Goal: Information Seeking & Learning: Learn about a topic

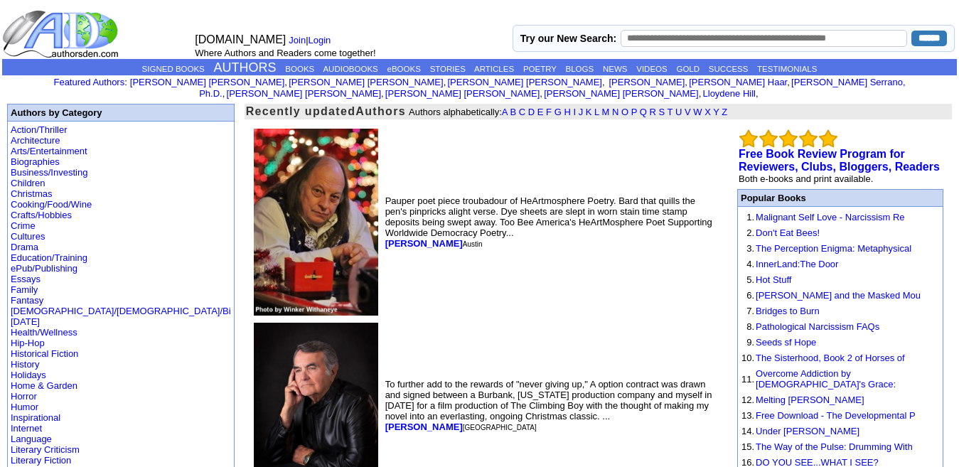
click at [254, 225] on img at bounding box center [316, 222] width 124 height 187
click at [385, 238] on b "David Young" at bounding box center [424, 243] width 78 height 11
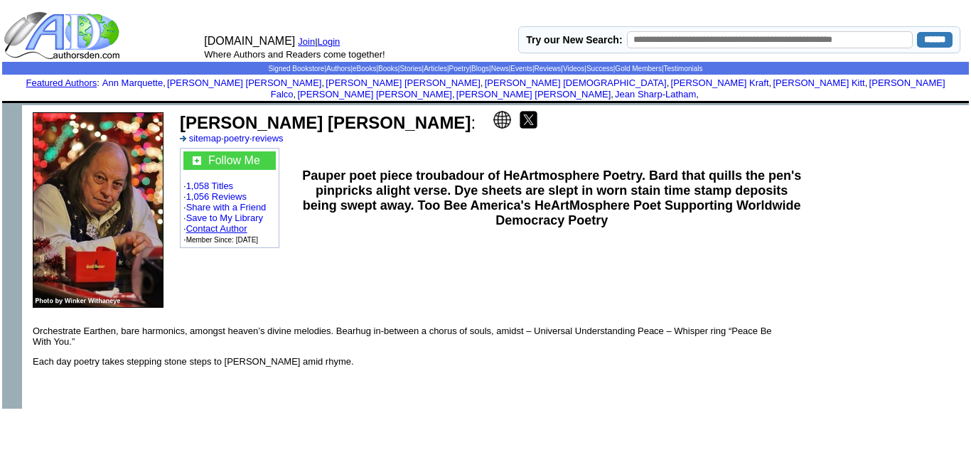
click at [237, 223] on link "Contact Author" at bounding box center [216, 228] width 61 height 11
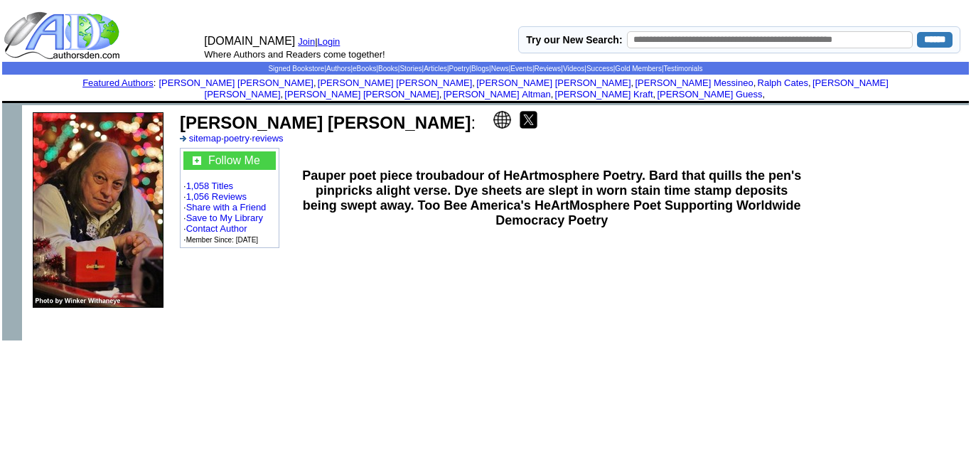
click at [493, 111] on img at bounding box center [502, 120] width 18 height 18
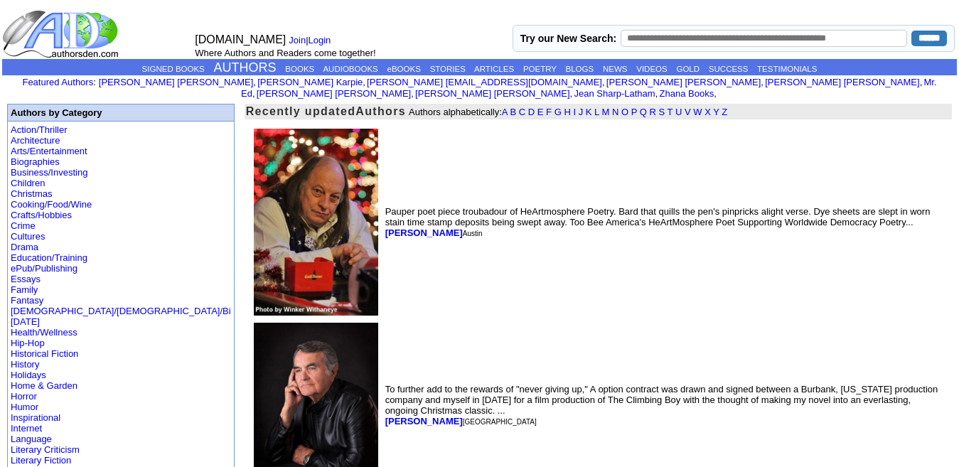
scroll to position [131, 0]
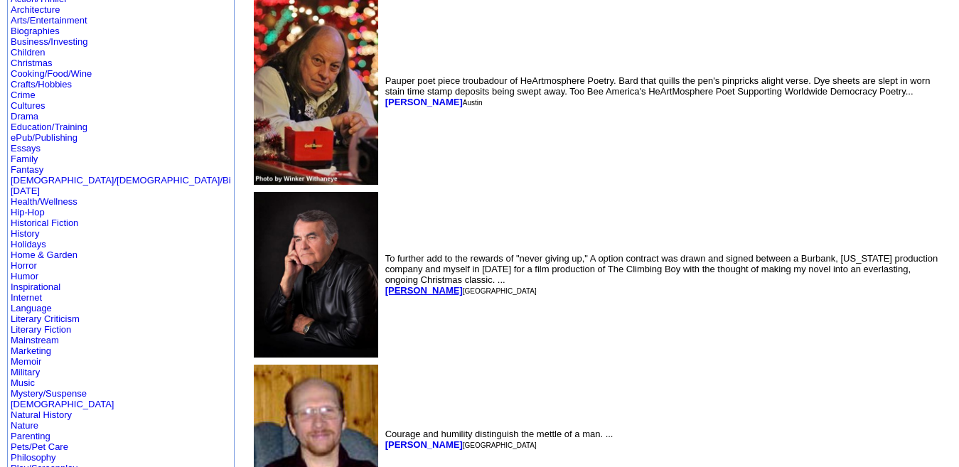
click at [385, 285] on b "[PERSON_NAME]" at bounding box center [424, 290] width 78 height 11
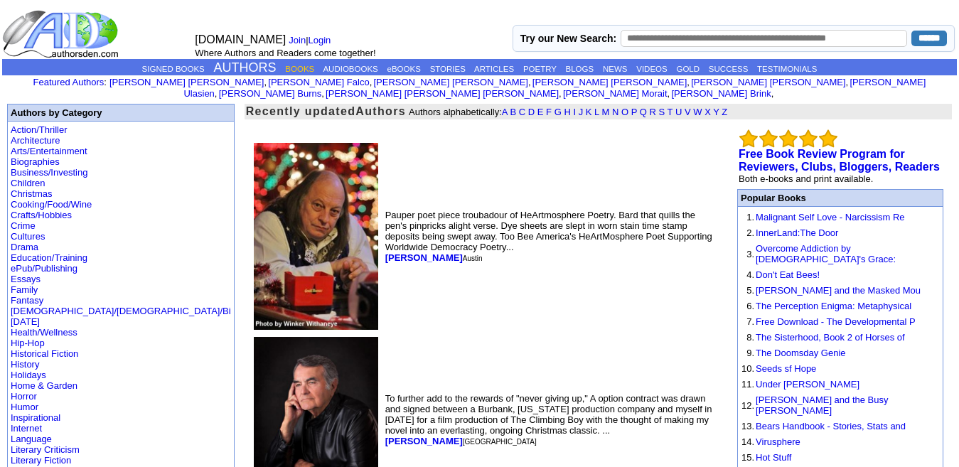
click at [294, 67] on link "BOOKS" at bounding box center [299, 69] width 29 height 9
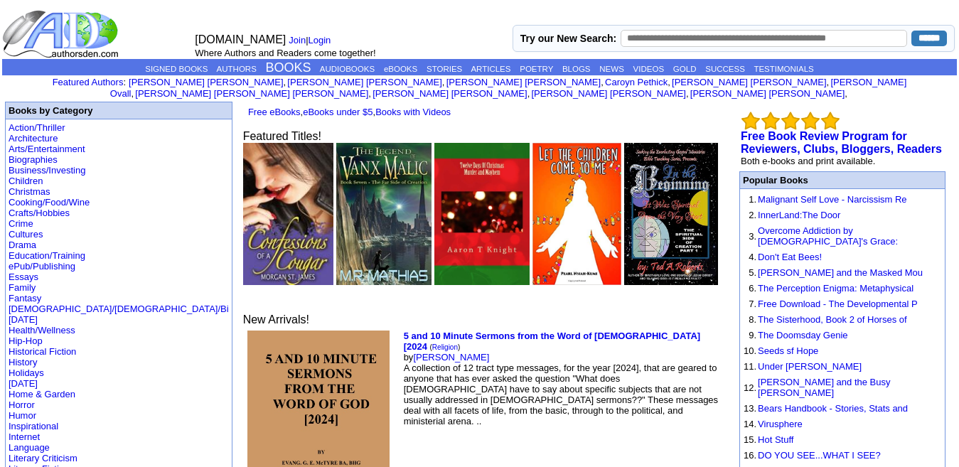
click at [243, 208] on img at bounding box center [288, 214] width 90 height 142
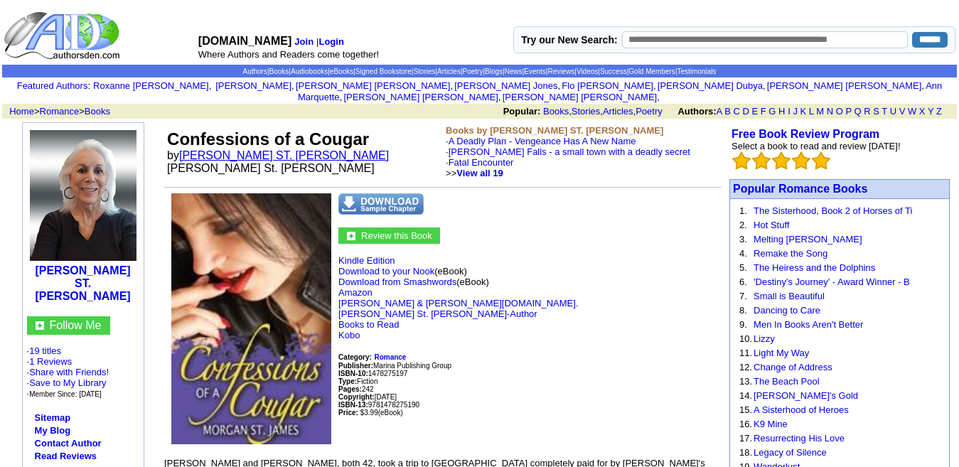
click at [230, 150] on link "[PERSON_NAME] ST. [PERSON_NAME]" at bounding box center [284, 155] width 210 height 12
click at [365, 287] on link "Amazon" at bounding box center [355, 292] width 34 height 11
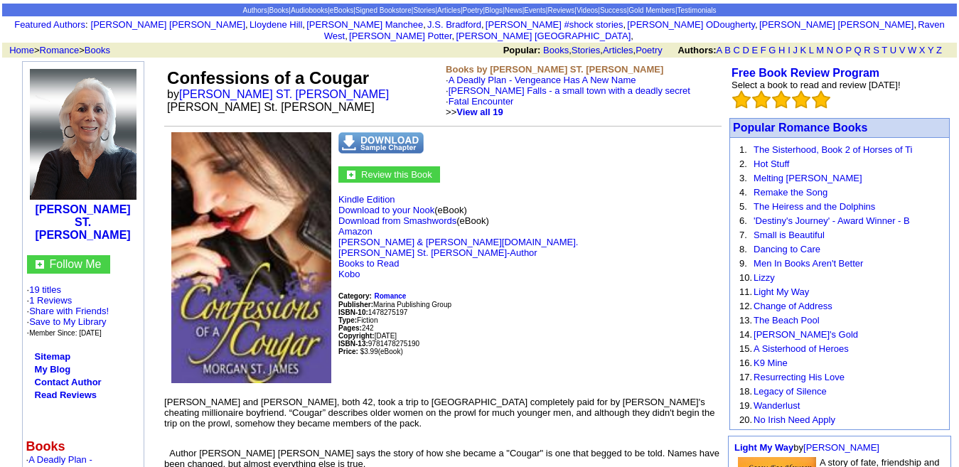
scroll to position [62, 0]
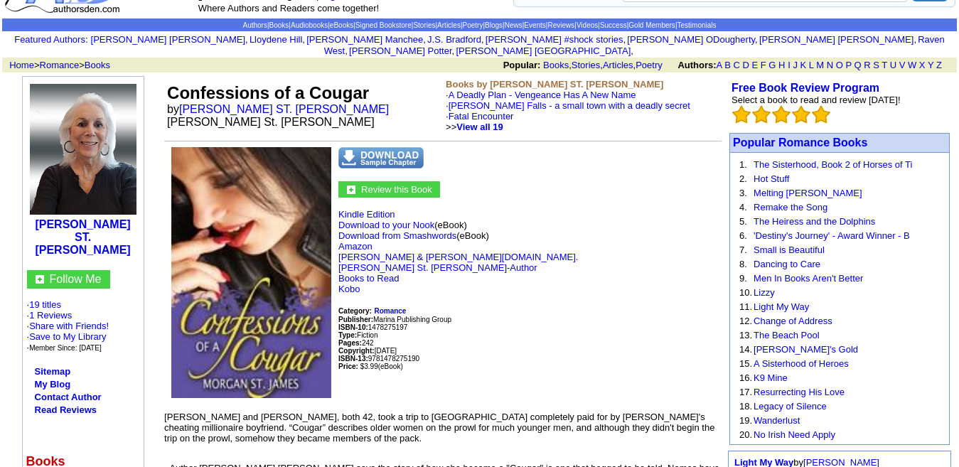
scroll to position [46, 0]
click at [75, 393] on link "Contact Author" at bounding box center [68, 398] width 67 height 11
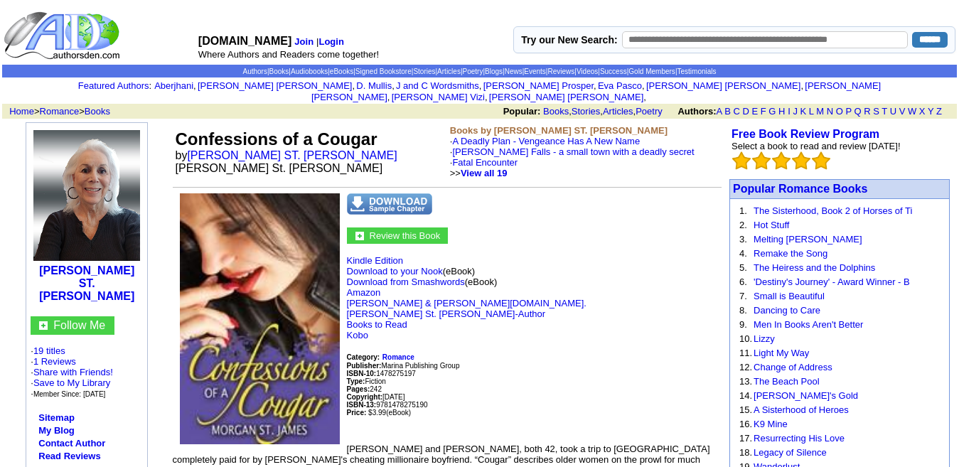
scroll to position [46, 0]
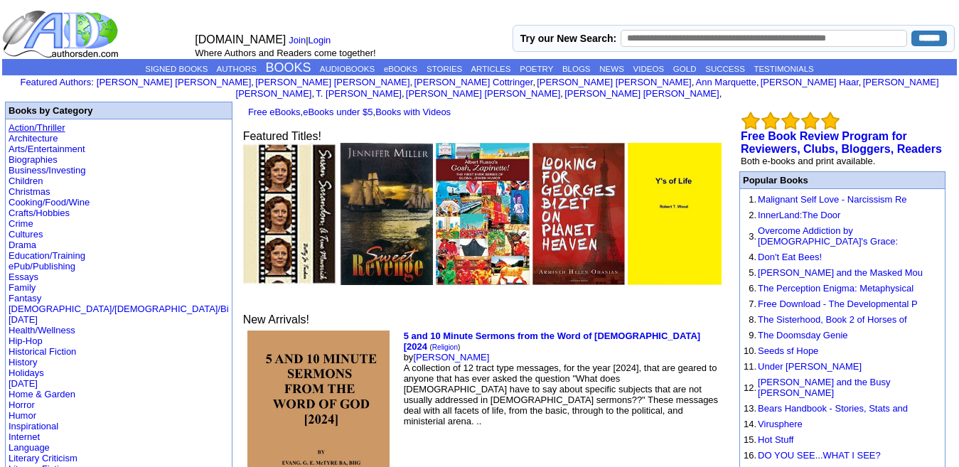
click at [47, 122] on link "Action/Thriller" at bounding box center [37, 127] width 56 height 11
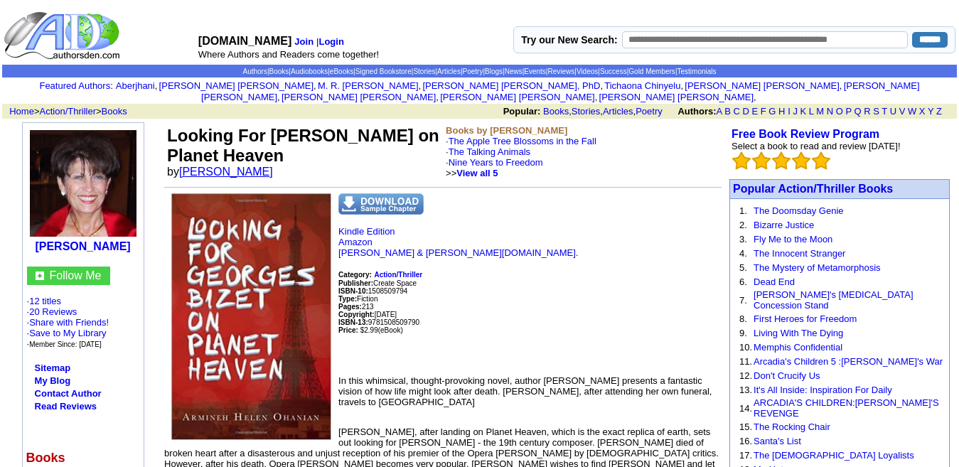
click at [273, 166] on link "Armineh Helen Ohanian" at bounding box center [226, 172] width 94 height 12
click at [269, 166] on link "[PERSON_NAME]" at bounding box center [226, 172] width 94 height 12
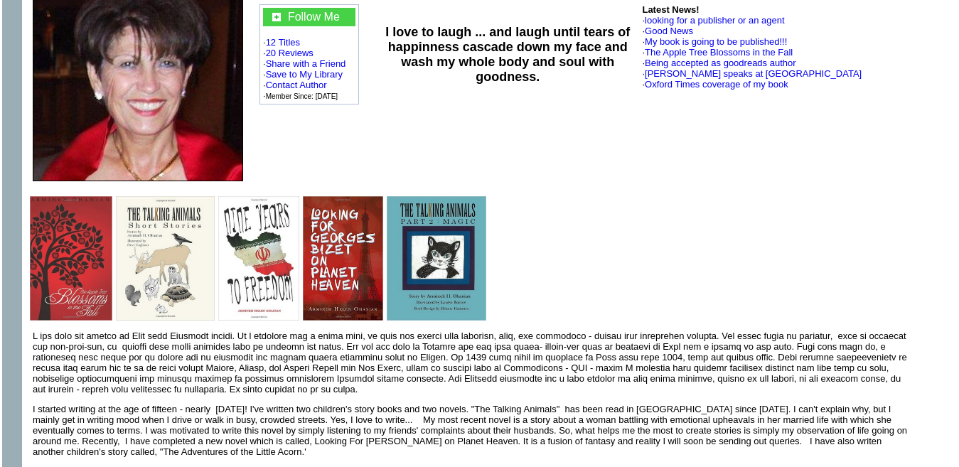
scroll to position [142, 0]
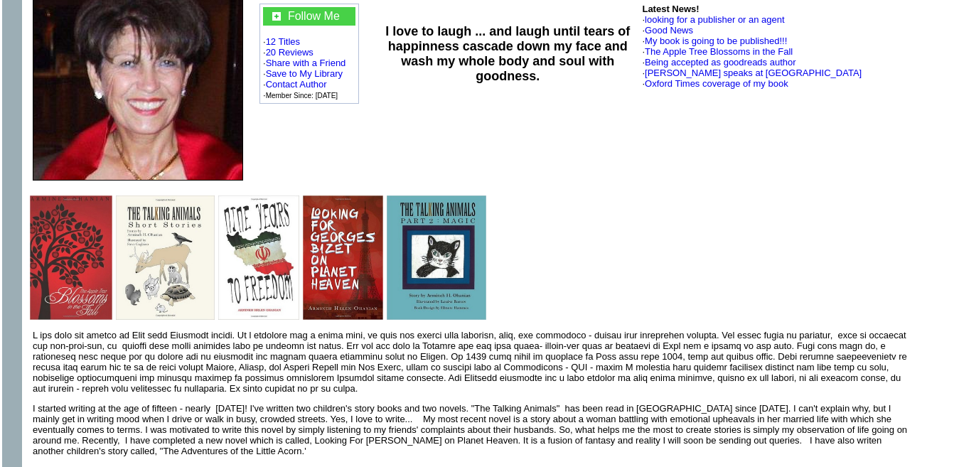
click at [326, 247] on img at bounding box center [343, 258] width 81 height 124
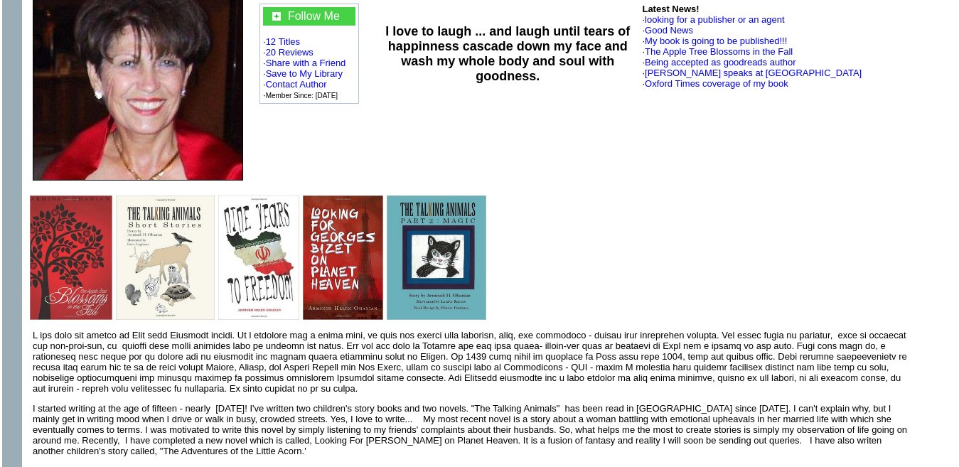
click at [326, 247] on img at bounding box center [343, 258] width 81 height 124
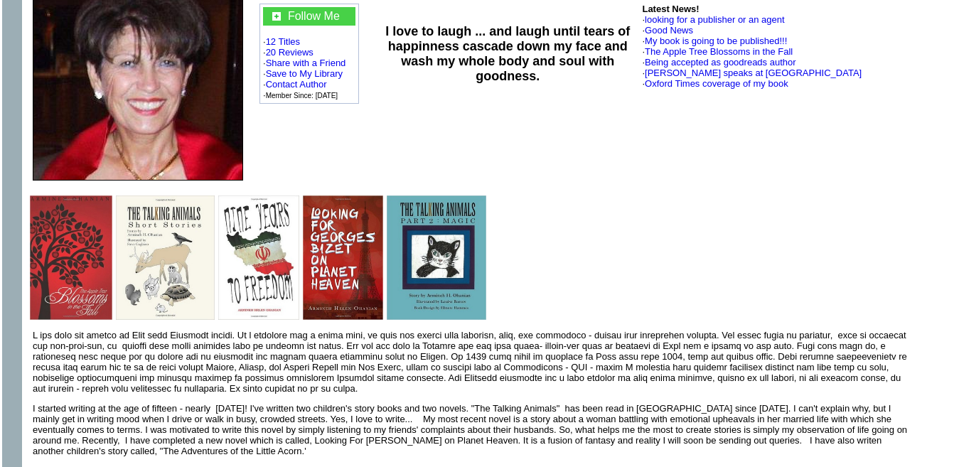
click at [326, 247] on img at bounding box center [343, 258] width 81 height 124
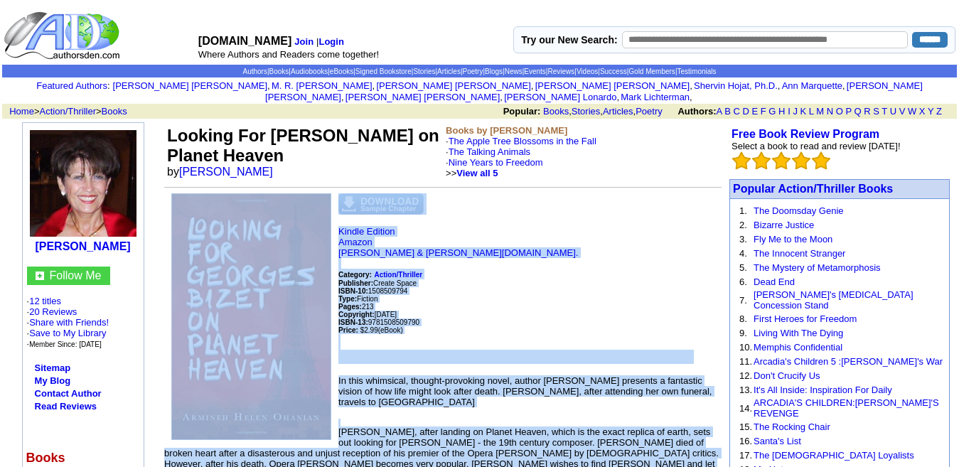
drag, startPoint x: 688, startPoint y: 265, endPoint x: 247, endPoint y: 348, distance: 448.7
copy td "Kindle Edition Amazon Barnes & Noble.com. Category: Action/Thriller Publisher: …"
click at [521, 241] on p "Kindle Edition Amazon Barnes & Noble.com. Category: Action/Thriller Publisher: …" at bounding box center [442, 295] width 557 height 138
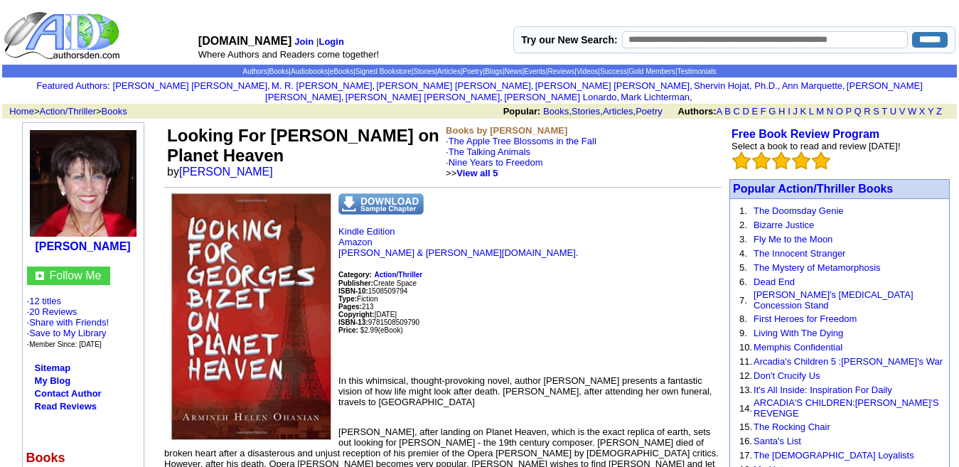
click at [499, 236] on p "Kindle Edition Amazon Barnes & Noble.com. Category: Action/Thriller Publisher: …" at bounding box center [442, 295] width 557 height 138
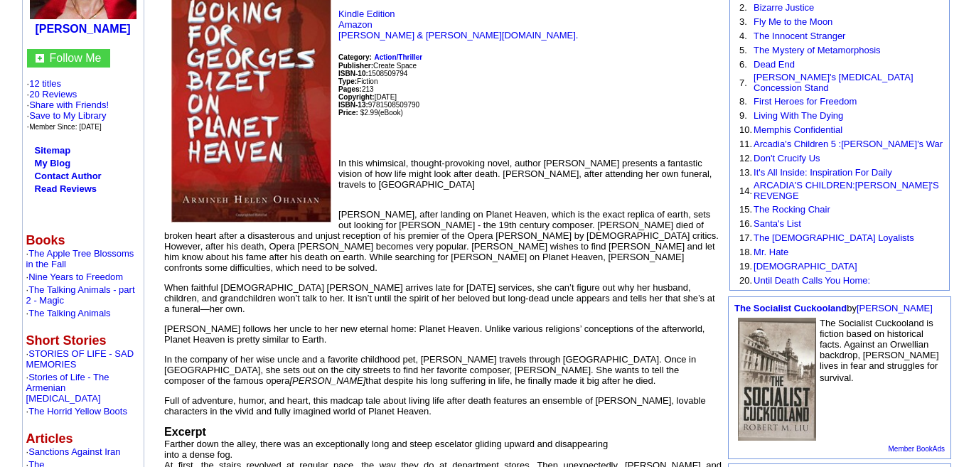
scroll to position [237, 0]
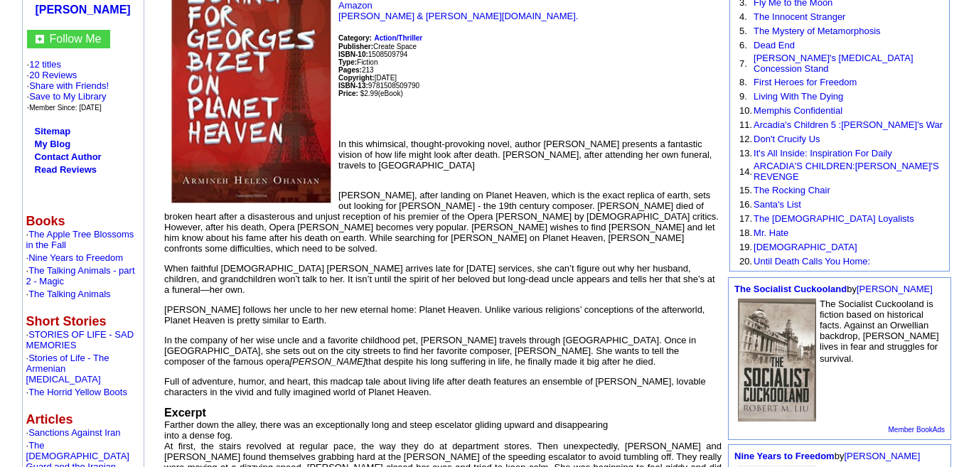
click at [453, 280] on div "When faithful churchgoer Martha arrives late for Sunday services, she can’t fig…" at bounding box center [442, 330] width 557 height 134
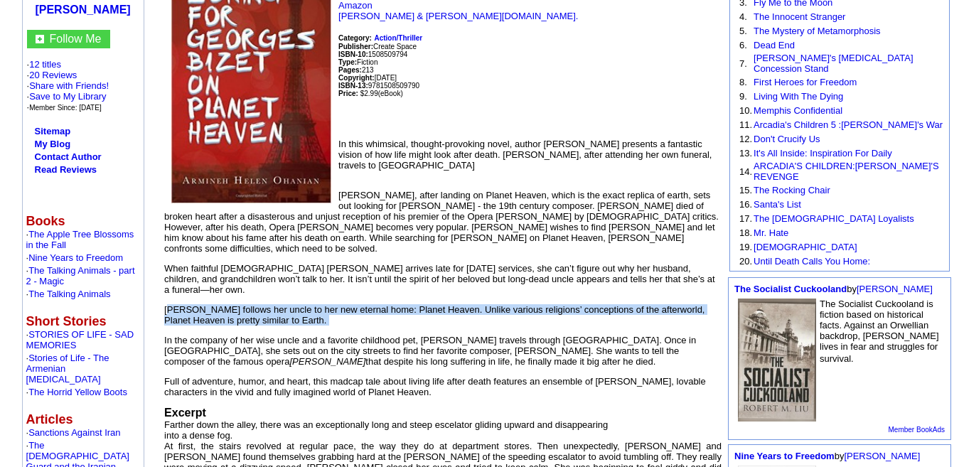
click at [453, 280] on div "When faithful churchgoer Martha arrives late for Sunday services, she can’t fig…" at bounding box center [442, 330] width 557 height 134
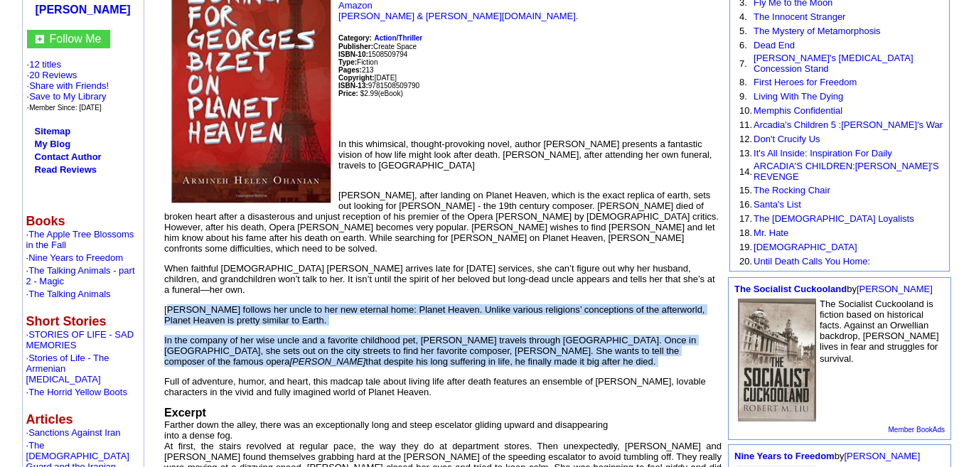
drag, startPoint x: 453, startPoint y: 280, endPoint x: 424, endPoint y: 306, distance: 38.8
click at [424, 306] on div "When faithful churchgoer Martha arrives late for Sunday services, she can’t fig…" at bounding box center [442, 330] width 557 height 134
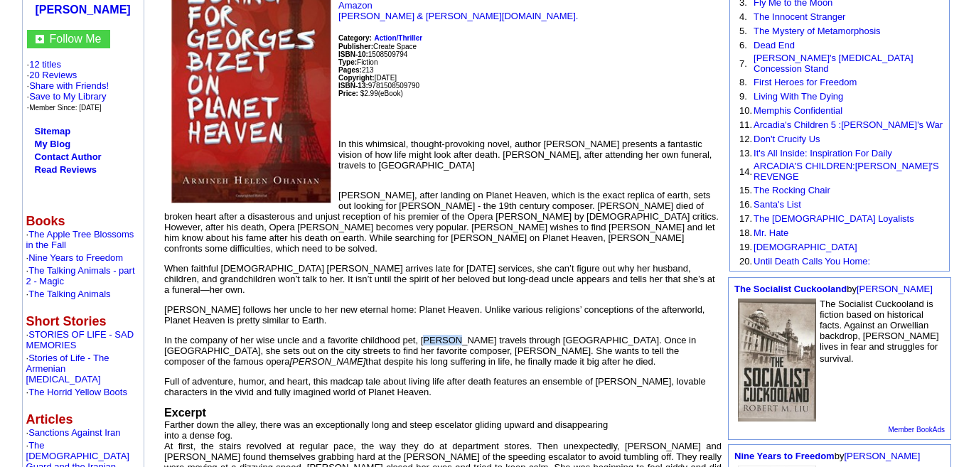
click at [424, 306] on div "When faithful churchgoer Martha arrives late for Sunday services, she can’t fig…" at bounding box center [442, 330] width 557 height 134
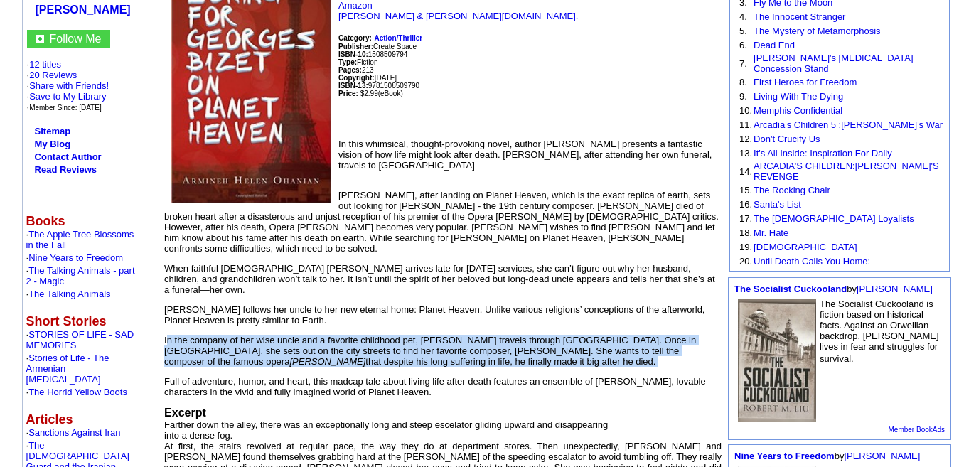
click at [424, 306] on div "When faithful churchgoer Martha arrives late for Sunday services, she can’t fig…" at bounding box center [442, 330] width 557 height 134
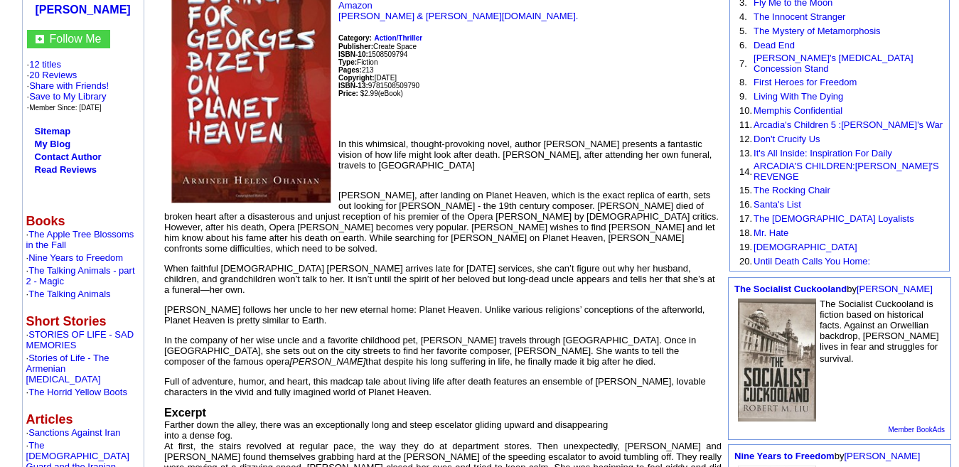
click at [630, 44] on p "Kindle Edition Amazon Barnes & Noble.com. Category: Action/Thriller Publisher: …" at bounding box center [442, 58] width 557 height 138
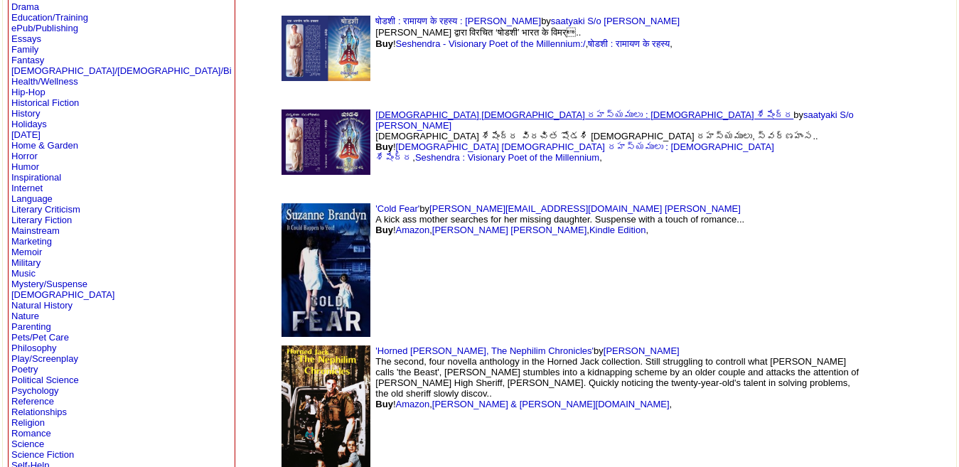
scroll to position [225, 0]
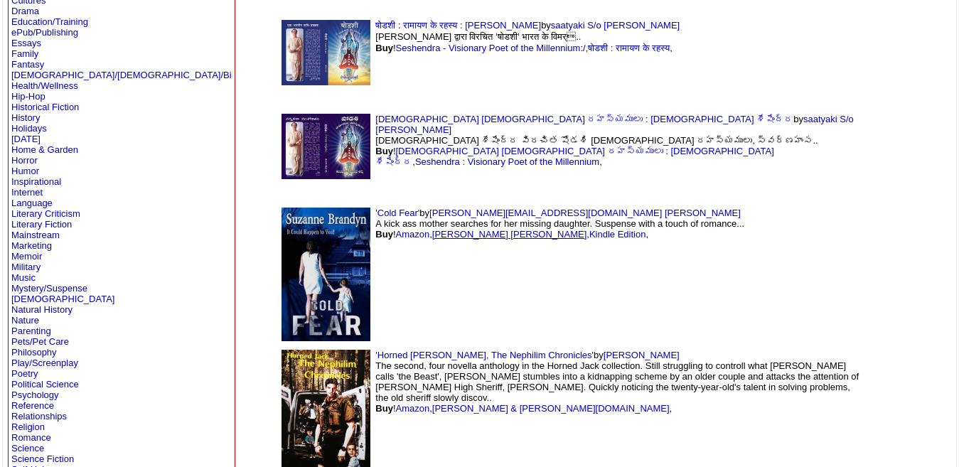
click at [432, 234] on link "[PERSON_NAME] [PERSON_NAME]" at bounding box center [509, 234] width 154 height 11
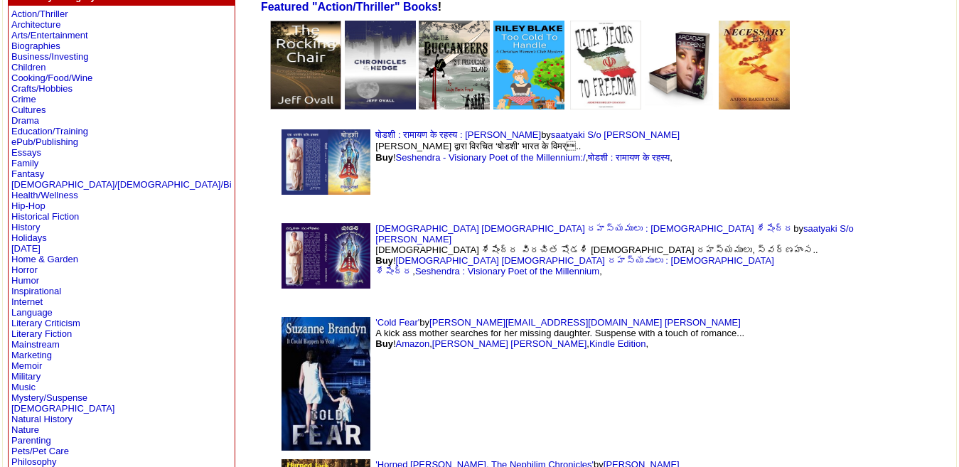
scroll to position [115, 0]
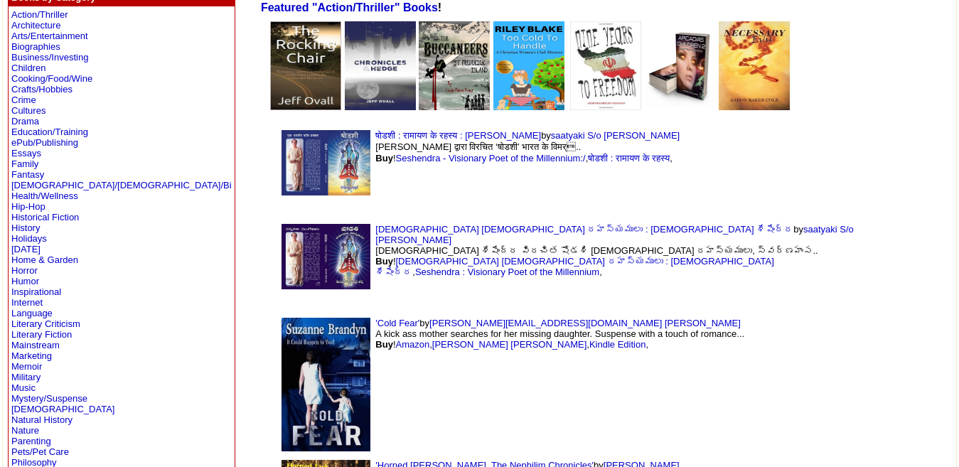
click at [282, 400] on img at bounding box center [326, 385] width 89 height 134
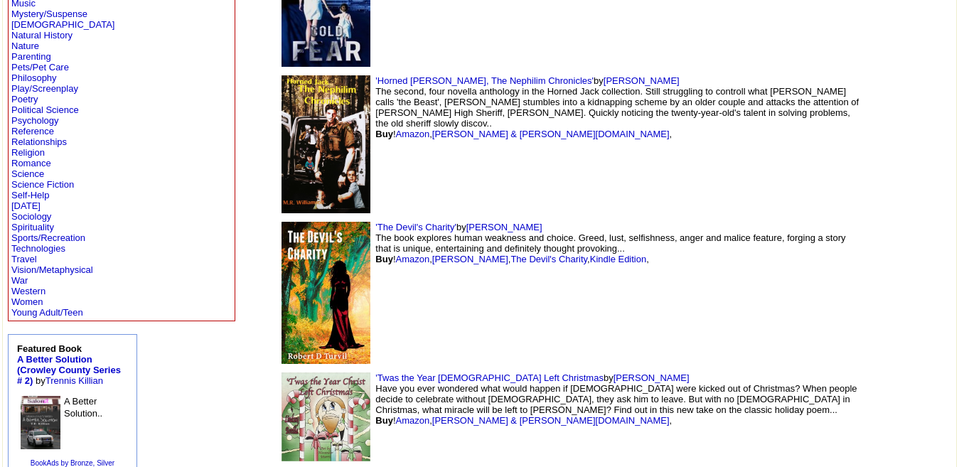
scroll to position [501, 0]
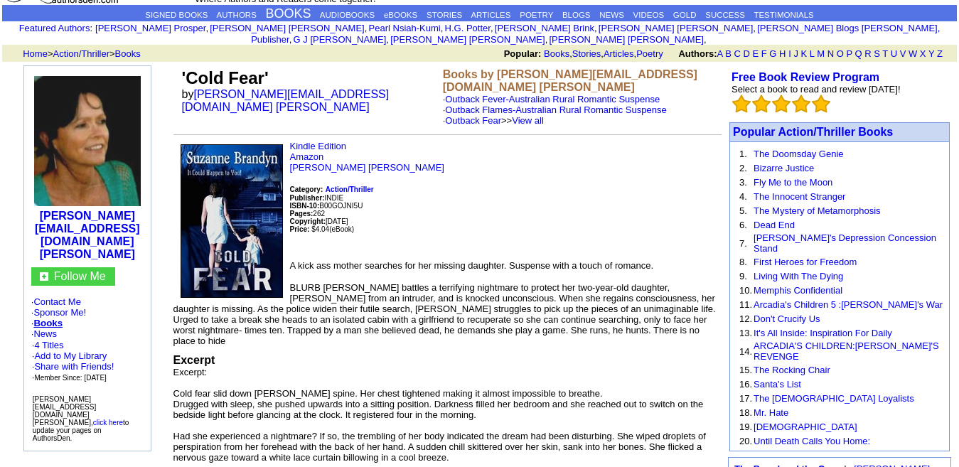
scroll to position [54, 0]
click at [349, 162] on link "[PERSON_NAME] [PERSON_NAME]" at bounding box center [367, 167] width 154 height 11
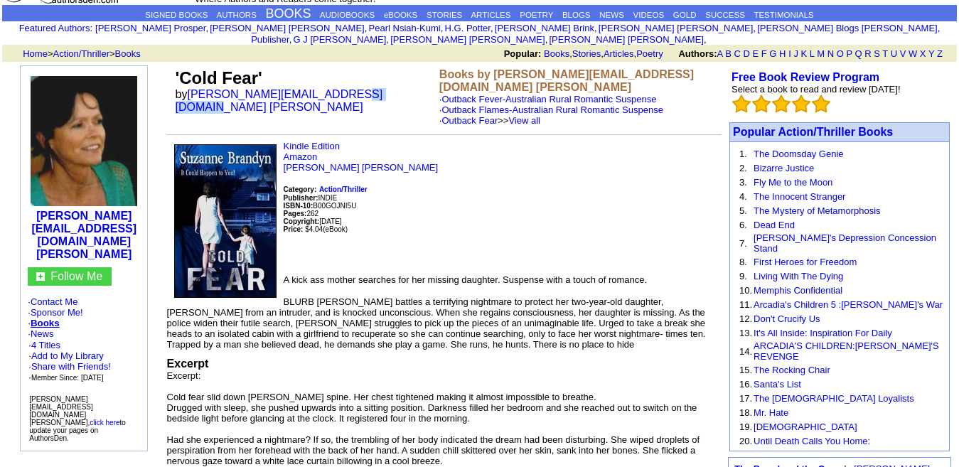
drag, startPoint x: 391, startPoint y: 83, endPoint x: 249, endPoint y: 97, distance: 142.9
click at [249, 97] on td "'Cold Fear' by suzanne@suzannebrandyn.com Brandyn" at bounding box center [305, 96] width 264 height 63
click at [249, 97] on font "by suzanne@suzannebrandyn.com Brandyn" at bounding box center [280, 100] width 208 height 25
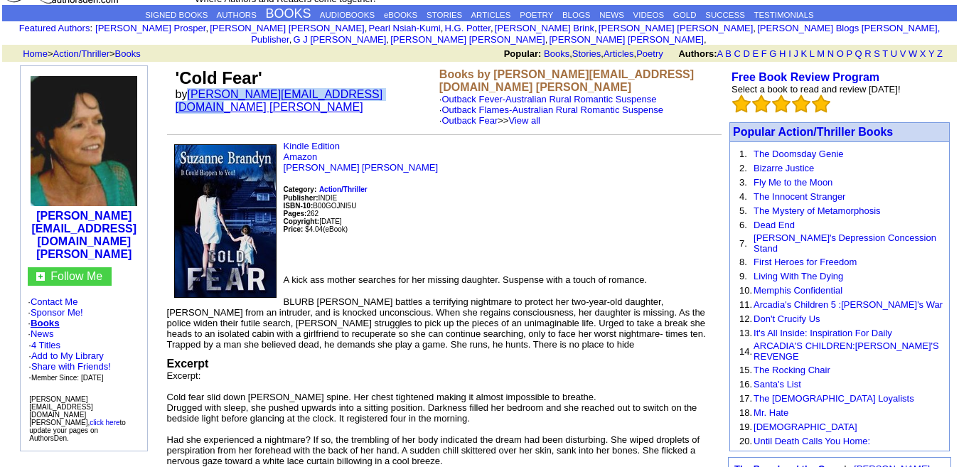
drag, startPoint x: 249, startPoint y: 97, endPoint x: 223, endPoint y: 80, distance: 31.2
click at [223, 88] on font "by suzanne@suzannebrandyn.com Brandyn" at bounding box center [280, 100] width 208 height 25
copy link "[PERSON_NAME][EMAIL_ADDRESS][DOMAIN_NAME] [PERSON_NAME]"
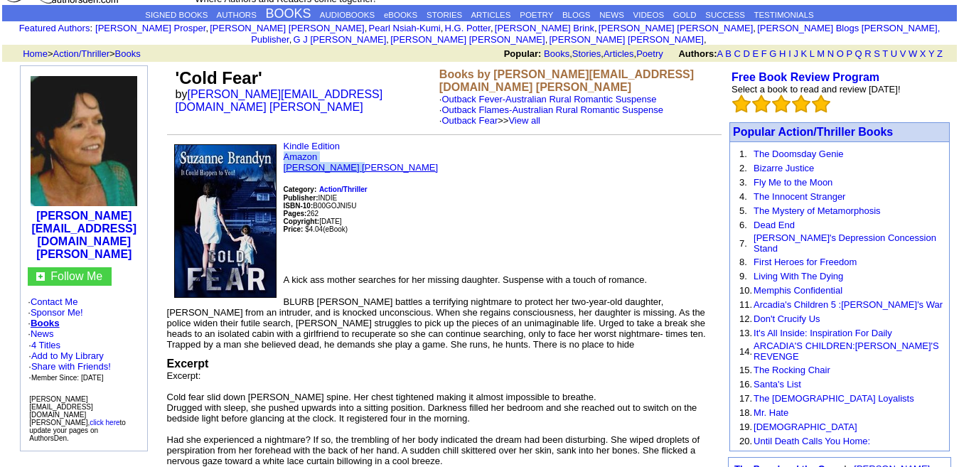
drag, startPoint x: 441, startPoint y: 151, endPoint x: 388, endPoint y: 154, distance: 53.4
click at [388, 154] on p "Kindle Edition Amazon Suzanne Brandyn Category: Action/Thriller Publisher: INDI…" at bounding box center [444, 202] width 555 height 122
copy font "Amazon Suzanne Brandyn"
click at [371, 162] on link "[PERSON_NAME] [PERSON_NAME]" at bounding box center [361, 167] width 154 height 11
click at [469, 178] on p "Kindle Edition Amazon Suzanne Brandyn Category: Action/Thriller Publisher: INDI…" at bounding box center [444, 202] width 555 height 122
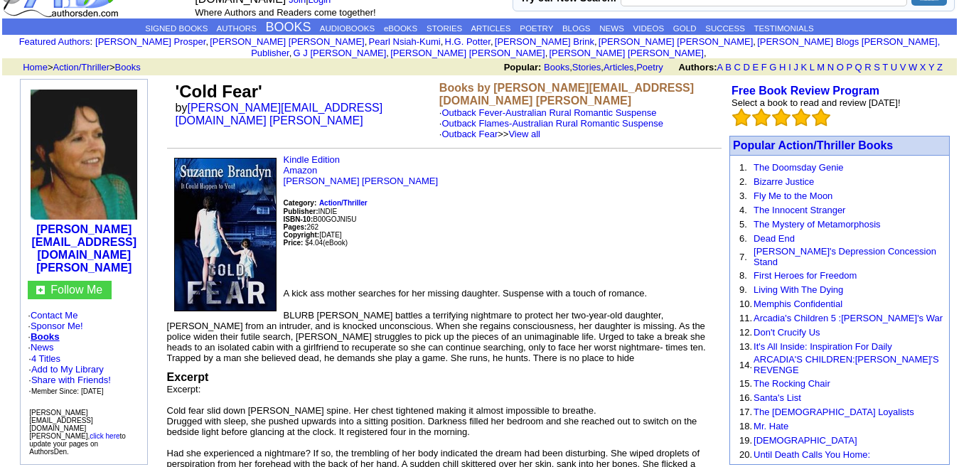
scroll to position [41, 0]
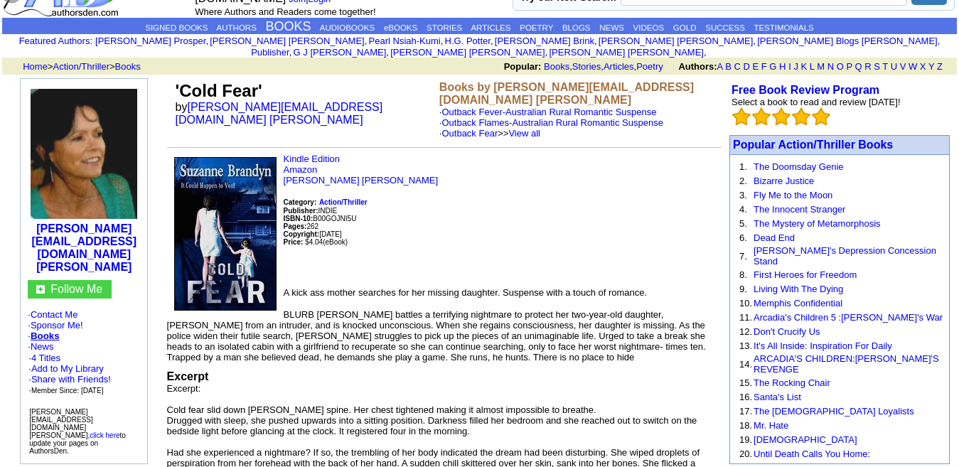
click at [257, 215] on img at bounding box center [225, 234] width 102 height 154
click at [269, 247] on img at bounding box center [225, 234] width 102 height 154
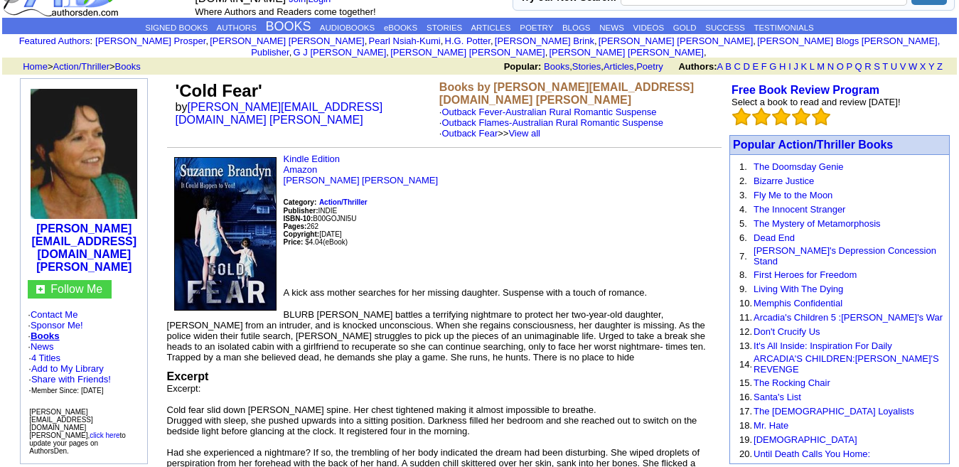
click at [269, 247] on img at bounding box center [225, 234] width 102 height 154
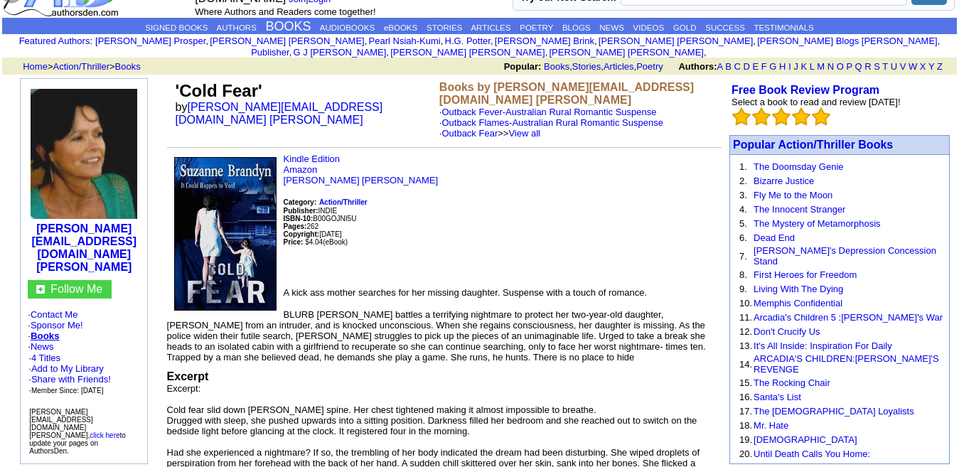
click at [269, 247] on img at bounding box center [225, 234] width 102 height 154
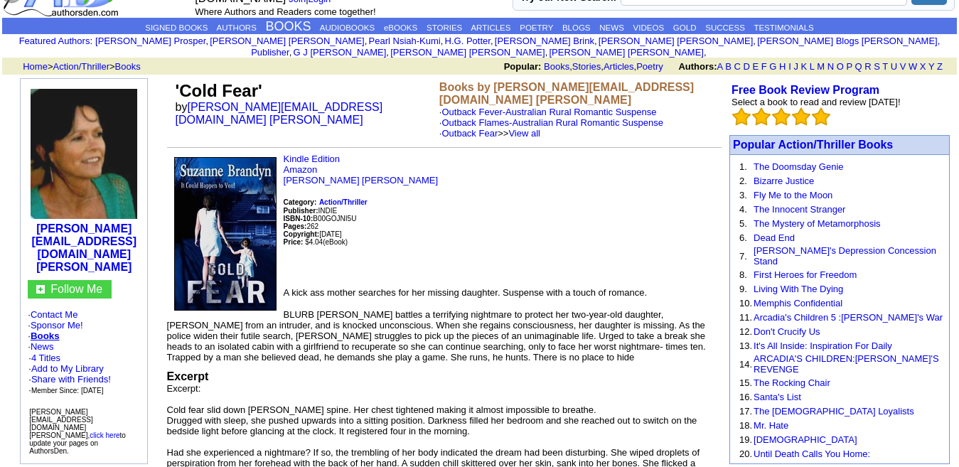
click at [269, 247] on img at bounding box center [225, 234] width 102 height 154
drag, startPoint x: 269, startPoint y: 247, endPoint x: 420, endPoint y: 362, distance: 190.3
click at [420, 362] on td "Kindle Edition Amazon Suzanne Brandyn Category: Action/Thriller Publisher: INDI…" at bounding box center [444, 470] width 555 height 632
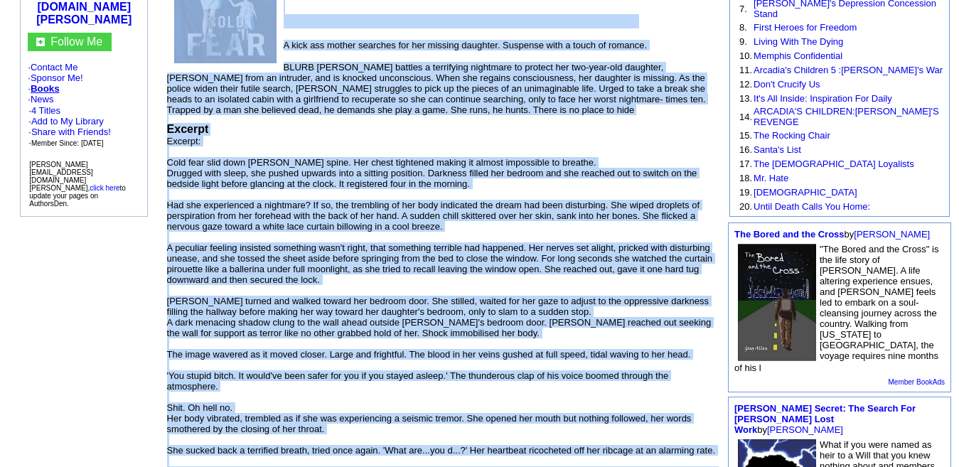
scroll to position [0, 0]
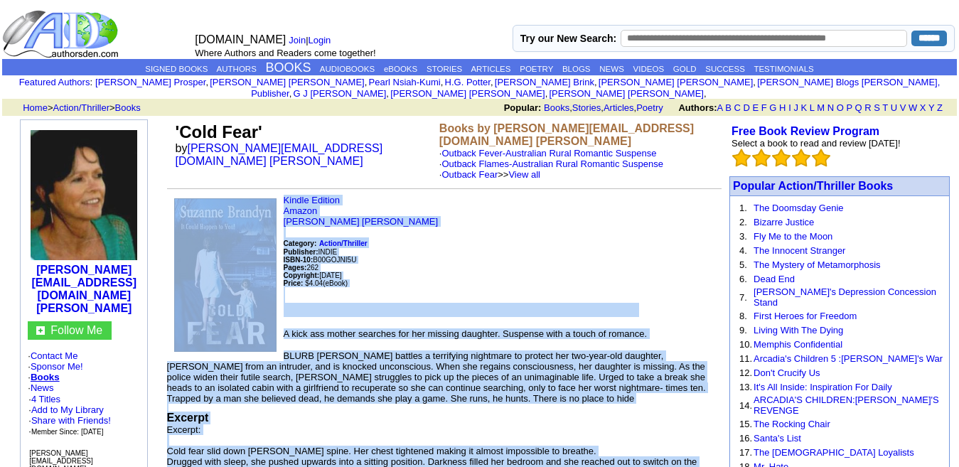
drag, startPoint x: 458, startPoint y: 339, endPoint x: 252, endPoint y: 198, distance: 249.1
copy td "Kindle Edition Amazon Suzanne Brandyn Category: Action/Thriller Publisher: INDI…"
click at [491, 216] on p "Kindle Edition Amazon Suzanne Brandyn Category: Action/Thriller Publisher: INDI…" at bounding box center [444, 256] width 555 height 122
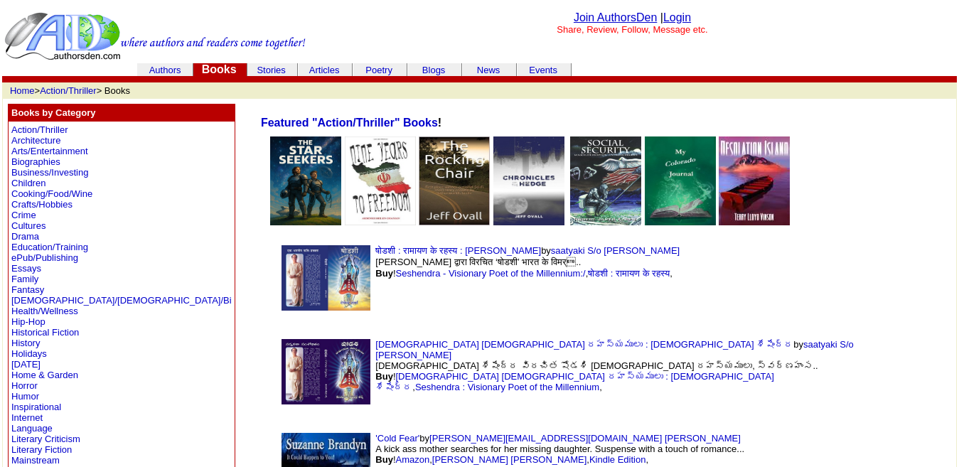
scroll to position [142, 0]
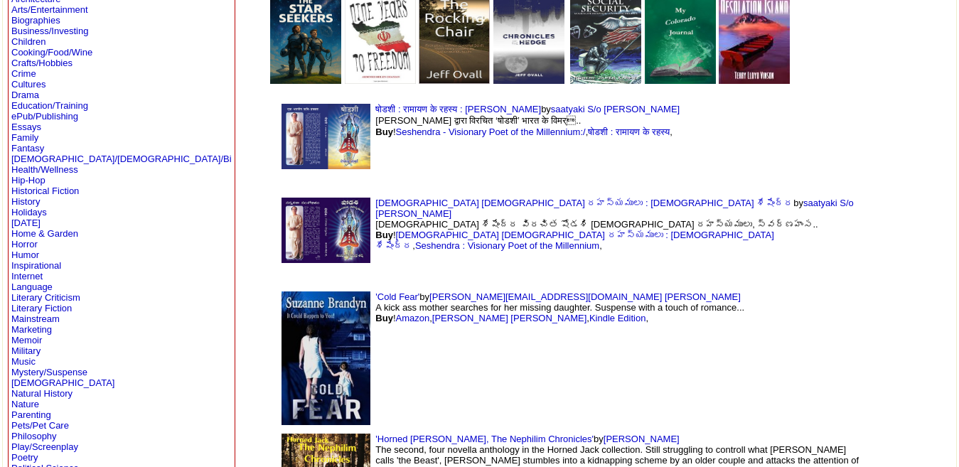
click at [282, 332] on img at bounding box center [326, 359] width 89 height 134
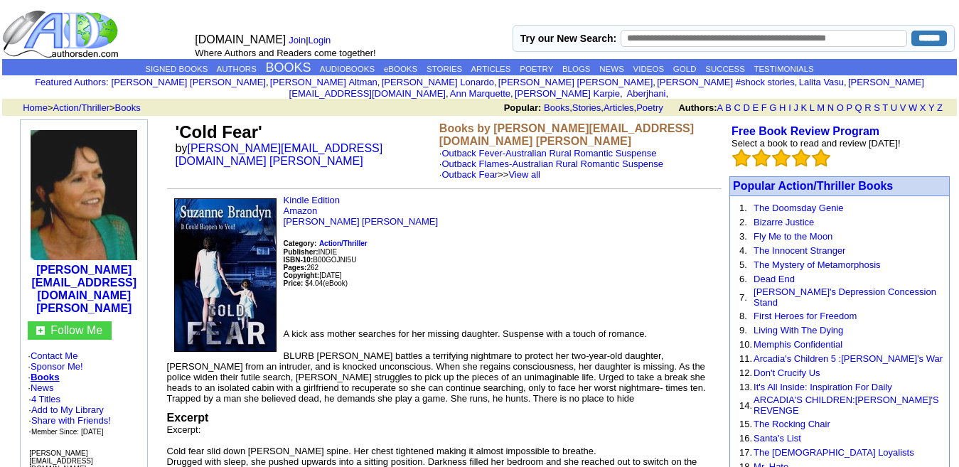
click at [534, 137] on face\=\"arial\, "Books by [PERSON_NAME][EMAIL_ADDRESS][DOMAIN_NAME] [PERSON_NAME] · Outback Feve…" at bounding box center [578, 151] width 279 height 58
click at [528, 148] on link "Outback Fever-Australian Rural Romantic Suspense" at bounding box center [549, 153] width 215 height 11
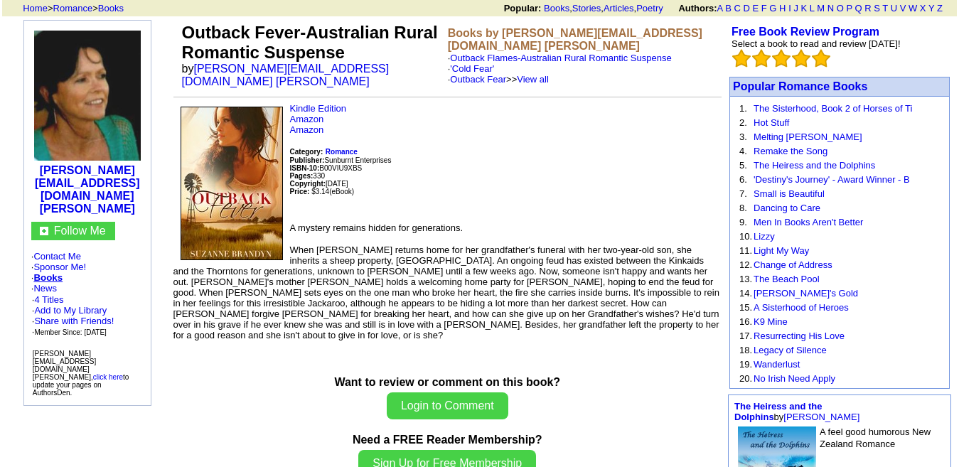
scroll to position [97, 0]
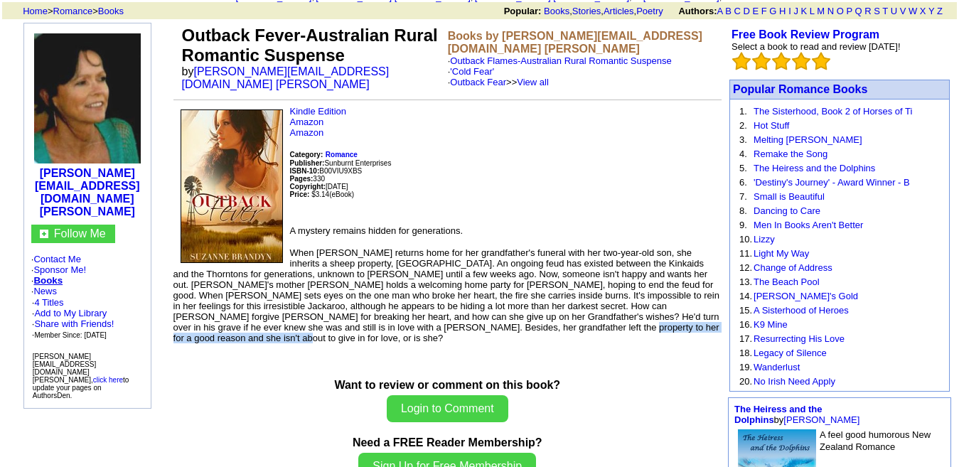
drag, startPoint x: 614, startPoint y: 336, endPoint x: 591, endPoint y: 344, distance: 24.3
click at [591, 343] on td "Kindle Edition Amazon Amazon Category: Romance Publisher: Sunburnt Enterprises …" at bounding box center [448, 225] width 548 height 238
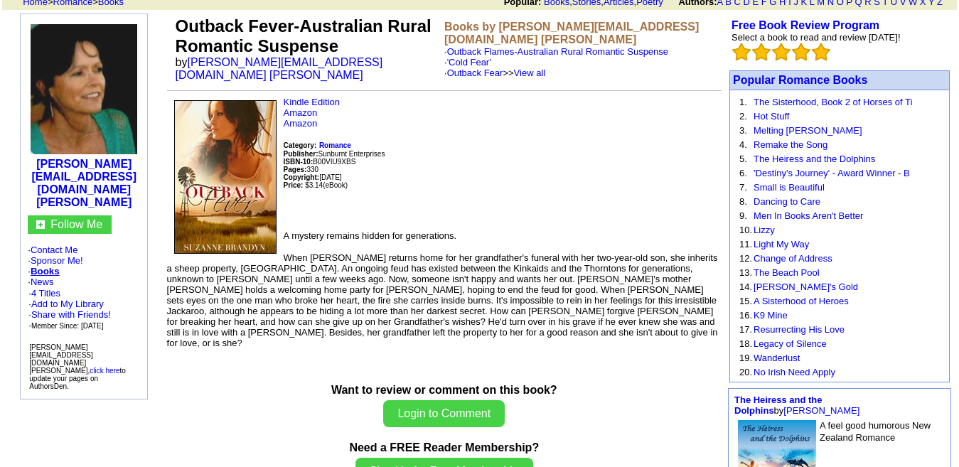
scroll to position [107, 0]
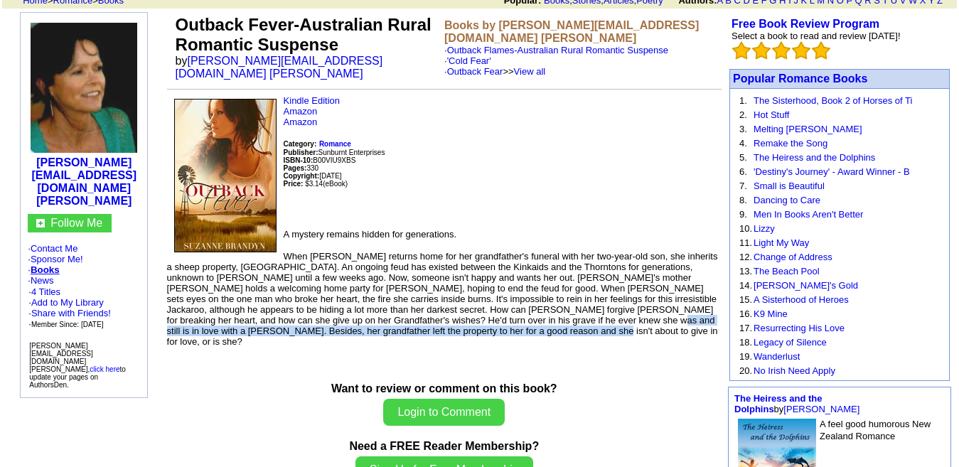
drag, startPoint x: 710, startPoint y: 329, endPoint x: 672, endPoint y: 337, distance: 39.2
click at [672, 337] on td "Kindle Edition Amazon Amazon Category: Romance Publisher: Sunburnt Enterprises …" at bounding box center [444, 221] width 555 height 252
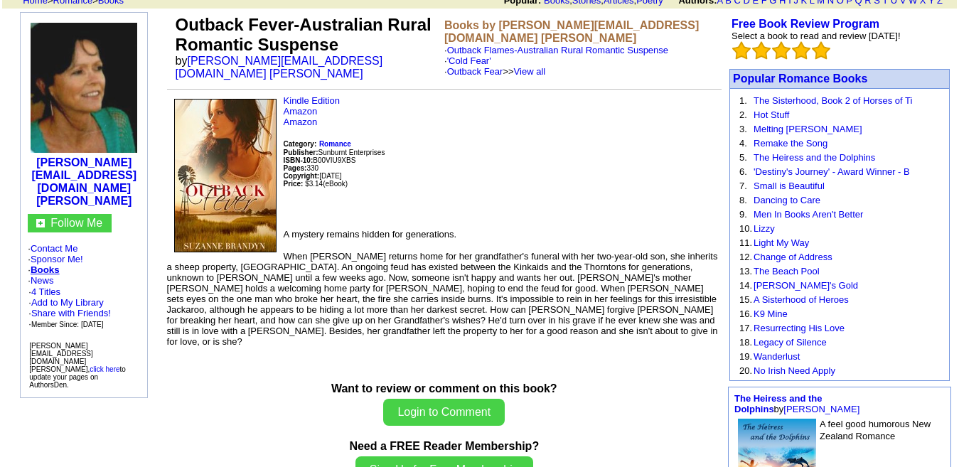
drag, startPoint x: 691, startPoint y: 350, endPoint x: 710, endPoint y: 337, distance: 23.1
click at [710, 337] on td "Outback Fever-Australian Rural Romantic Suspense by suzanne@suzannebrandyn.com …" at bounding box center [444, 452] width 559 height 884
click at [542, 317] on font "When Cassandra Kinkaid returns home for her grandfather's funeral with her two-…" at bounding box center [442, 299] width 551 height 96
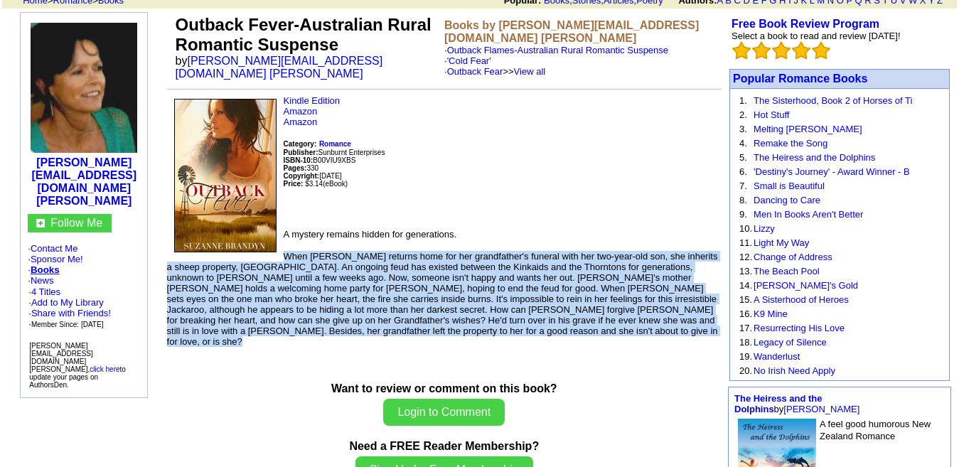
click at [542, 317] on font "When Cassandra Kinkaid returns home for her grandfather's funeral with her two-…" at bounding box center [442, 299] width 551 height 96
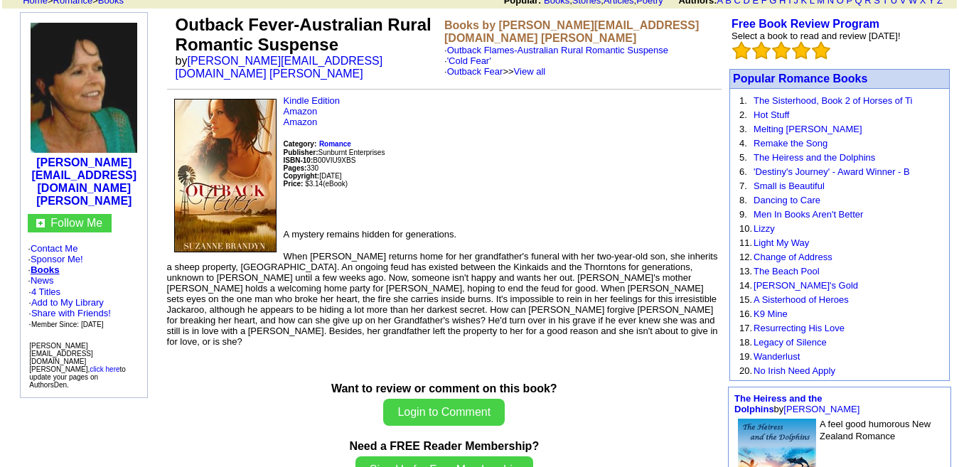
click at [632, 402] on div "Want to review or comment on this book? Login to Comment Need a FREE Reader Mem…" at bounding box center [444, 435] width 555 height 105
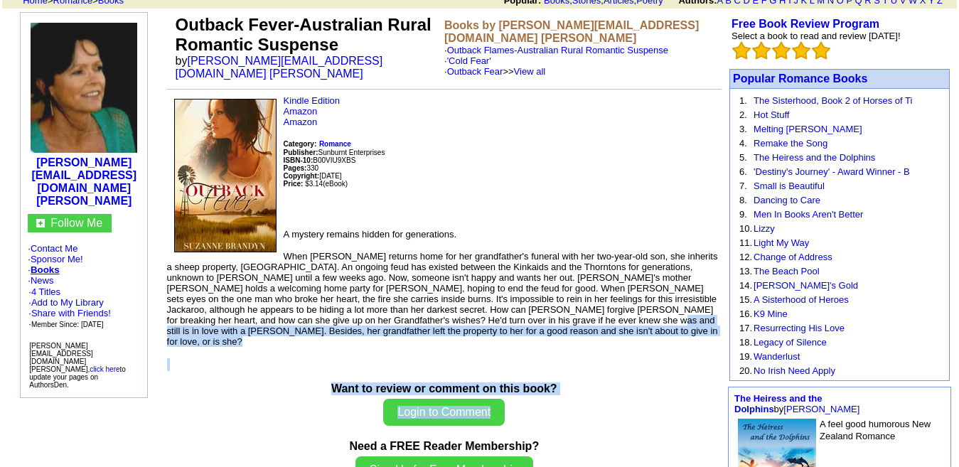
drag, startPoint x: 710, startPoint y: 330, endPoint x: 654, endPoint y: 406, distance: 94.2
click at [654, 406] on td "Outback Fever-Australian Rural Romantic Suspense by suzanne@suzannebrandyn.com …" at bounding box center [444, 452] width 559 height 884
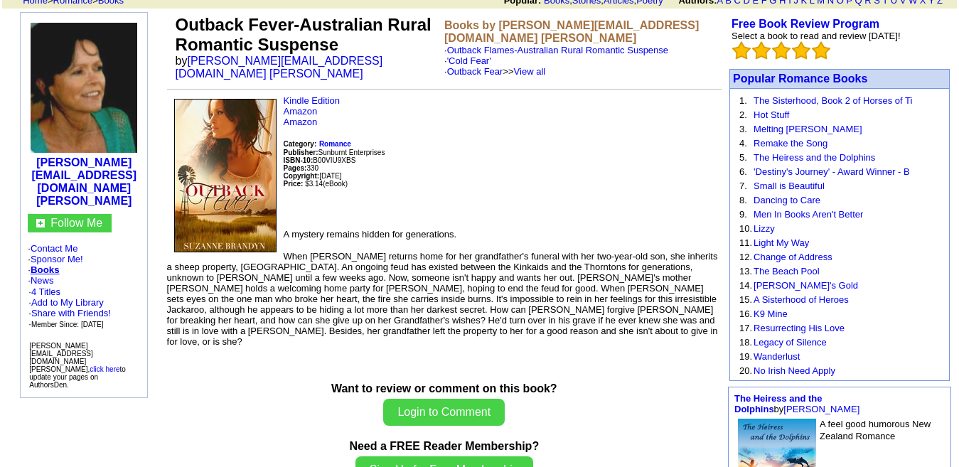
click at [654, 406] on div "Want to review or comment on this book? Login to Comment Need a FREE Reader Mem…" at bounding box center [444, 435] width 555 height 105
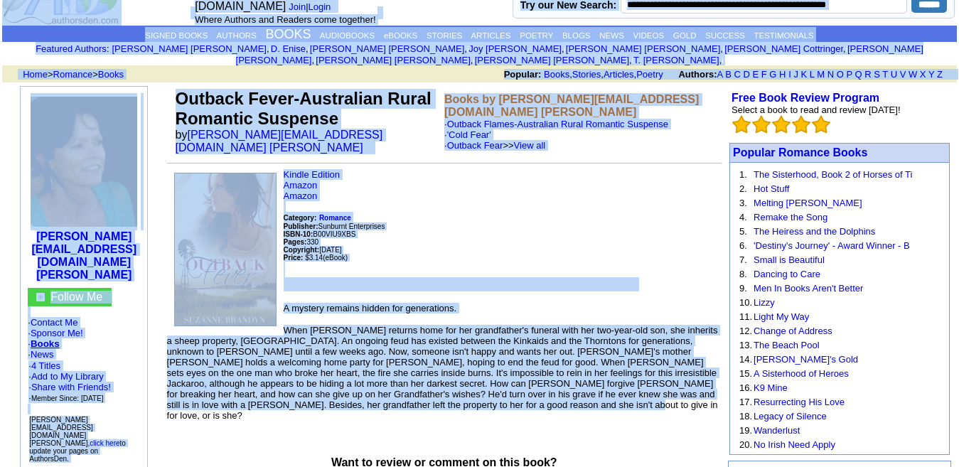
scroll to position [0, 0]
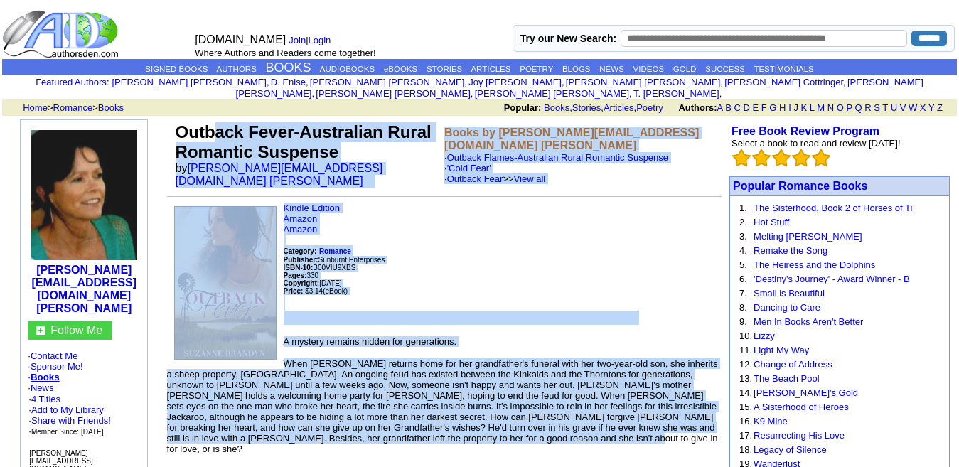
drag, startPoint x: 710, startPoint y: 337, endPoint x: 241, endPoint y: 117, distance: 517.9
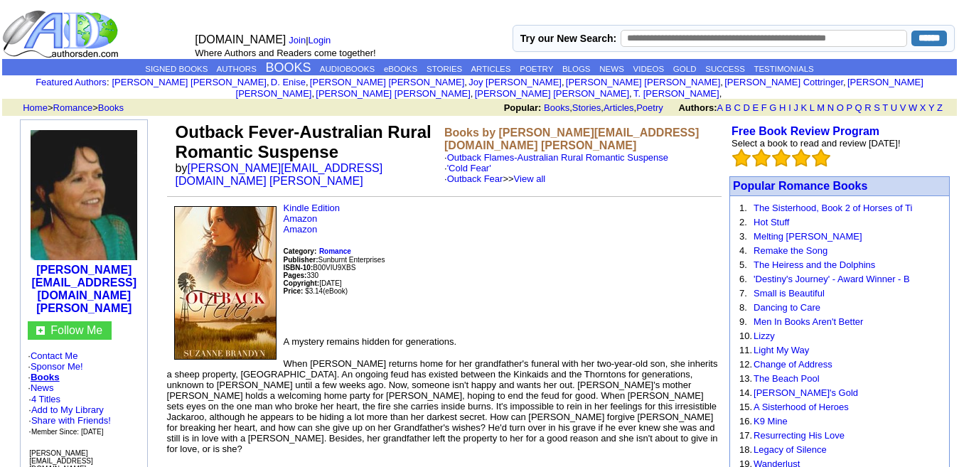
click at [173, 119] on td at bounding box center [170, 154] width 6 height 71
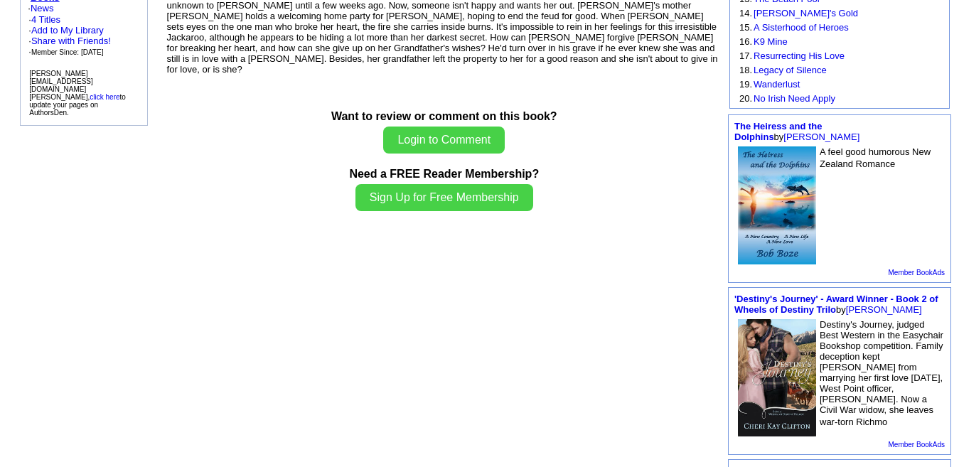
scroll to position [228, 0]
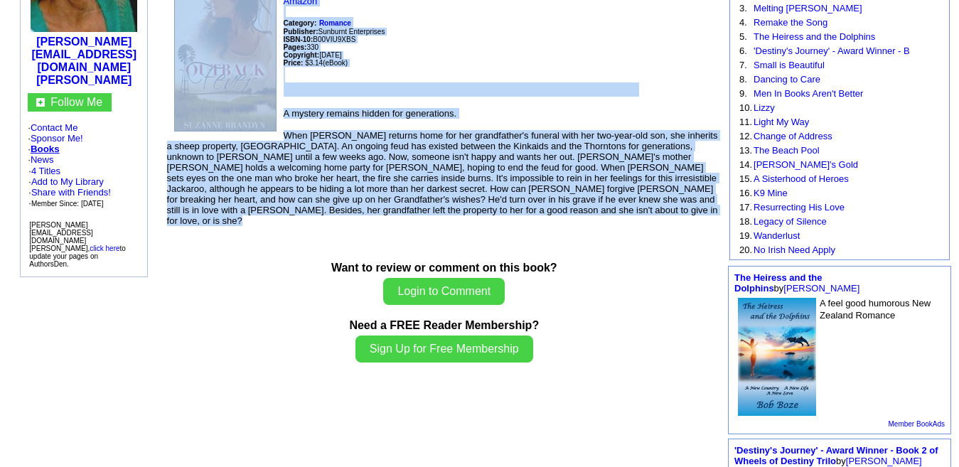
drag, startPoint x: 199, startPoint y: 115, endPoint x: 678, endPoint y: 223, distance: 490.6
click at [678, 223] on td "Outback Fever-Australian Rural Romantic Suspense by suzanne@suzannebrandyn.com …" at bounding box center [444, 331] width 559 height 884
copy td "Outback Fever-Australian Rural Romantic Suspense by suzanne@suzannebrandyn.com …"
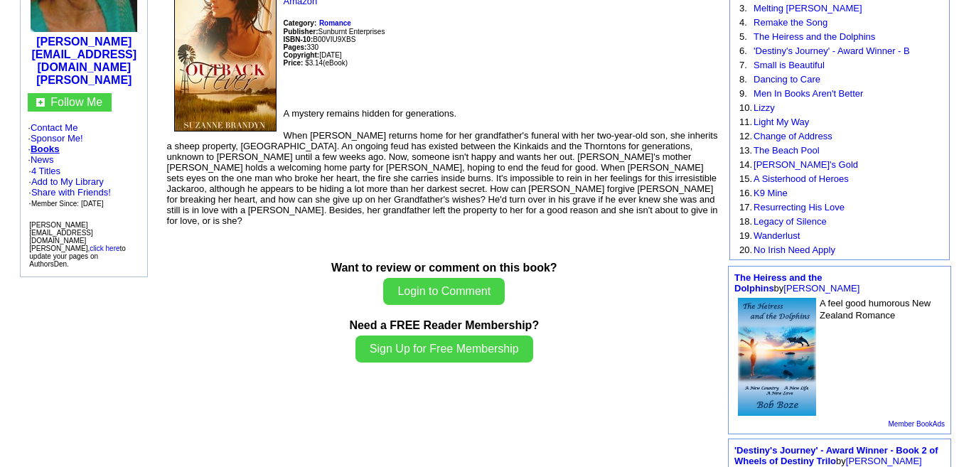
click at [357, 255] on center "Want to review or comment on this book? Login to Comment Need a FREE Reader Mem…" at bounding box center [444, 307] width 555 height 139
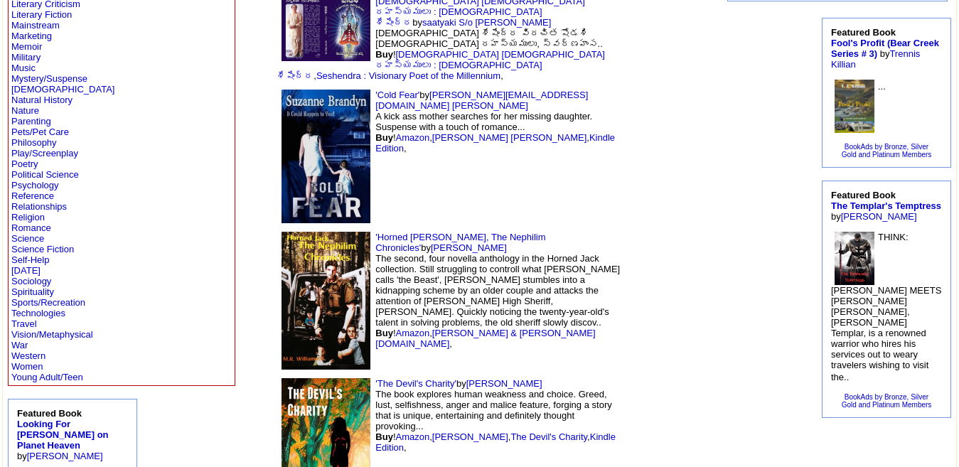
scroll to position [444, 0]
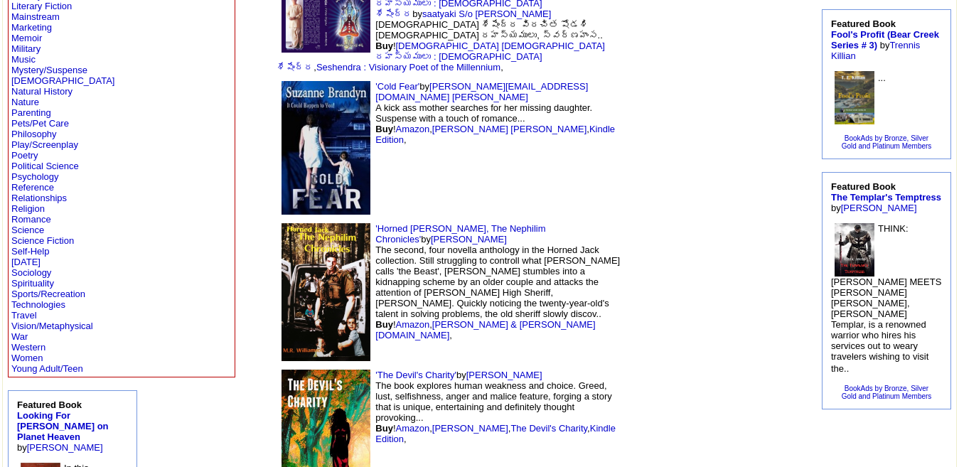
click at [282, 223] on img at bounding box center [326, 291] width 89 height 137
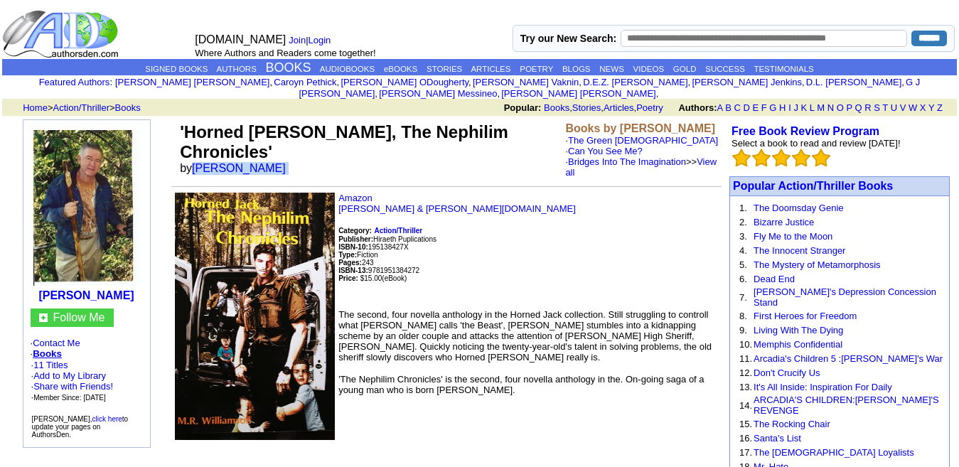
drag, startPoint x: 282, startPoint y: 137, endPoint x: 198, endPoint y: 142, distance: 84.1
click at [198, 162] on font "by [PERSON_NAME]" at bounding box center [237, 168] width 115 height 12
copy font "[PERSON_NAME]"
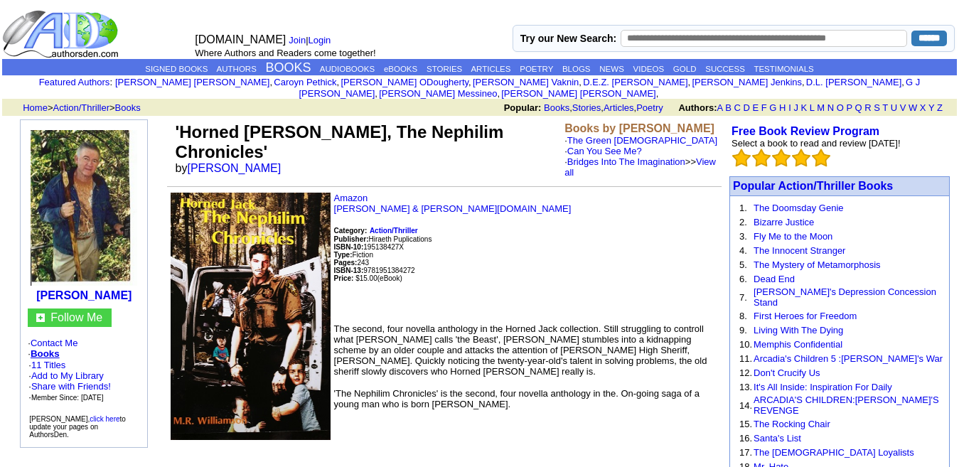
click at [487, 204] on p "Amazon [PERSON_NAME] & [PERSON_NAME][DOMAIN_NAME] Category: Action/Thriller Pub…" at bounding box center [444, 252] width 555 height 119
click at [629, 243] on p "Amazon Barnes & Noble.com Category: Action/Thriller Publisher: Hiraeth Puplicat…" at bounding box center [444, 252] width 555 height 119
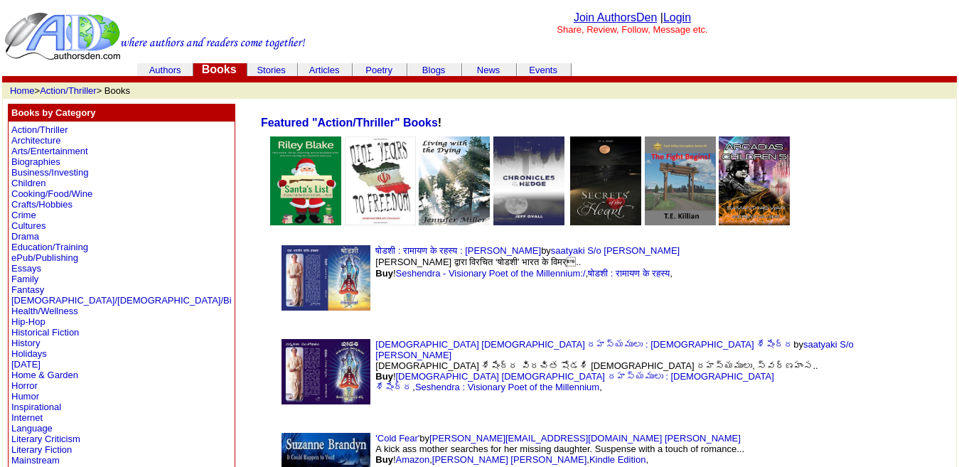
scroll to position [444, 0]
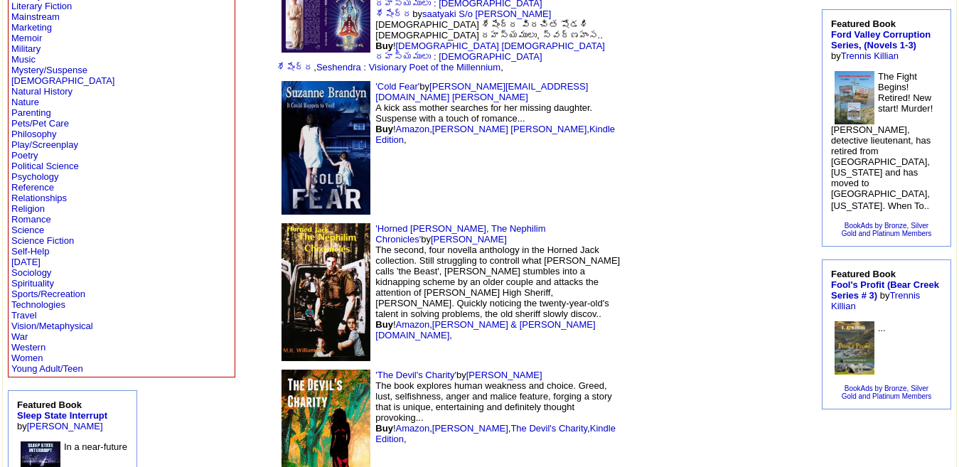
click at [282, 370] on img at bounding box center [326, 441] width 89 height 142
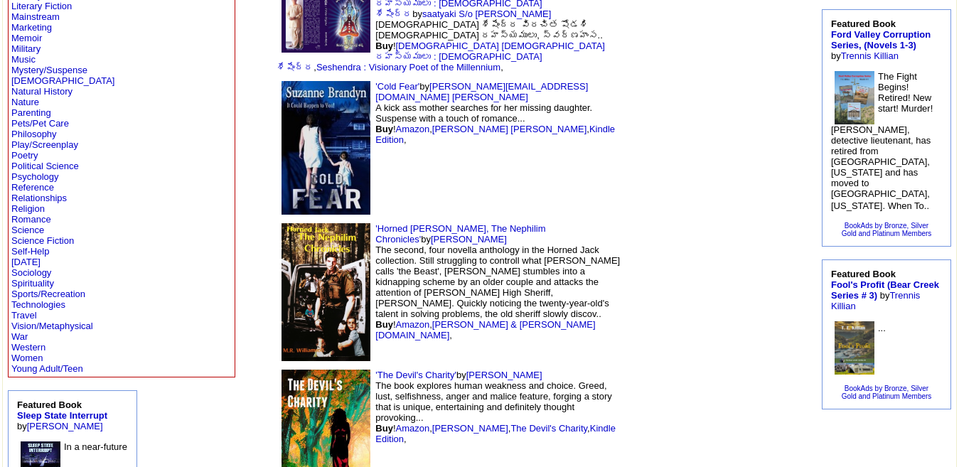
click at [282, 370] on img at bounding box center [326, 441] width 89 height 142
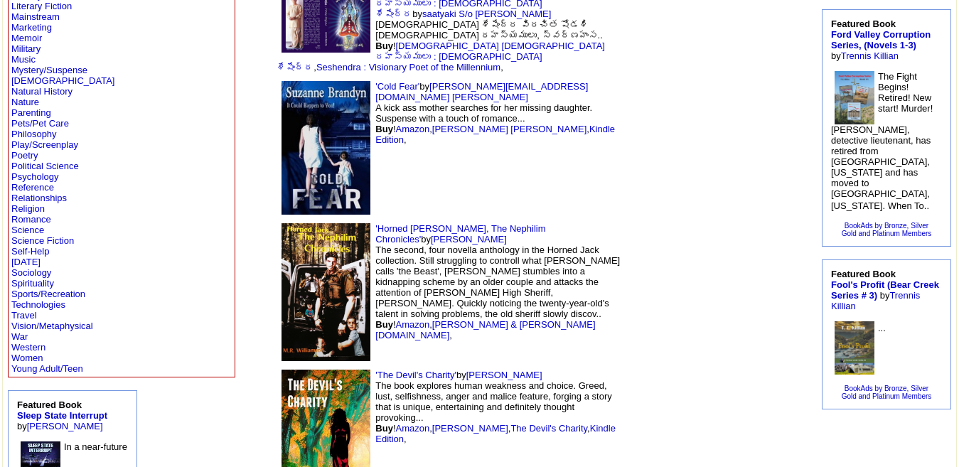
click at [282, 370] on img at bounding box center [326, 441] width 89 height 142
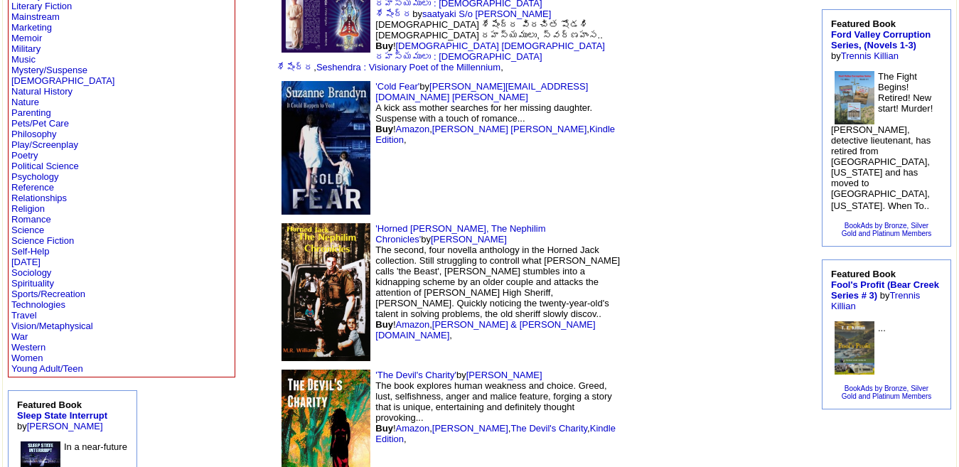
click at [282, 370] on img at bounding box center [326, 441] width 89 height 142
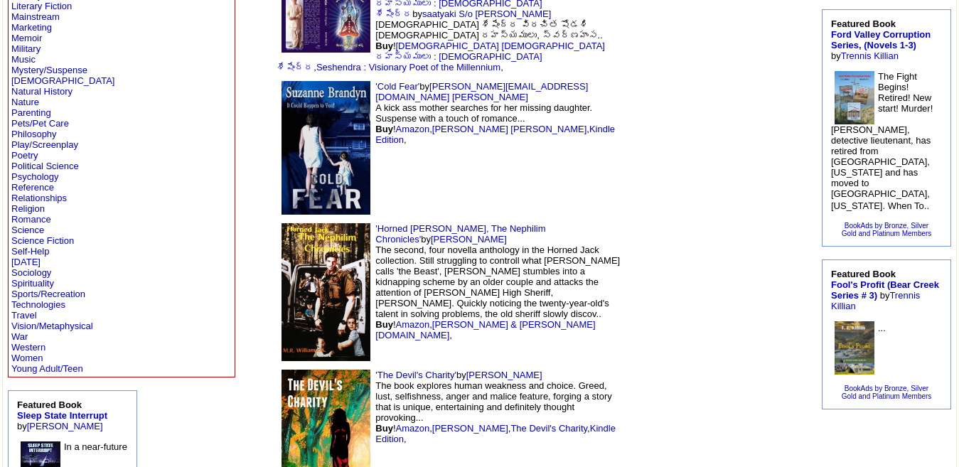
click at [282, 370] on img at bounding box center [326, 441] width 89 height 142
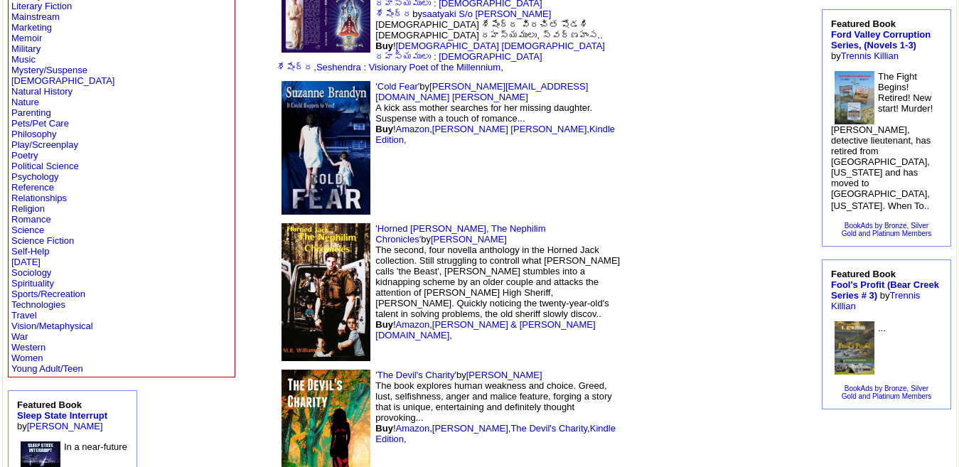
click at [282, 370] on img at bounding box center [326, 441] width 89 height 142
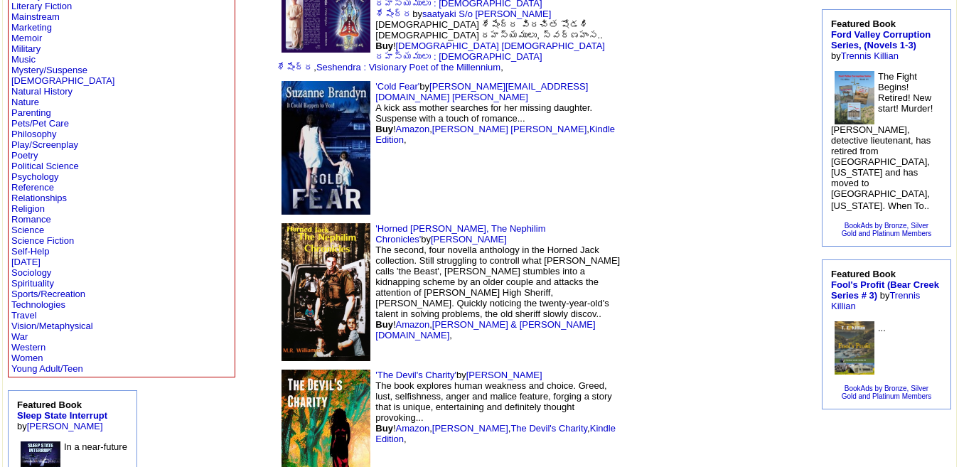
click at [282, 370] on img at bounding box center [326, 441] width 89 height 142
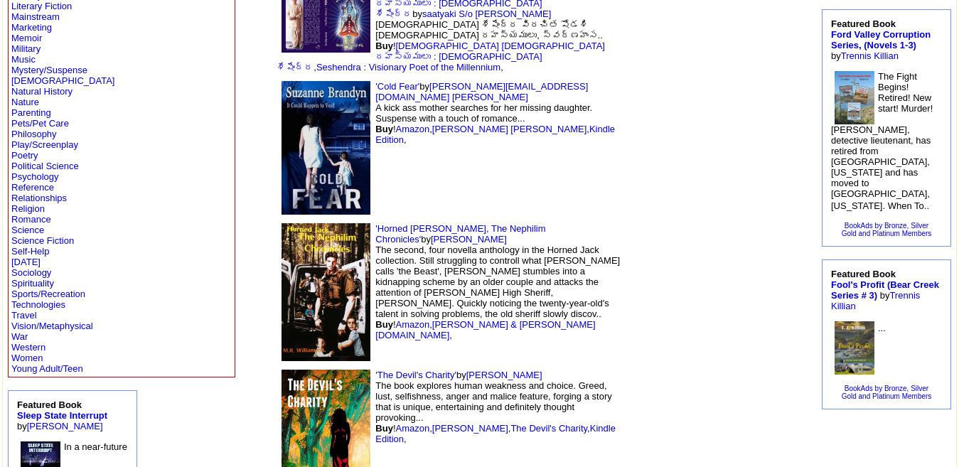
click at [282, 370] on img at bounding box center [326, 441] width 89 height 142
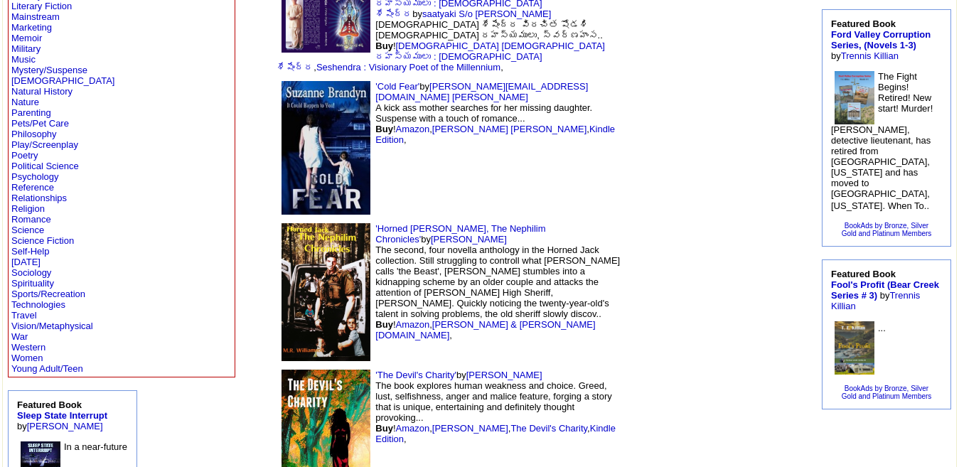
click at [282, 370] on img at bounding box center [326, 441] width 89 height 142
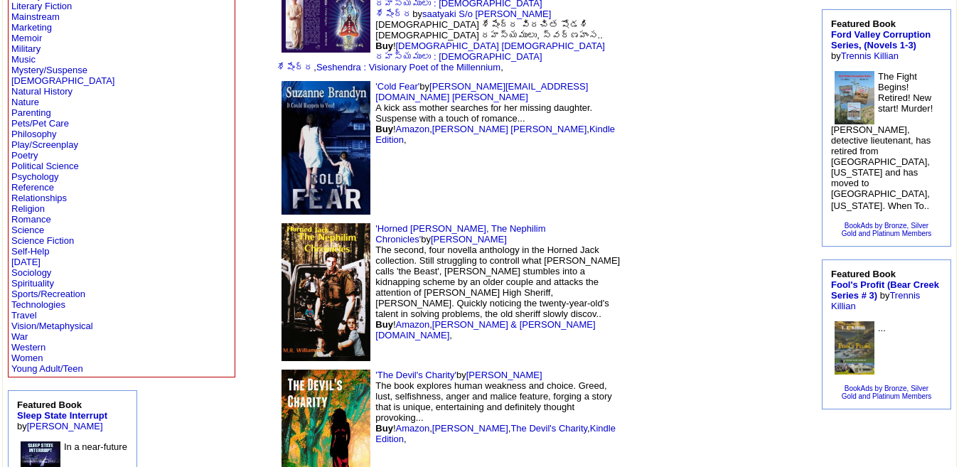
click at [282, 370] on img at bounding box center [326, 441] width 89 height 142
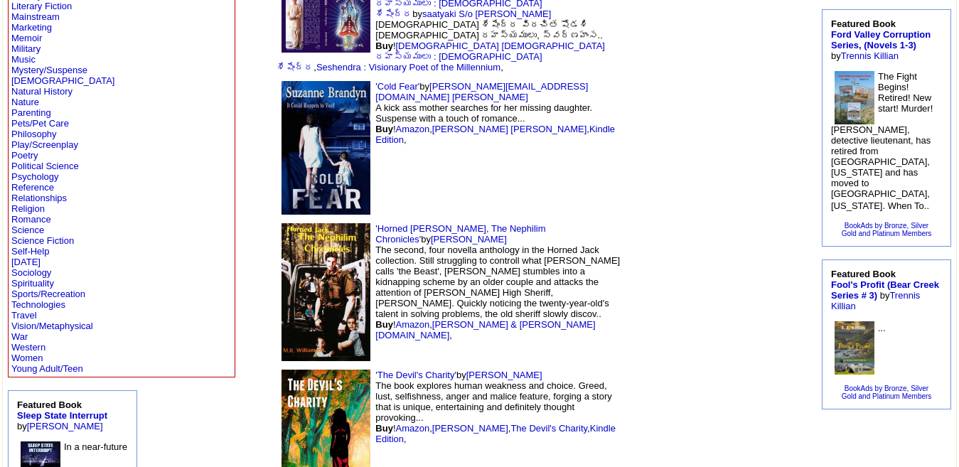
click at [282, 370] on img at bounding box center [326, 441] width 89 height 142
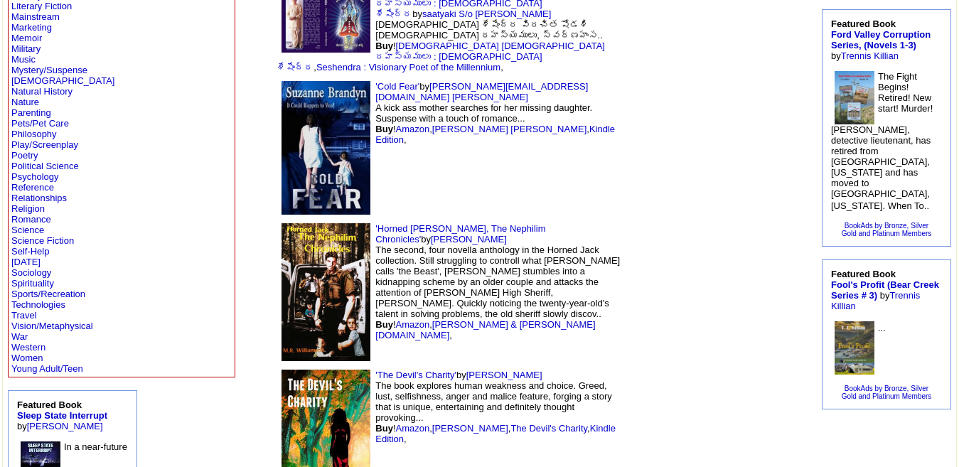
click at [282, 370] on img at bounding box center [326, 441] width 89 height 142
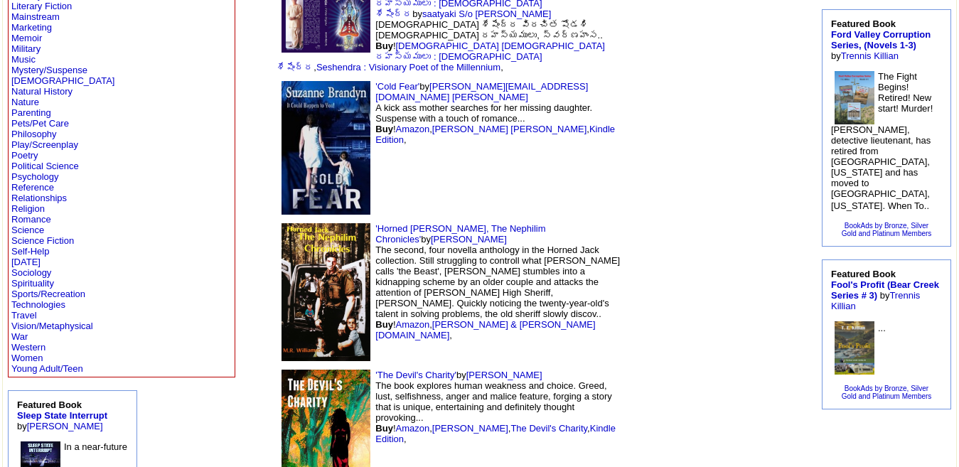
click at [282, 370] on img at bounding box center [326, 441] width 89 height 142
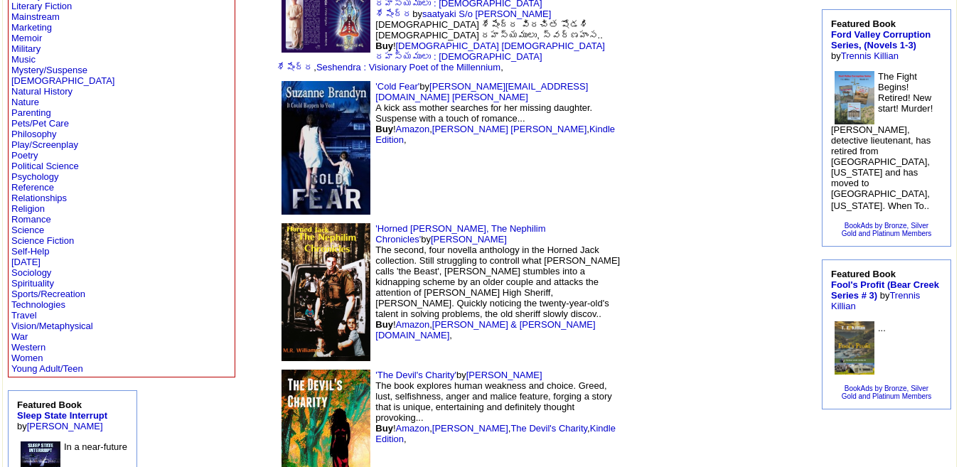
click at [282, 370] on img at bounding box center [326, 441] width 89 height 142
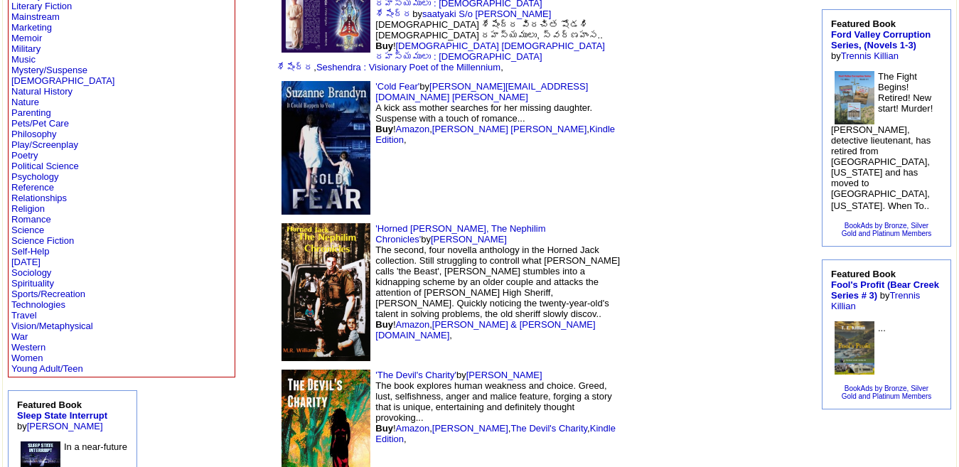
click at [282, 370] on img at bounding box center [326, 441] width 89 height 142
drag, startPoint x: 240, startPoint y: 348, endPoint x: 366, endPoint y: 383, distance: 131.3
click at [366, 383] on td "'The Devil's Charity' by Robert Turvil The book explores human weakness and cho…" at bounding box center [449, 440] width 354 height 151
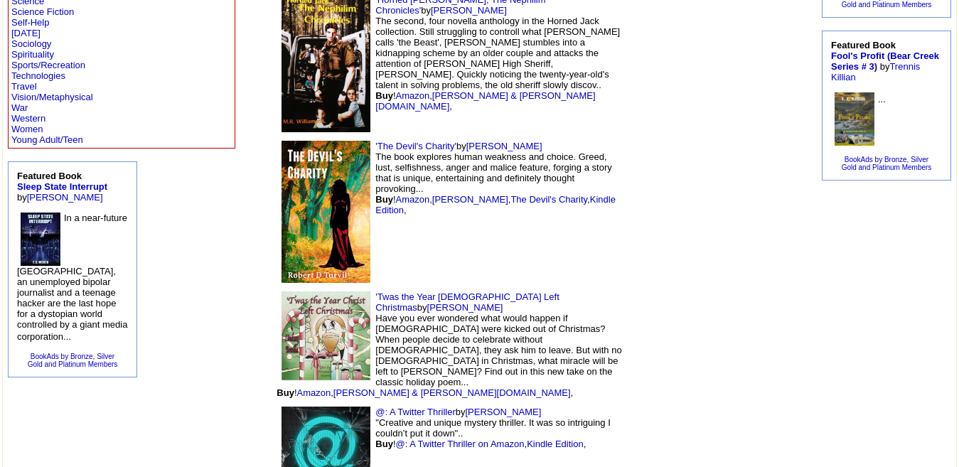
scroll to position [678, 0]
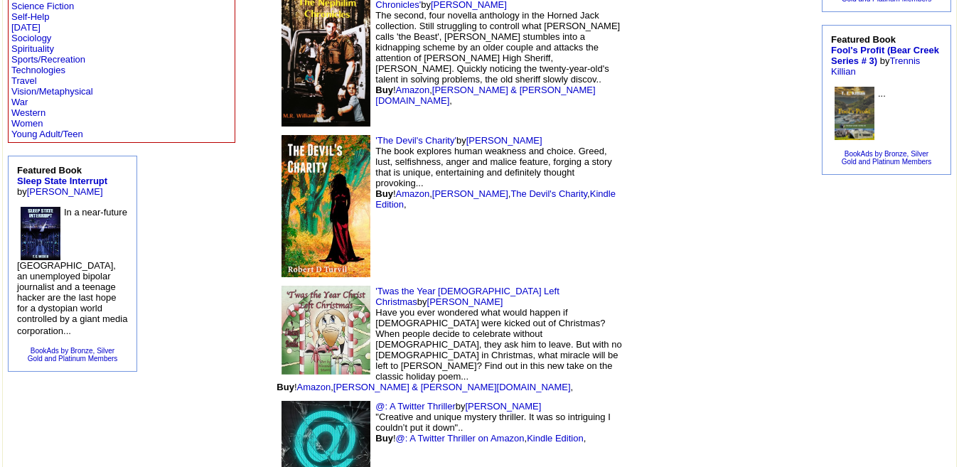
click at [282, 286] on img at bounding box center [326, 330] width 89 height 89
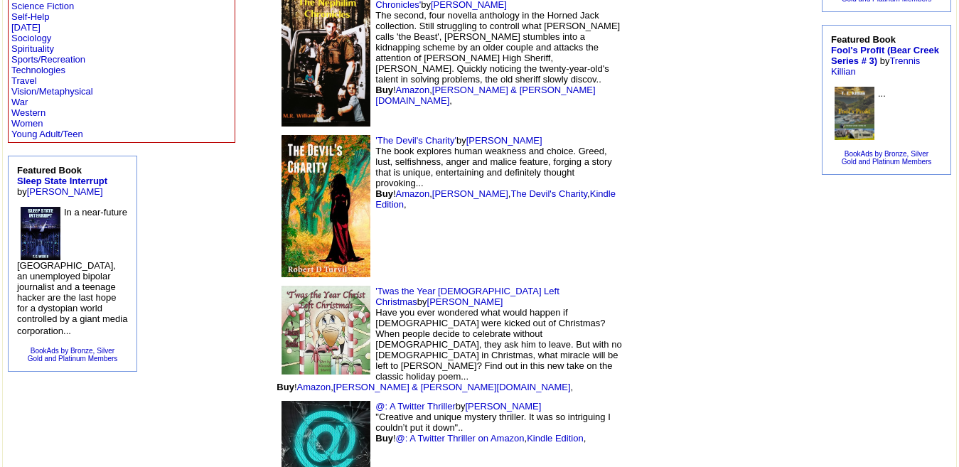
click at [282, 286] on img at bounding box center [326, 330] width 89 height 89
click at [282, 135] on img at bounding box center [326, 206] width 89 height 142
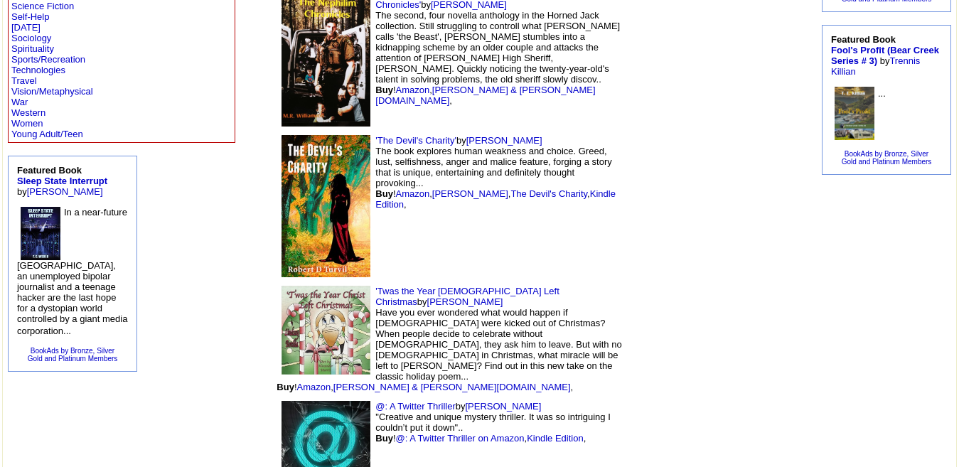
click at [282, 135] on img at bounding box center [326, 206] width 89 height 142
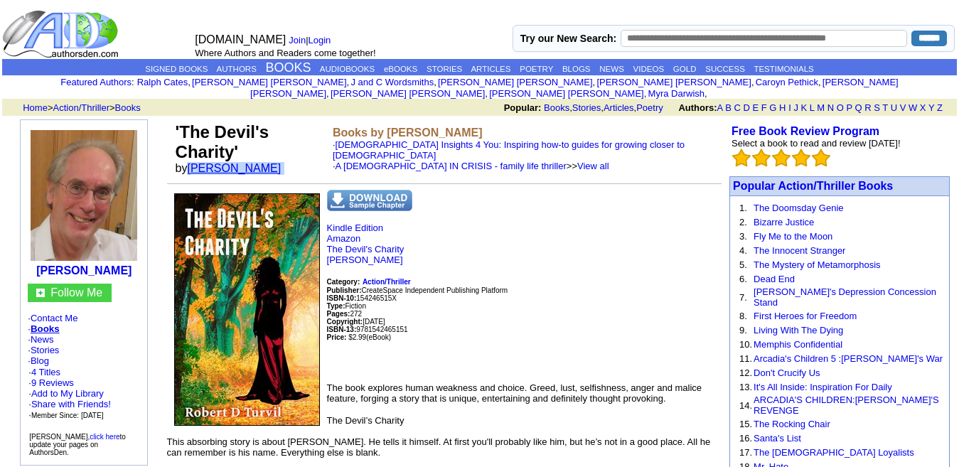
drag, startPoint x: 272, startPoint y: 137, endPoint x: 193, endPoint y: 143, distance: 78.5
click at [193, 162] on font "by Robert D Turvil" at bounding box center [233, 168] width 115 height 12
copy font "Robert D Turvil"
click at [495, 223] on p "Kindle Edition Amazon The Devil's Charity Robert D Turvil Category: Action/Thri…" at bounding box center [444, 297] width 555 height 149
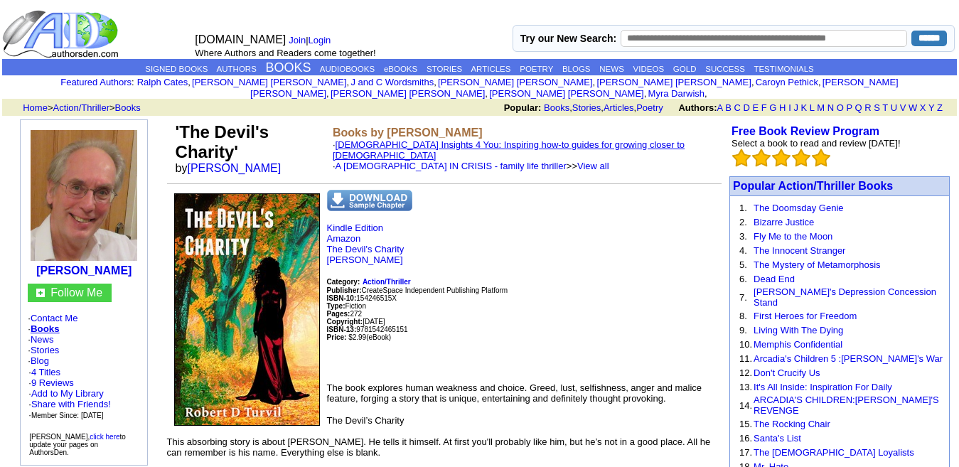
click at [412, 139] on link "Christian Insights 4 You: Inspiring how-to guides for growing closer to God" at bounding box center [509, 149] width 352 height 21
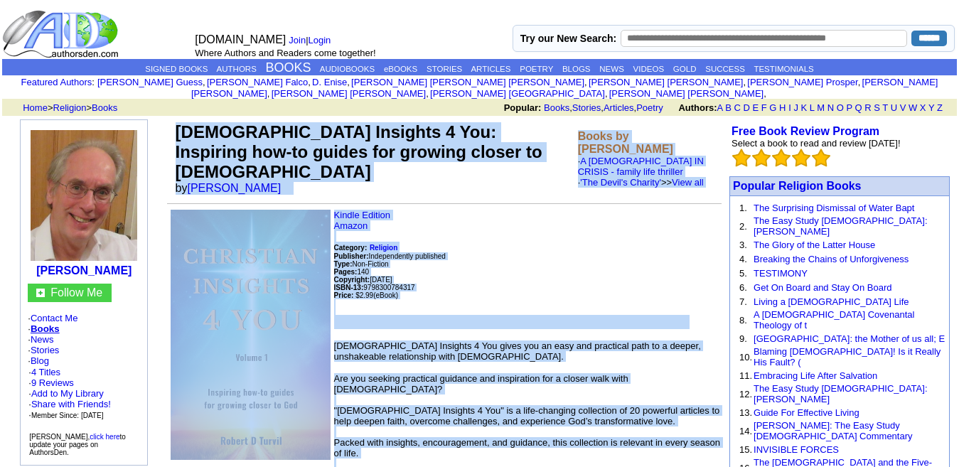
click at [466, 183] on td "Christian Insights 4 You: Inspiring how-to guides for growing closer to God by …" at bounding box center [444, 164] width 555 height 90
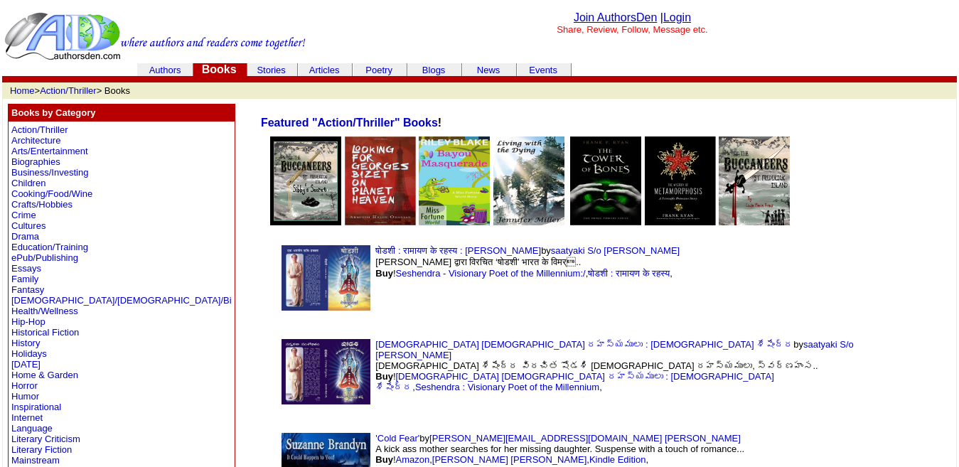
scroll to position [678, 0]
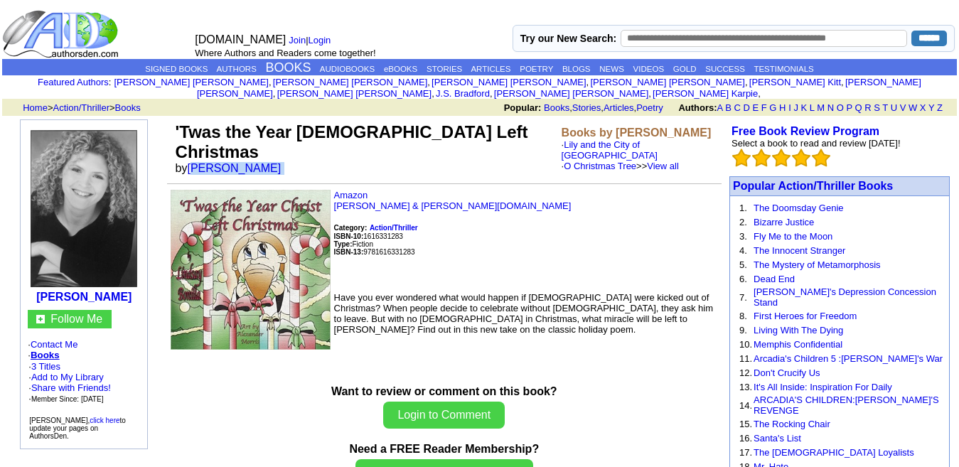
drag, startPoint x: 291, startPoint y: 139, endPoint x: 199, endPoint y: 137, distance: 91.7
click at [199, 162] on font "by Lindsay R Bonilla" at bounding box center [233, 168] width 115 height 12
drag, startPoint x: 392, startPoint y: 137, endPoint x: 368, endPoint y: 134, distance: 23.6
click at [392, 137] on td "'Twas the Year Christ Left Christmas by Lindsay R Bonilla" at bounding box center [366, 148] width 386 height 58
drag, startPoint x: 287, startPoint y: 132, endPoint x: 191, endPoint y: 143, distance: 96.7
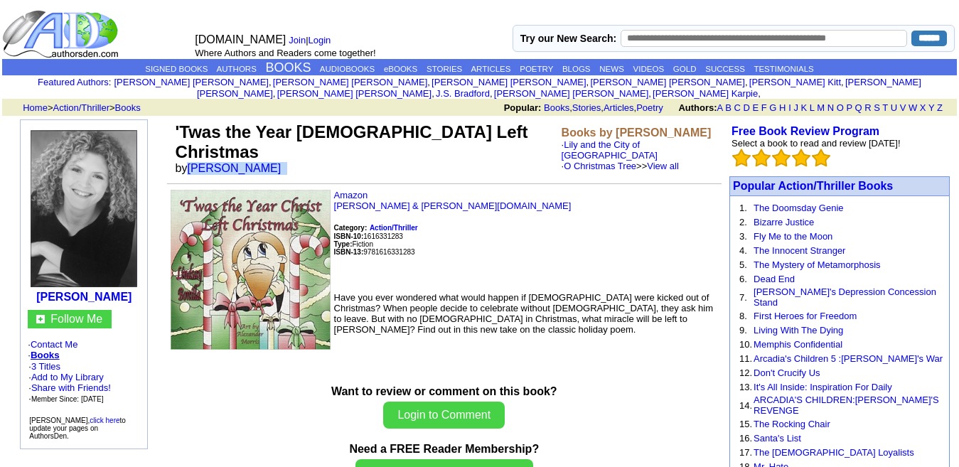
click at [191, 162] on font "by Lindsay R Bonilla" at bounding box center [233, 168] width 115 height 12
copy font "[PERSON_NAME]"
click at [569, 161] on link "O Christmas Tree" at bounding box center [600, 166] width 73 height 11
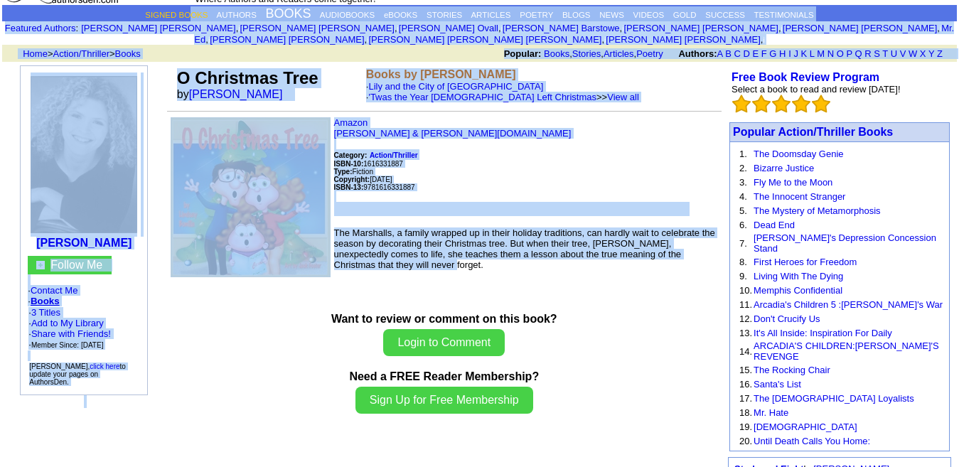
scroll to position [41, 0]
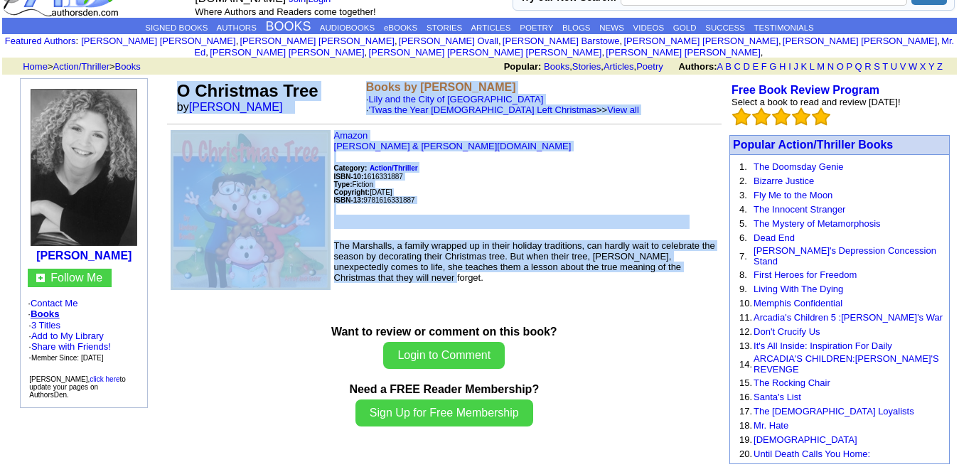
drag, startPoint x: 379, startPoint y: 255, endPoint x: 170, endPoint y: 91, distance: 265.9
copy td "O Christmas Tree by [PERSON_NAME] Books by [PERSON_NAME] and the City of [GEOGR…"
click at [482, 176] on p "Amazon [PERSON_NAME] & [PERSON_NAME][DOMAIN_NAME] Category: Action/Thriller ISB…" at bounding box center [444, 179] width 555 height 99
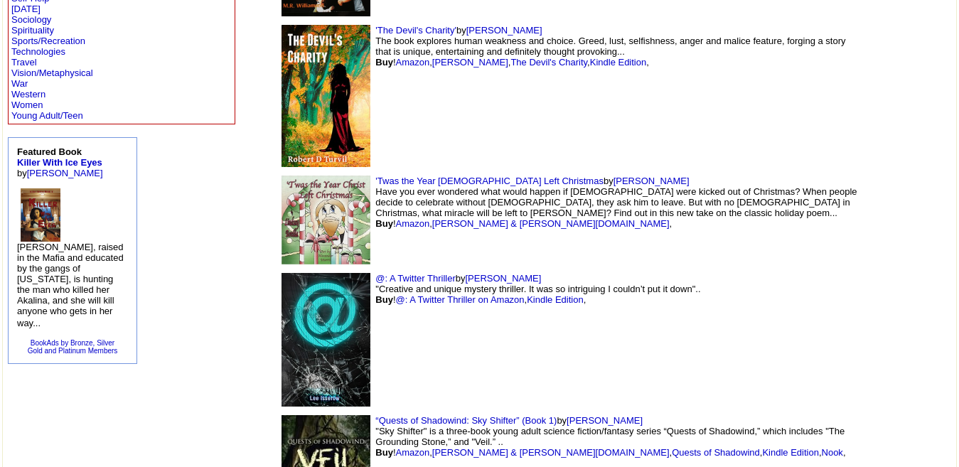
scroll to position [698, 0]
click at [282, 344] on img at bounding box center [326, 339] width 89 height 134
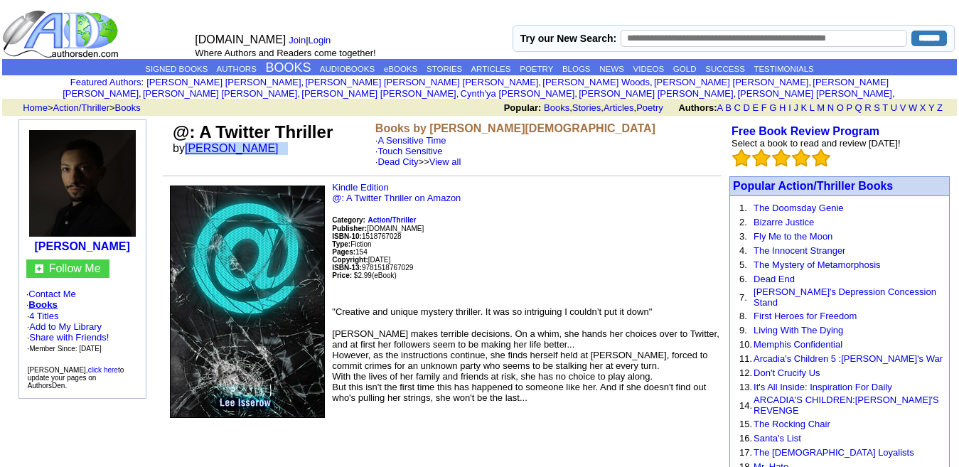
drag, startPoint x: 269, startPoint y: 134, endPoint x: 193, endPoint y: 142, distance: 77.2
click at [193, 142] on td "@: A Twitter Thriller by [PERSON_NAME]" at bounding box center [271, 144] width 203 height 50
copy font "Lee Isserow"
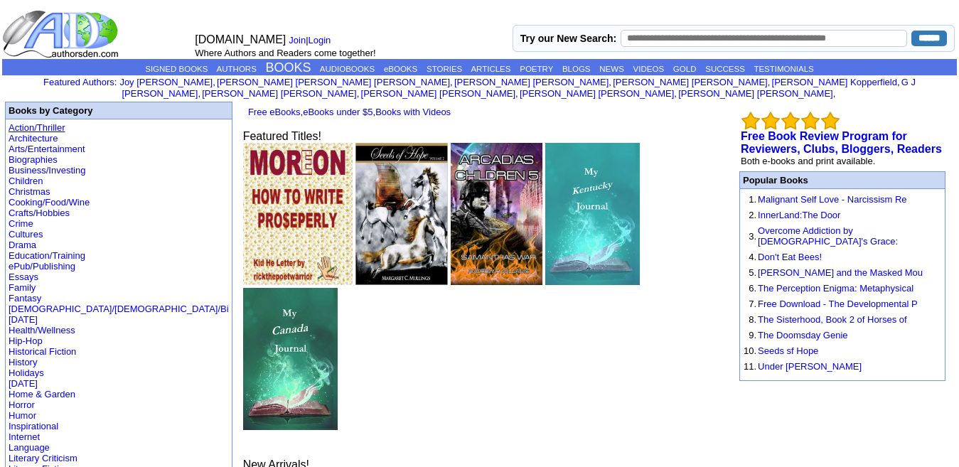
click at [33, 122] on link "Action/Thriller" at bounding box center [37, 127] width 56 height 11
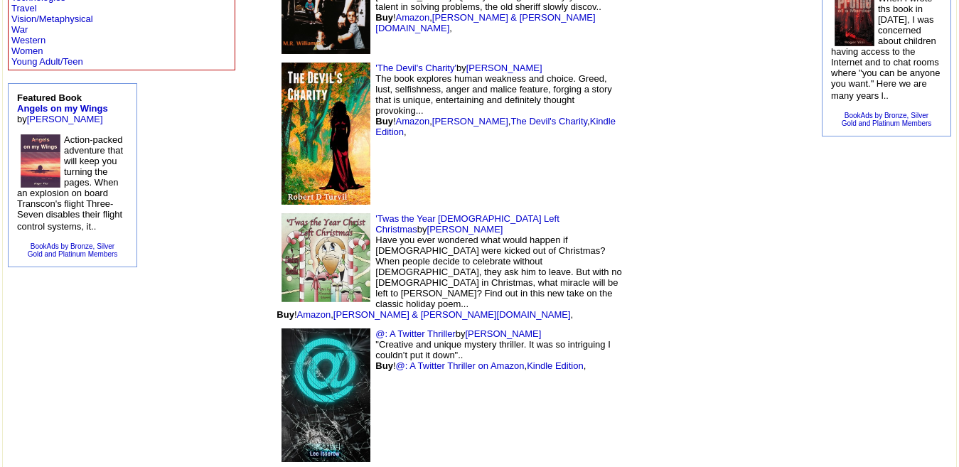
scroll to position [757, 0]
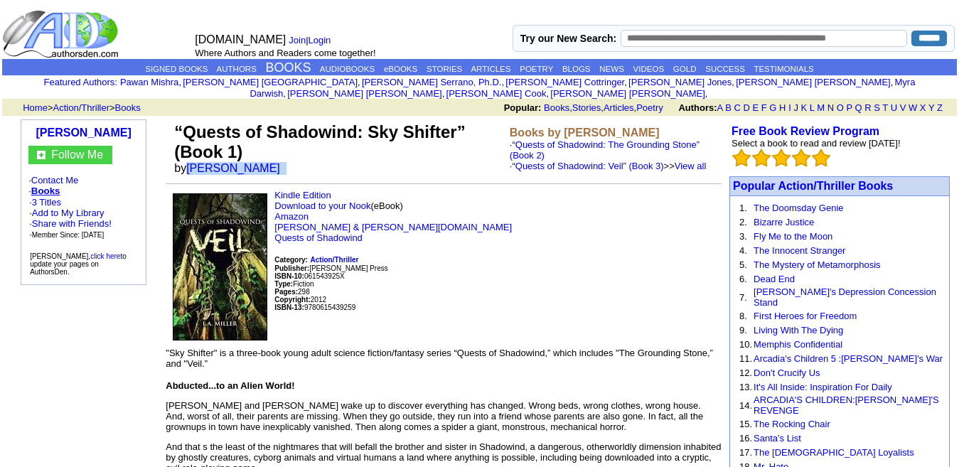
drag, startPoint x: 246, startPoint y: 152, endPoint x: 190, endPoint y: 164, distance: 57.3
click at [190, 164] on td "“Quests of Shadowind: Sky Shifter” (Book 1) by L.A. Miller" at bounding box center [339, 148] width 336 height 58
copy font "L.A. Miller"
click at [412, 274] on p "Kindle Edition Download to your Nook (eBook) Amazon Barnes & Noble.com Quests o…" at bounding box center [444, 263] width 556 height 146
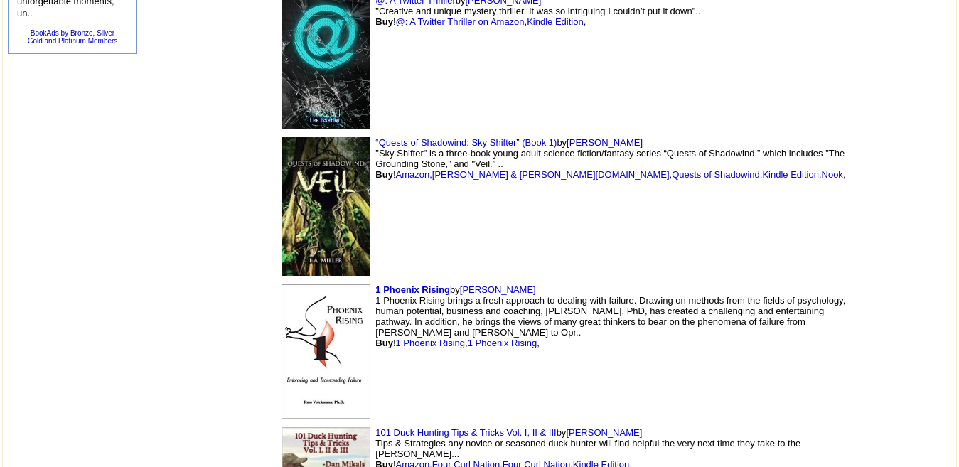
scroll to position [974, 0]
click at [282, 297] on img at bounding box center [326, 352] width 89 height 134
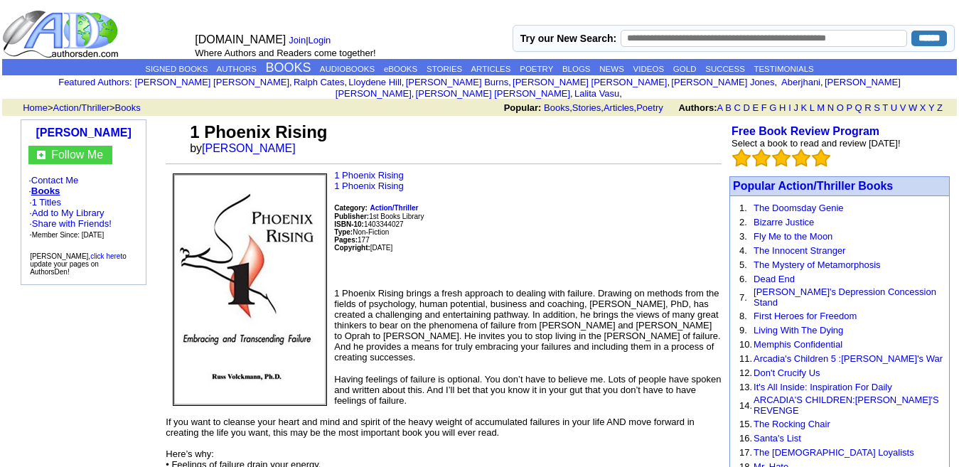
drag, startPoint x: 299, startPoint y: 135, endPoint x: 211, endPoint y: 136, distance: 87.5
click at [211, 142] on font "by [PERSON_NAME]" at bounding box center [247, 148] width 115 height 12
click at [168, 139] on td at bounding box center [176, 138] width 21 height 38
drag, startPoint x: 302, startPoint y: 136, endPoint x: 204, endPoint y: 137, distance: 98.1
click at [204, 137] on td "1 Phoenix Rising by Russ Volckmann" at bounding box center [454, 138] width 535 height 38
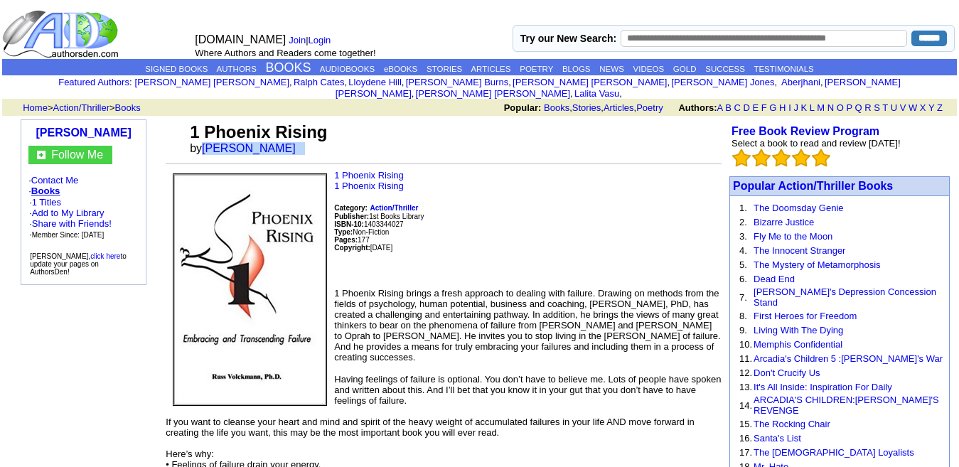
copy font "Russ Volckmann"
click at [549, 231] on p "1 Phoenix Rising 1 Phoenix Rising Category: Action/Thriller Publisher: 1st Book…" at bounding box center [444, 223] width 556 height 107
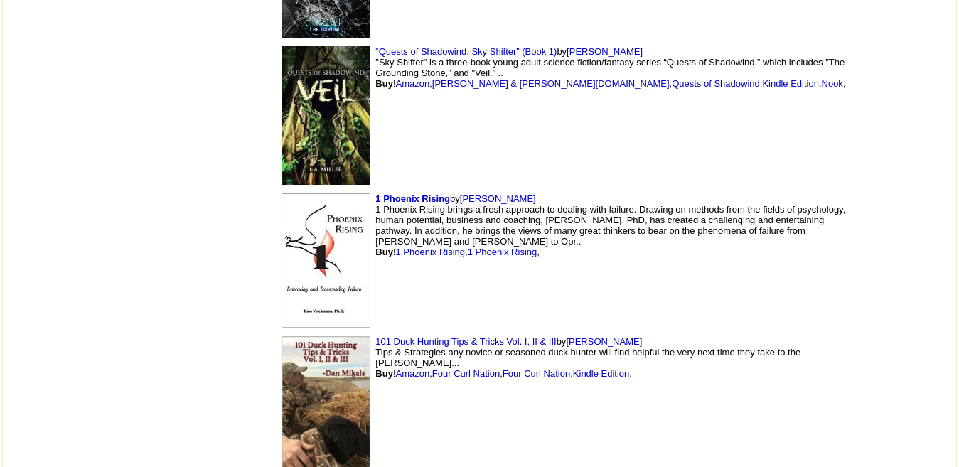
scroll to position [1069, 0]
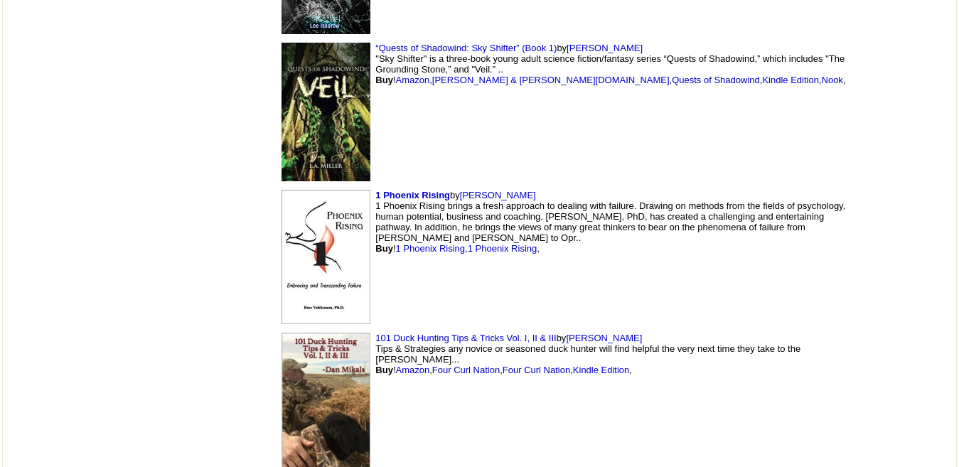
click at [282, 364] on img at bounding box center [326, 404] width 89 height 142
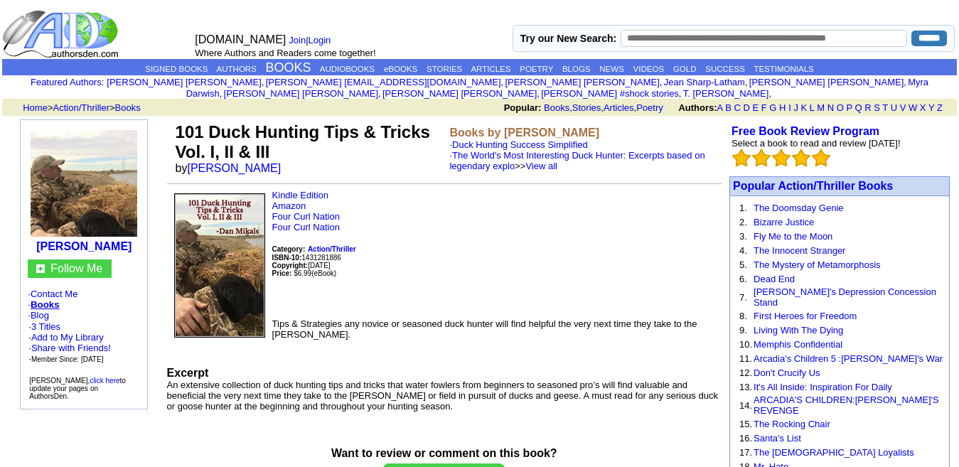
click at [268, 152] on td "101 Duck Hunting Tips & Tricks Vol. I, II & III by Dan Mikals" at bounding box center [310, 148] width 274 height 58
drag, startPoint x: 256, startPoint y: 155, endPoint x: 193, endPoint y: 159, distance: 62.7
click at [193, 159] on td "101 Duck Hunting Tips & Tricks Vol. I, II & III by Dan Mikals" at bounding box center [310, 148] width 274 height 58
copy font "Dan Mikals"
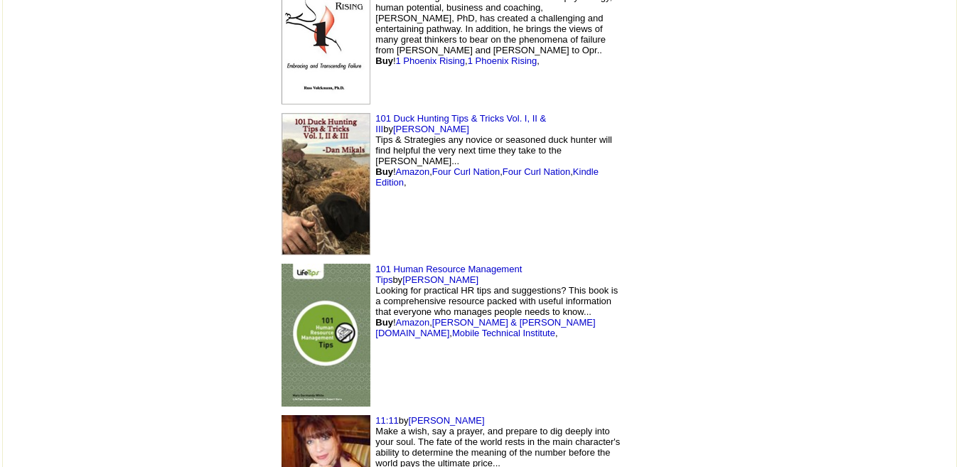
scroll to position [1399, 0]
click at [282, 263] on img at bounding box center [326, 335] width 89 height 144
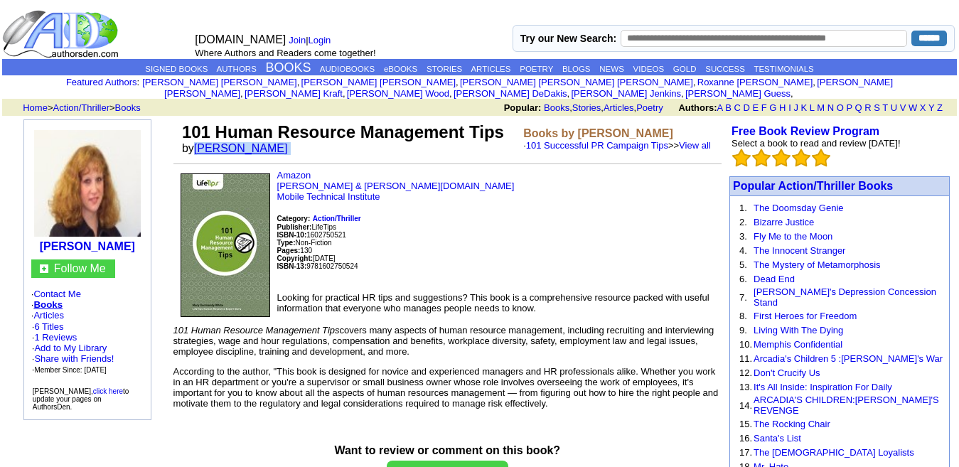
drag, startPoint x: 271, startPoint y: 136, endPoint x: 202, endPoint y: 141, distance: 69.2
click at [202, 142] on font "by Mary G White" at bounding box center [239, 148] width 115 height 12
copy font "Mary G White"
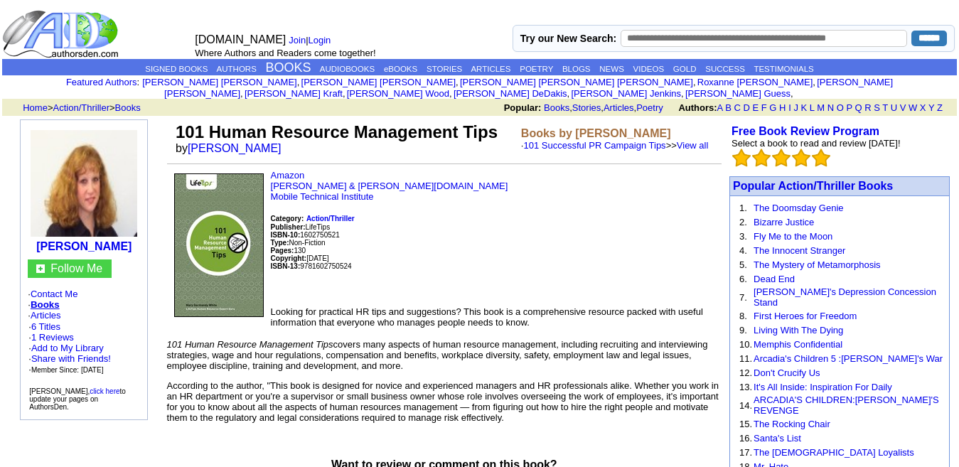
click at [472, 220] on p "Amazon Barnes & Noble.com Mobile Technical Institute Category: Action/Thriller …" at bounding box center [444, 232] width 555 height 125
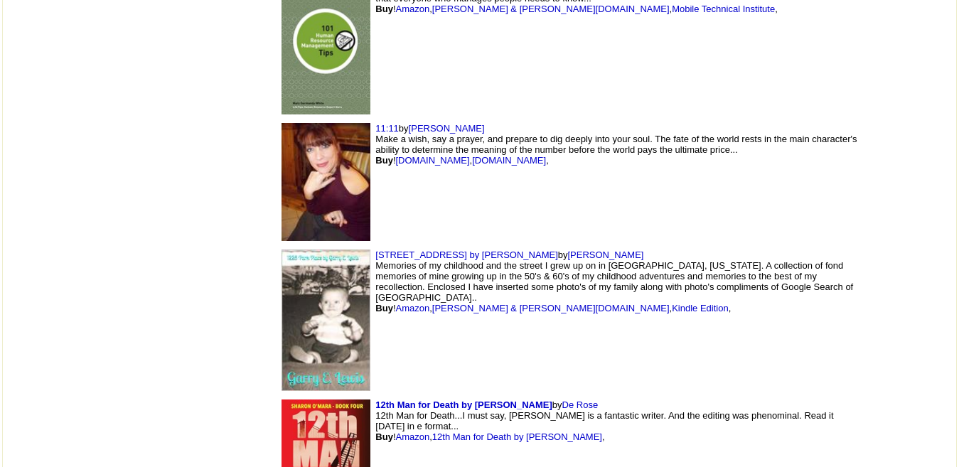
scroll to position [1582, 0]
click at [282, 219] on img at bounding box center [326, 181] width 89 height 118
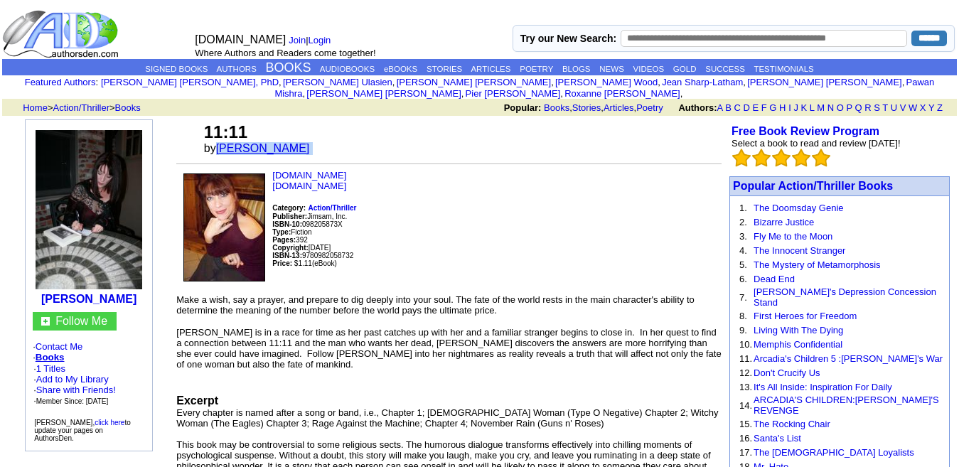
drag, startPoint x: 315, startPoint y: 135, endPoint x: 220, endPoint y: 136, distance: 94.6
click at [220, 142] on font "by [PERSON_NAME]" at bounding box center [261, 148] width 115 height 12
copy font "[PERSON_NAME]"
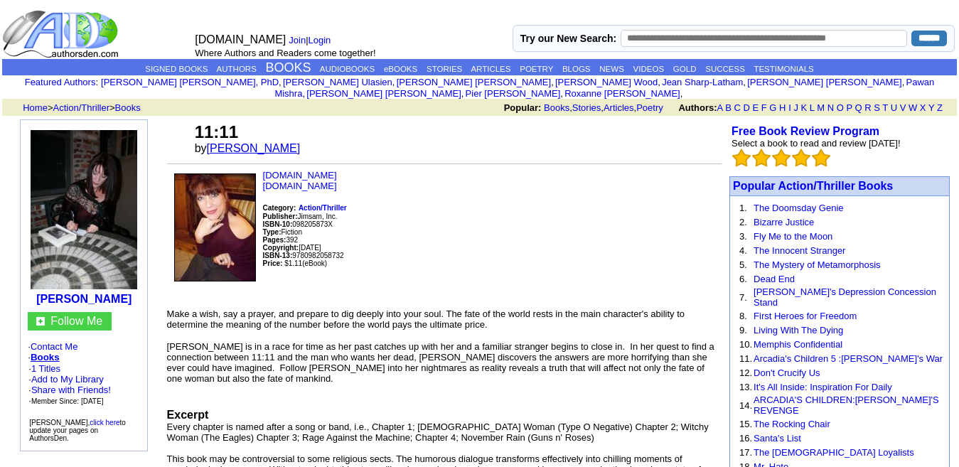
click at [282, 142] on link "[PERSON_NAME]" at bounding box center [254, 148] width 94 height 12
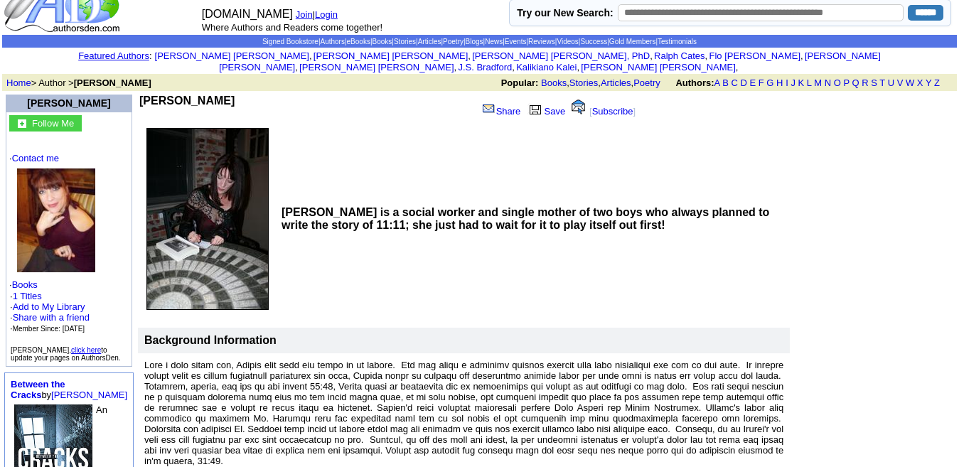
scroll to position [43, 0]
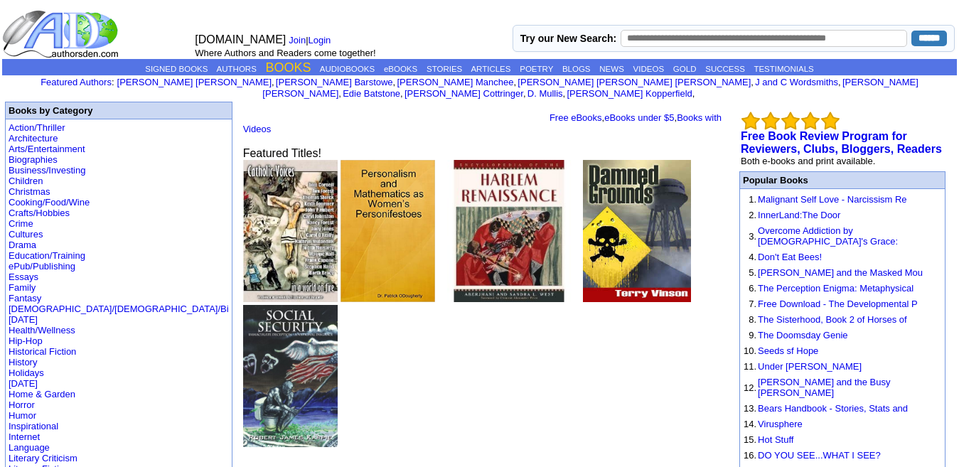
click at [273, 66] on link "BOOKS" at bounding box center [289, 67] width 46 height 14
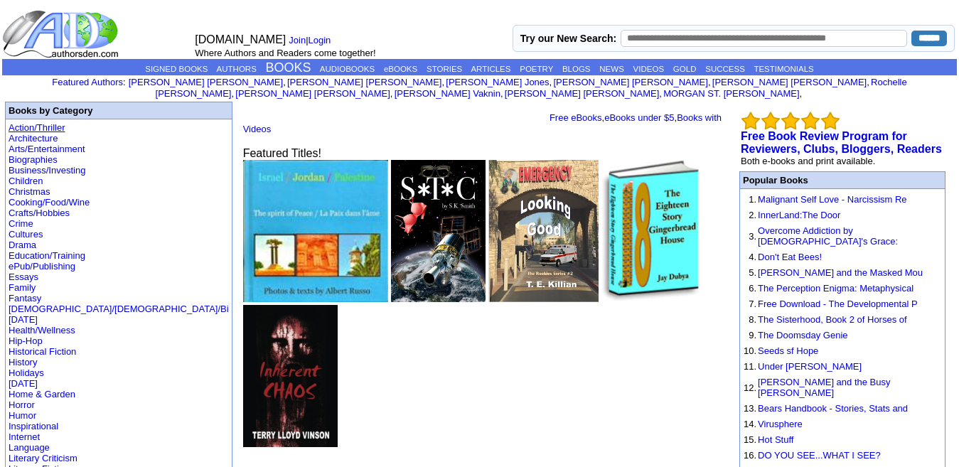
click at [48, 122] on link "Action/Thriller" at bounding box center [37, 127] width 56 height 11
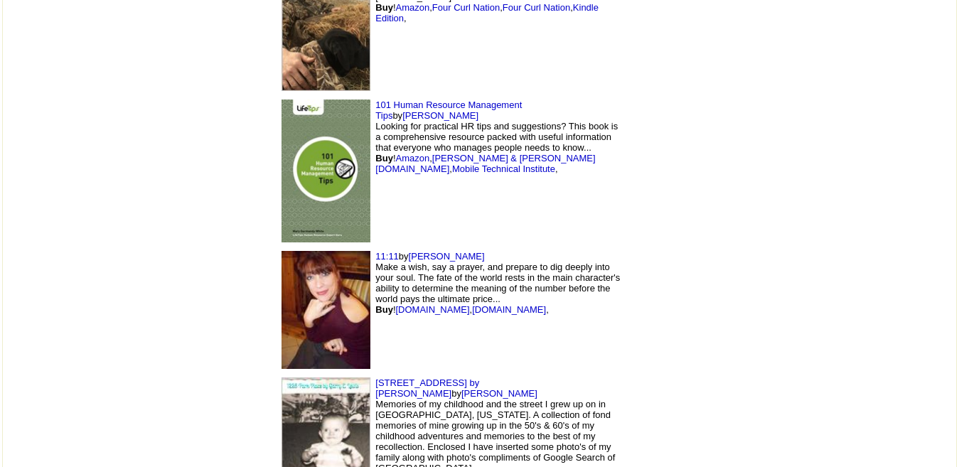
scroll to position [1564, 0]
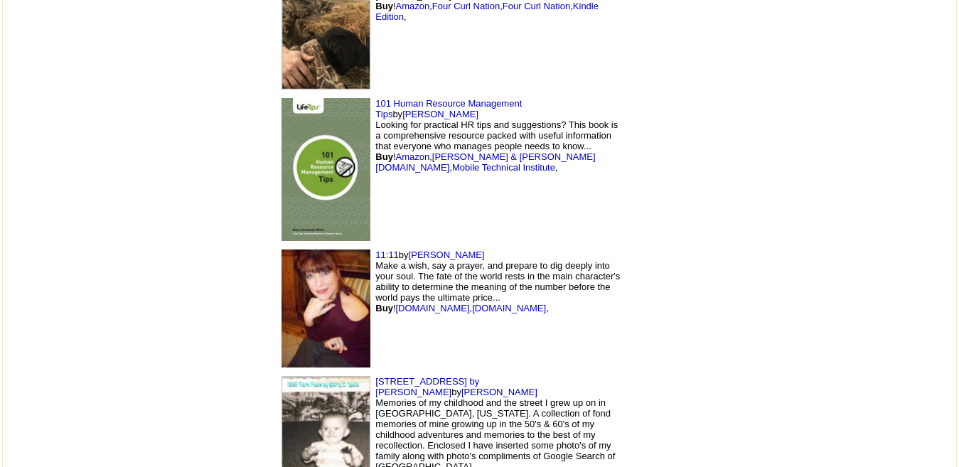
click at [282, 376] on img at bounding box center [326, 446] width 89 height 141
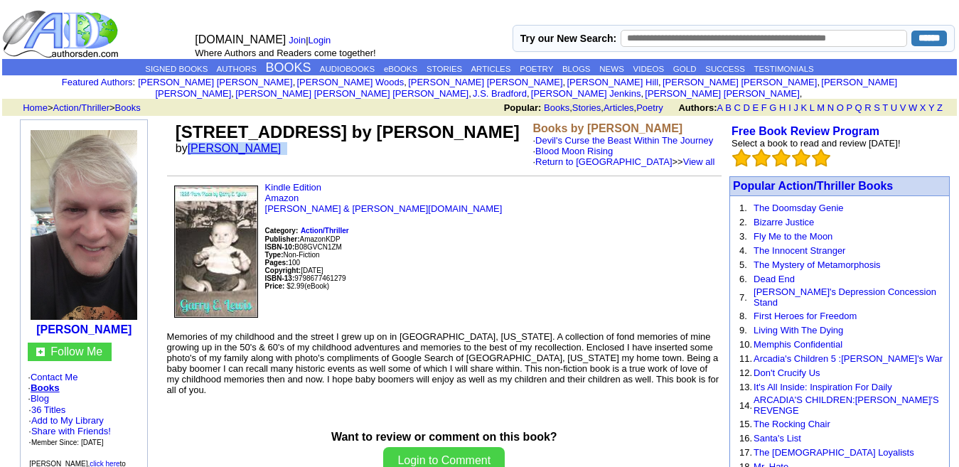
drag, startPoint x: 273, startPoint y: 140, endPoint x: 194, endPoint y: 139, distance: 78.9
click at [194, 142] on font "by [PERSON_NAME]" at bounding box center [233, 148] width 115 height 12
copy font "[PERSON_NAME]"
click at [428, 242] on p "Kindle Edition Amazon Barnes & Noble.com Category: Action/Thriller Publisher: A…" at bounding box center [444, 251] width 555 height 138
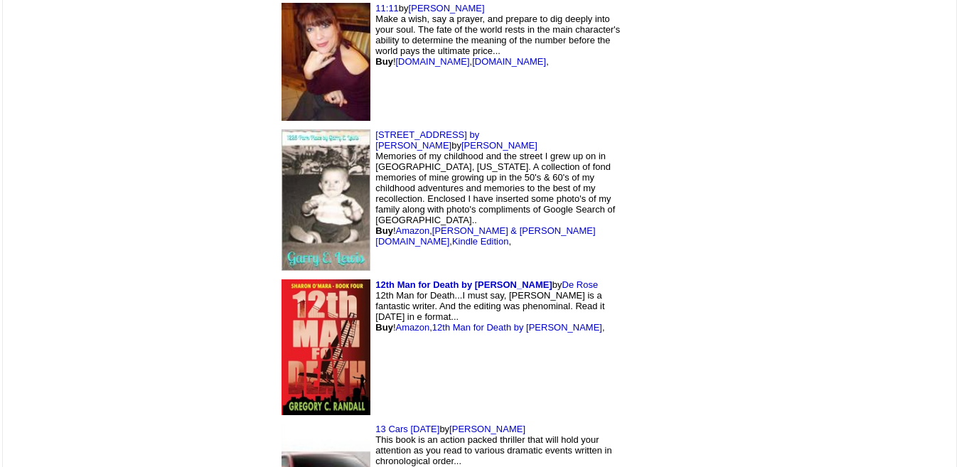
scroll to position [1812, 0]
click at [282, 279] on img at bounding box center [326, 347] width 89 height 137
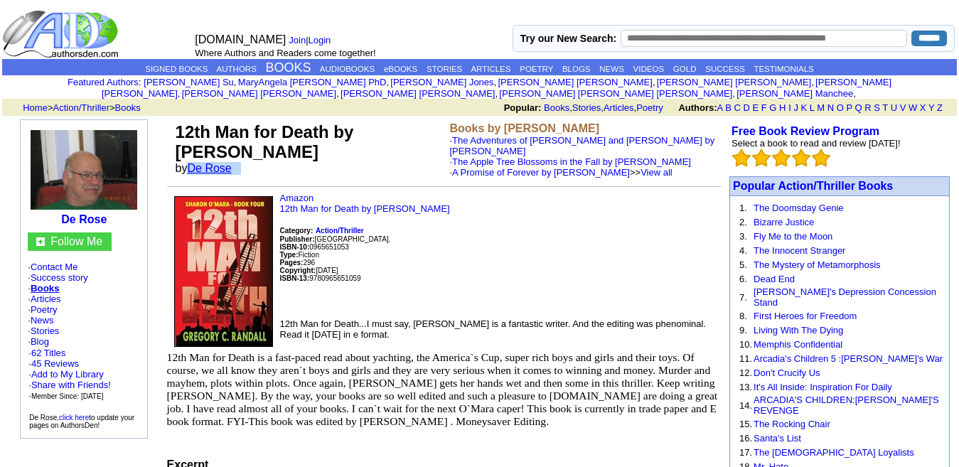
drag, startPoint x: 247, startPoint y: 156, endPoint x: 191, endPoint y: 161, distance: 55.7
click at [191, 162] on font "by [PERSON_NAME]" at bounding box center [209, 168] width 66 height 12
copy font "De Rose"
click at [331, 142] on td "12th Man for Death by [PERSON_NAME] by [PERSON_NAME]" at bounding box center [310, 149] width 274 height 61
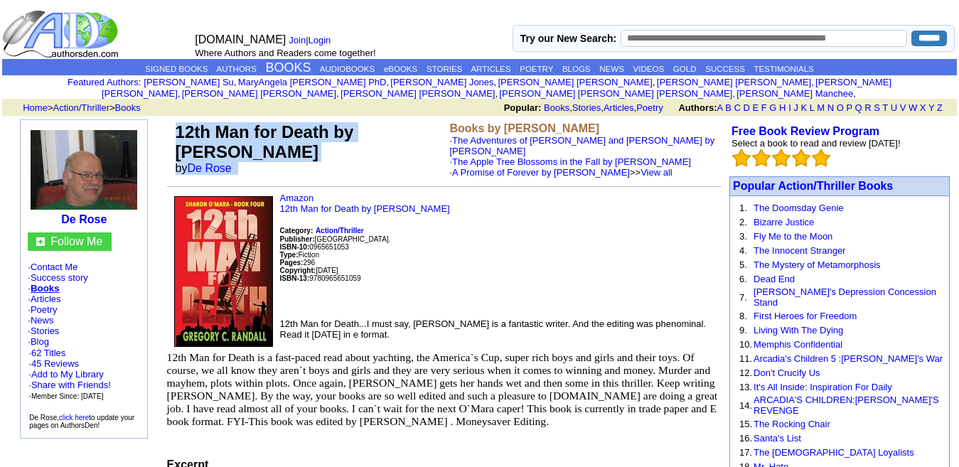
drag, startPoint x: 245, startPoint y: 156, endPoint x: 173, endPoint y: 123, distance: 79.9
click at [173, 123] on td "12th Man for Death by [PERSON_NAME] by [PERSON_NAME]" at bounding box center [310, 149] width 274 height 61
copy td "12th Man for Death by [PERSON_NAME] by [PERSON_NAME]"
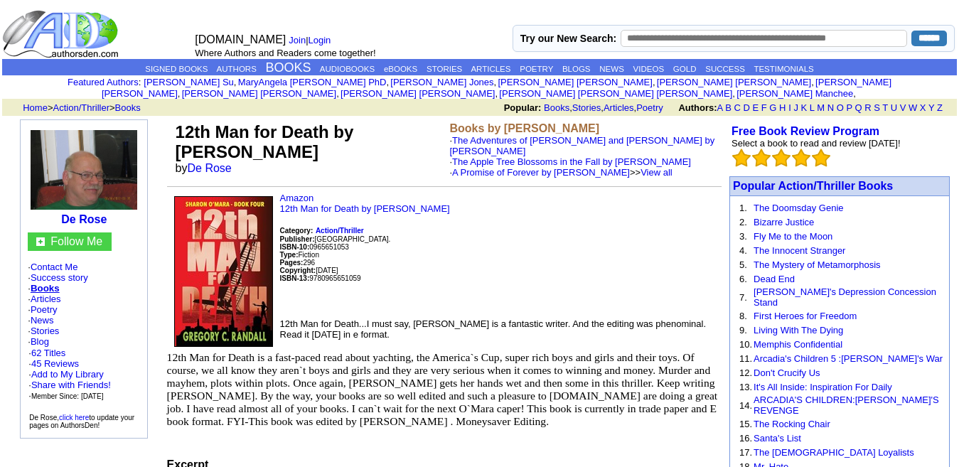
click at [425, 218] on p "Amazon 12th Man for Death by [PERSON_NAME] Category: Action/Thriller Publisher:…" at bounding box center [444, 250] width 555 height 114
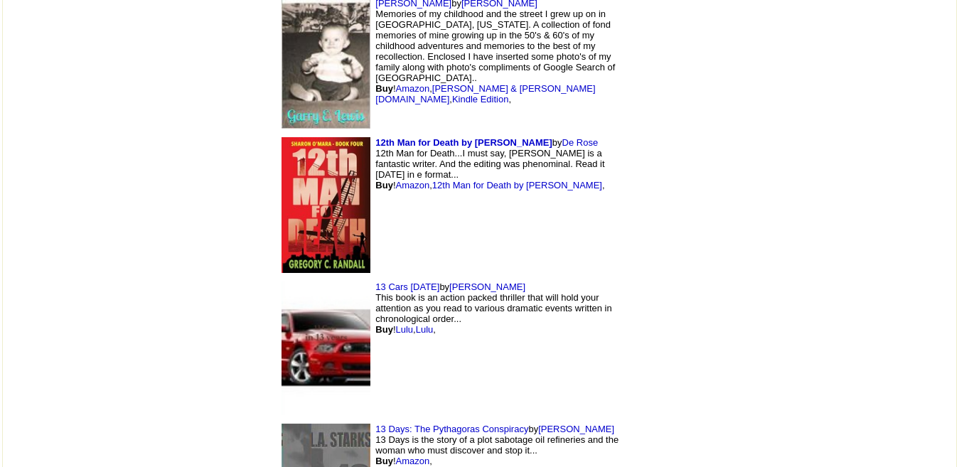
scroll to position [1955, 0]
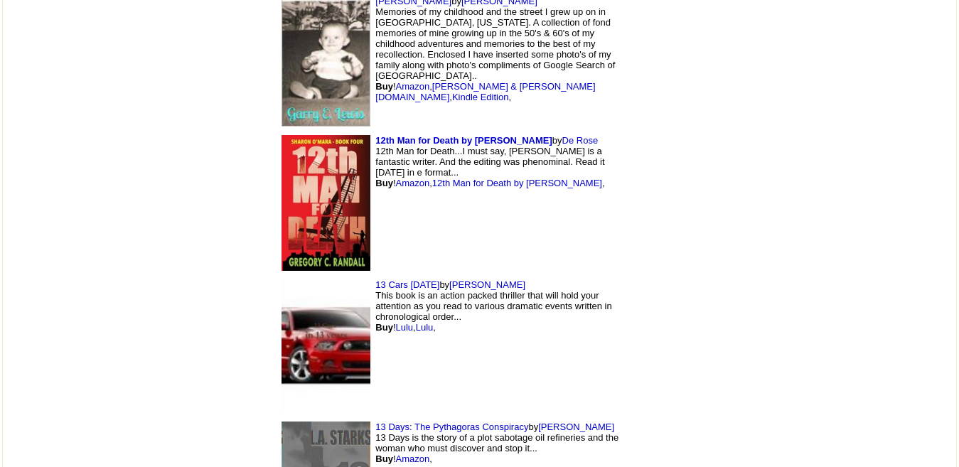
click at [282, 279] on img at bounding box center [326, 346] width 89 height 134
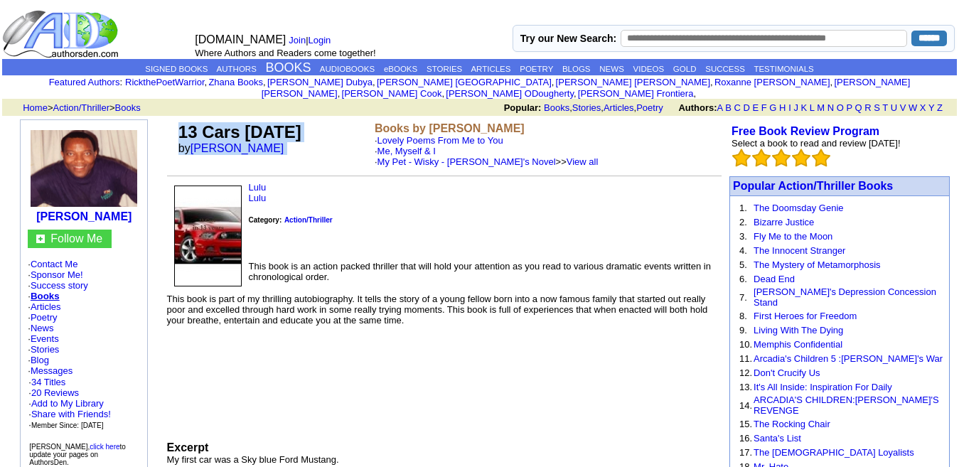
drag, startPoint x: 267, startPoint y: 135, endPoint x: 181, endPoint y: 115, distance: 89.0
click at [181, 119] on td "13 Cars in 13 Years by Mac Hermann" at bounding box center [274, 144] width 196 height 50
copy td "13 Cars in 13 Years by Mac Hermann"
click at [395, 196] on p "Lulu Lulu Category: Action/Thriller" at bounding box center [444, 216] width 555 height 68
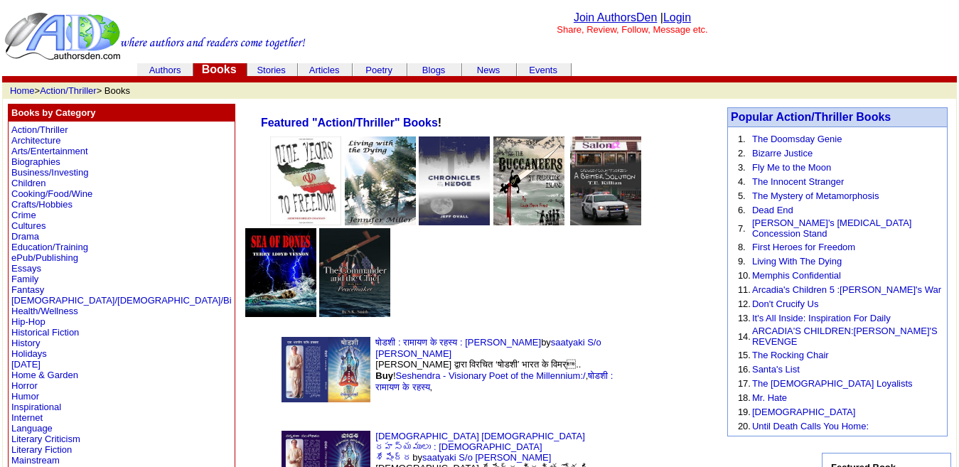
scroll to position [1955, 0]
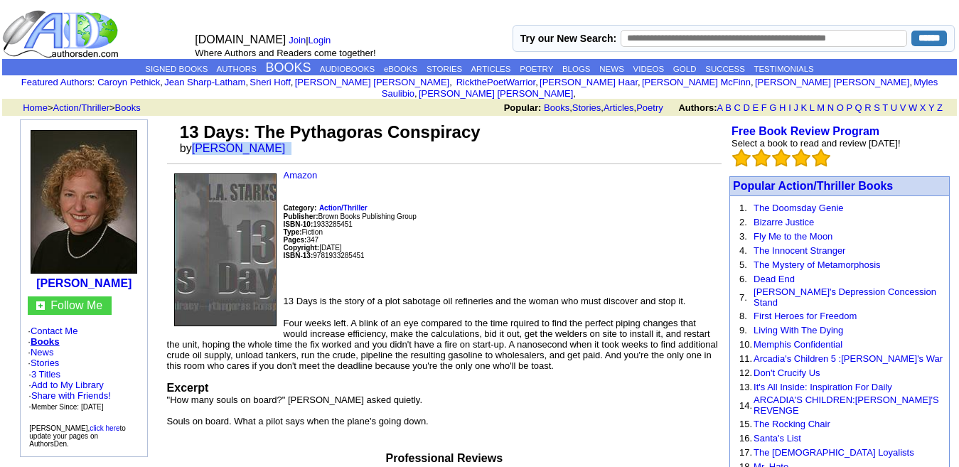
drag, startPoint x: 261, startPoint y: 139, endPoint x: 191, endPoint y: 137, distance: 70.4
click at [191, 142] on font "by L. A. Starks" at bounding box center [237, 148] width 115 height 12
copy font "[PERSON_NAME]"
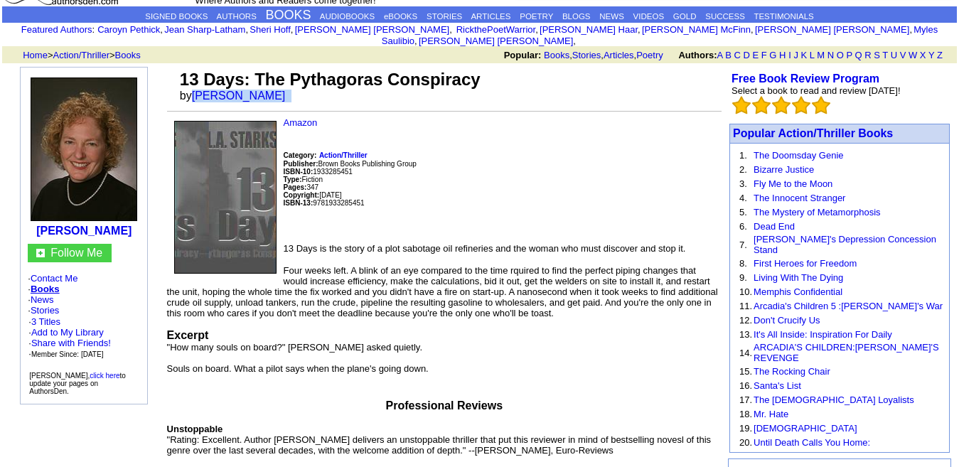
scroll to position [54, 0]
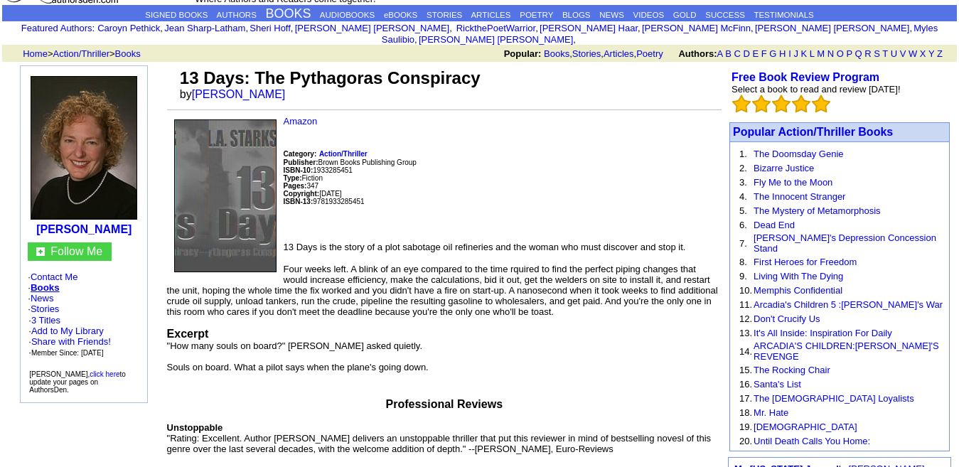
click at [481, 176] on p "Amazon Category: Action/Thriller Publisher: Brown Books Publishing Group ISBN-1…" at bounding box center [444, 173] width 555 height 114
click at [121, 102] on img at bounding box center [84, 148] width 107 height 144
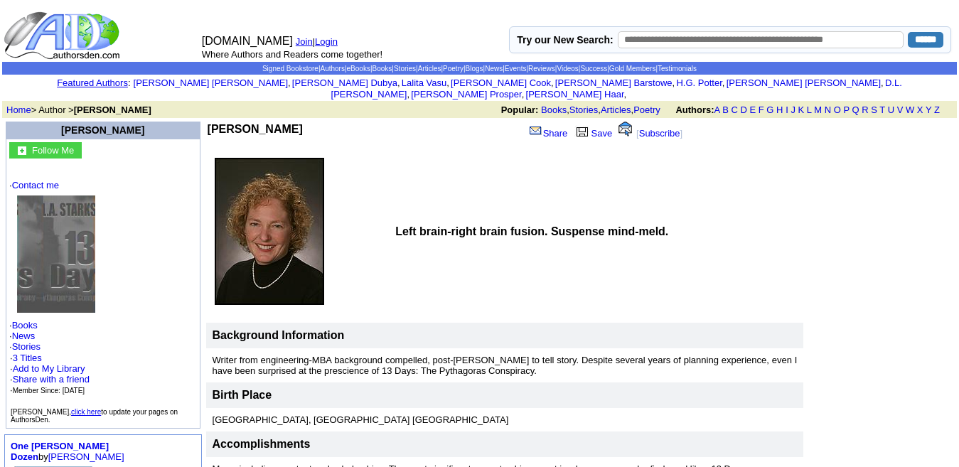
click at [391, 164] on td "Left brain-right brain fusion. Suspense mind-meld." at bounding box center [597, 231] width 412 height 157
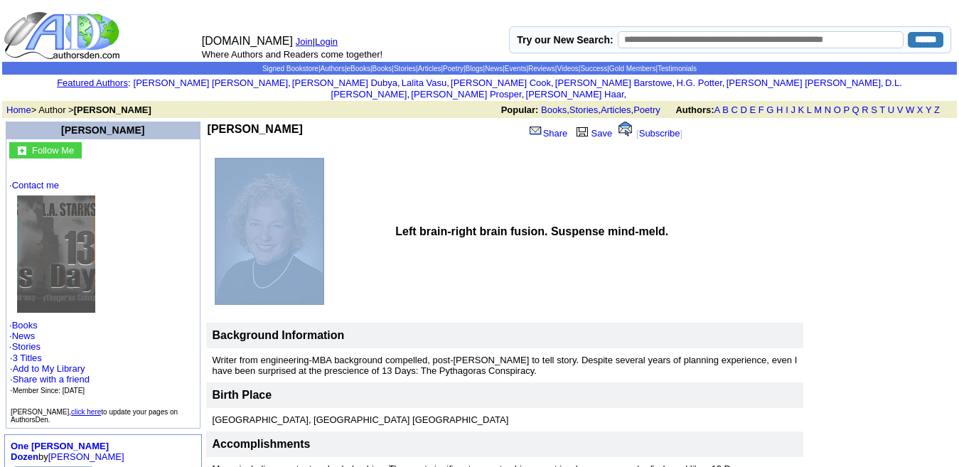
drag, startPoint x: 341, startPoint y: 169, endPoint x: 318, endPoint y: 185, distance: 28.0
click at [318, 185] on tr "Left brain-right brain fusion. Suspense mind-meld." at bounding box center [505, 231] width 598 height 157
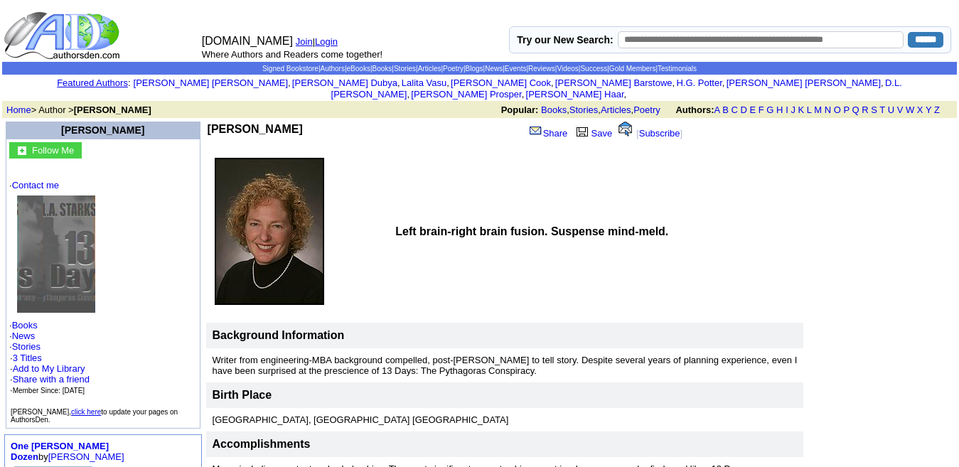
click at [318, 185] on td at bounding box center [299, 231] width 186 height 157
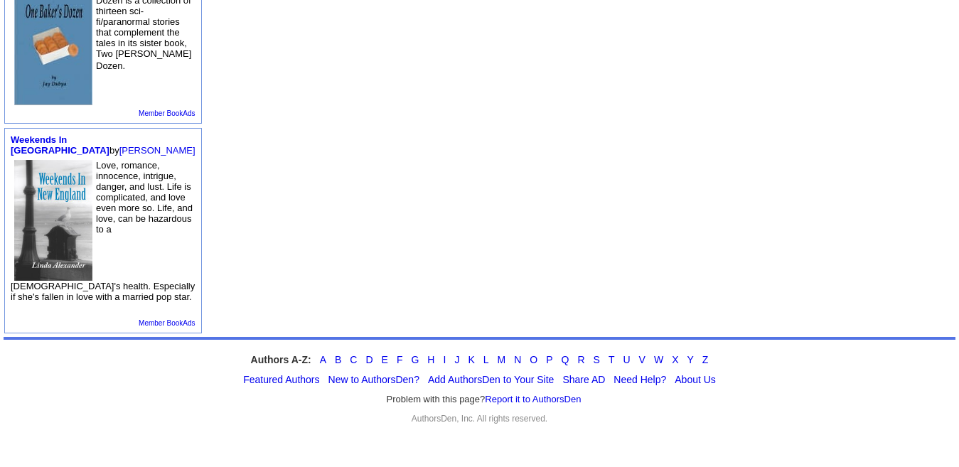
scroll to position [581, 0]
click at [66, 174] on img at bounding box center [53, 221] width 78 height 122
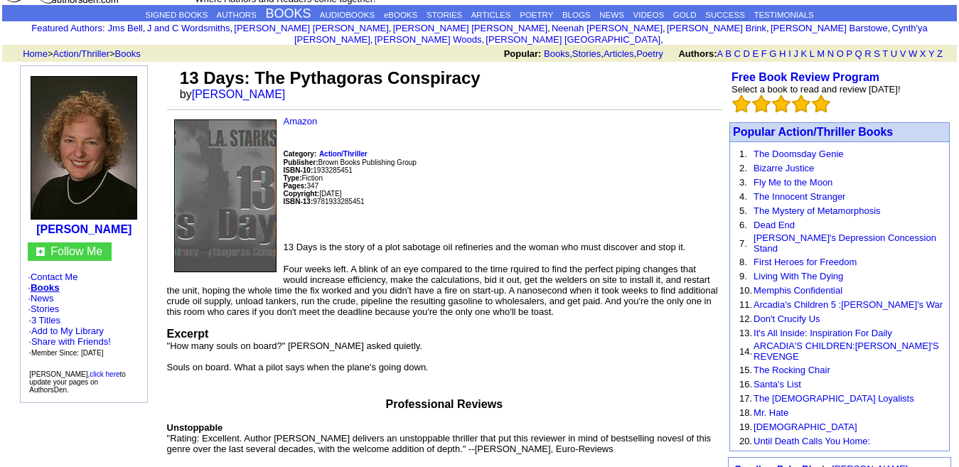
scroll to position [54, 0]
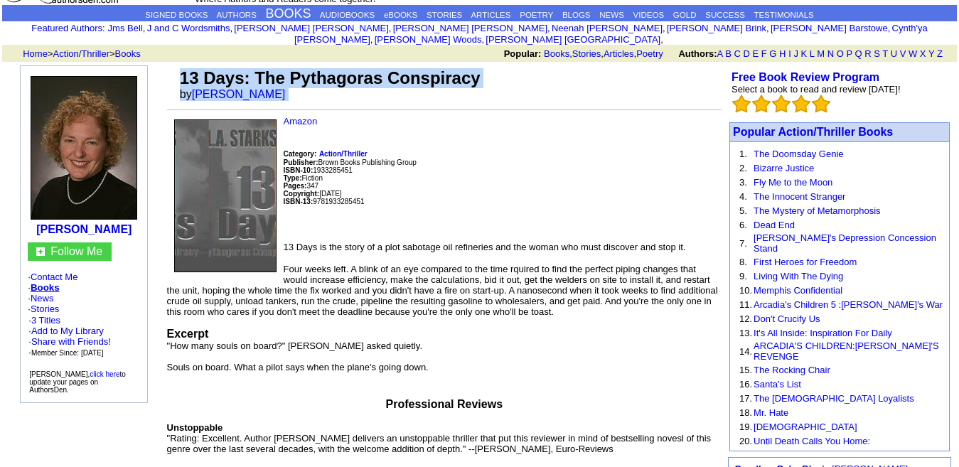
drag, startPoint x: 257, startPoint y: 82, endPoint x: 171, endPoint y: 62, distance: 88.3
click at [171, 65] on tr "13 Days: The Pythagoras Conspiracy by L. A. Starks" at bounding box center [444, 84] width 555 height 38
copy tr "13 Days: The Pythagoras Conspiracy by L. A. Starks"
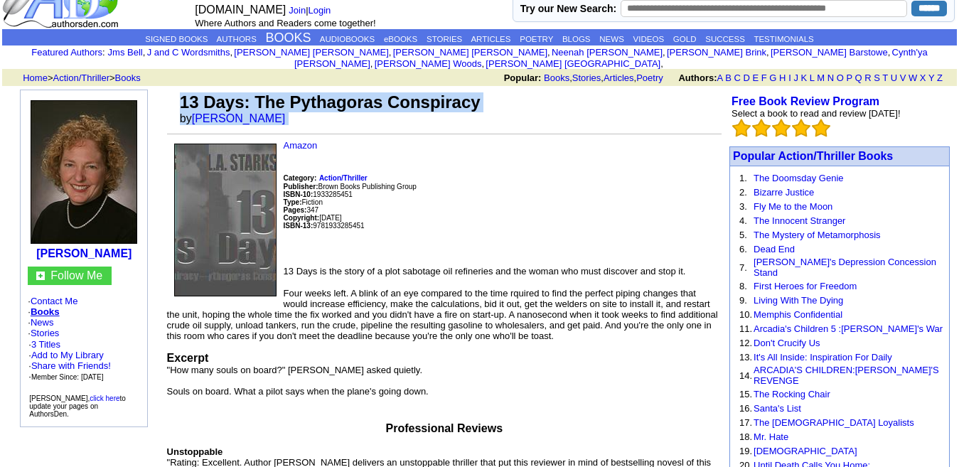
scroll to position [0, 0]
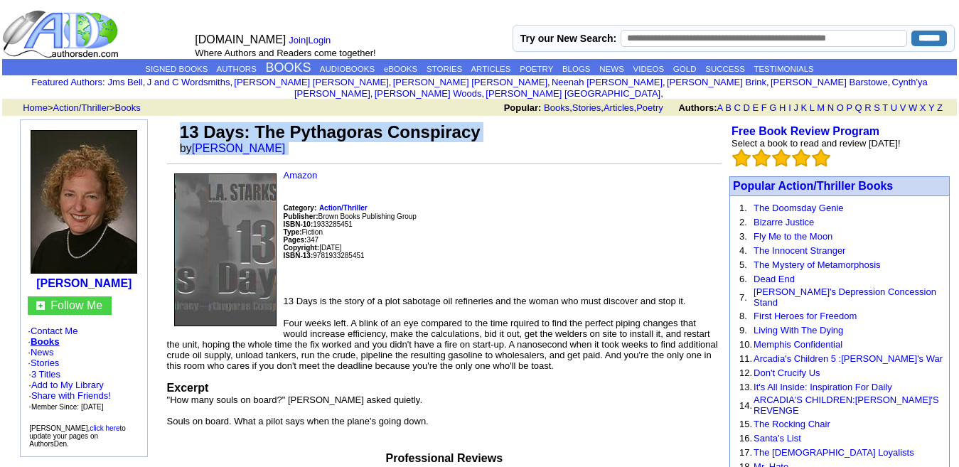
click at [241, 222] on img at bounding box center [225, 250] width 102 height 153
click at [247, 208] on img at bounding box center [225, 250] width 102 height 153
drag, startPoint x: 247, startPoint y: 208, endPoint x: 470, endPoint y: 122, distance: 239.5
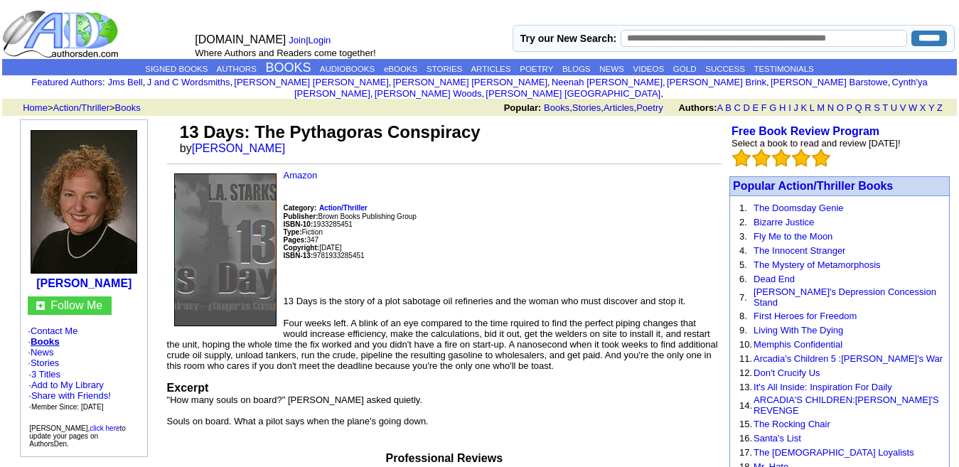
drag, startPoint x: 368, startPoint y: 142, endPoint x: 534, endPoint y: 160, distance: 167.4
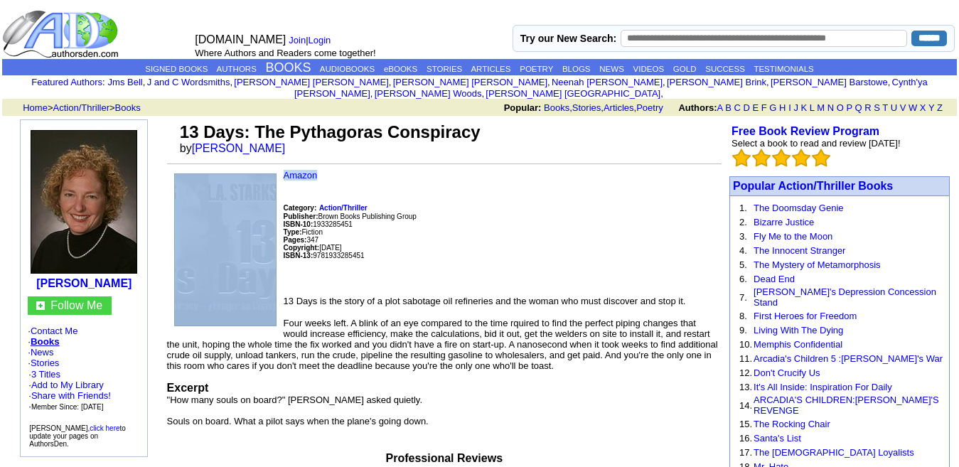
click at [534, 170] on p "Amazon Category: Action/Thriller Publisher: Brown Books Publishing Group ISBN-1…" at bounding box center [444, 227] width 555 height 114
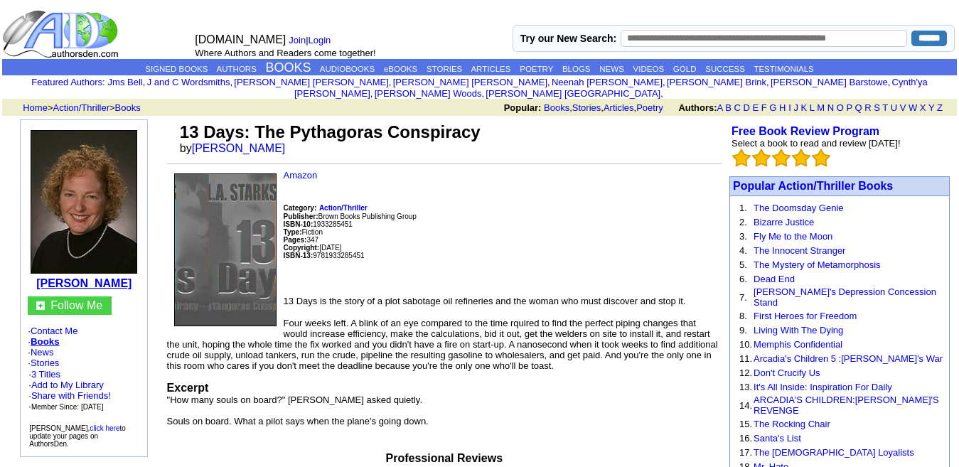
click at [87, 277] on b "L. A. Starks" at bounding box center [83, 283] width 95 height 12
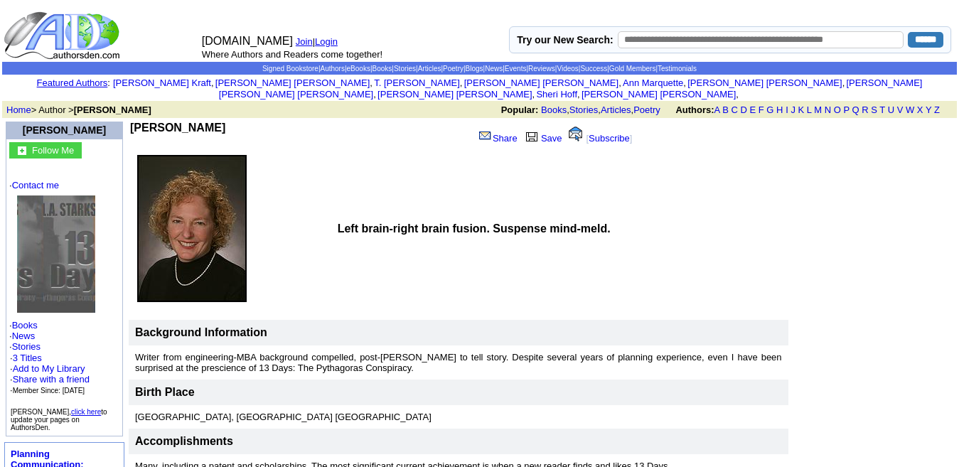
scroll to position [5, 0]
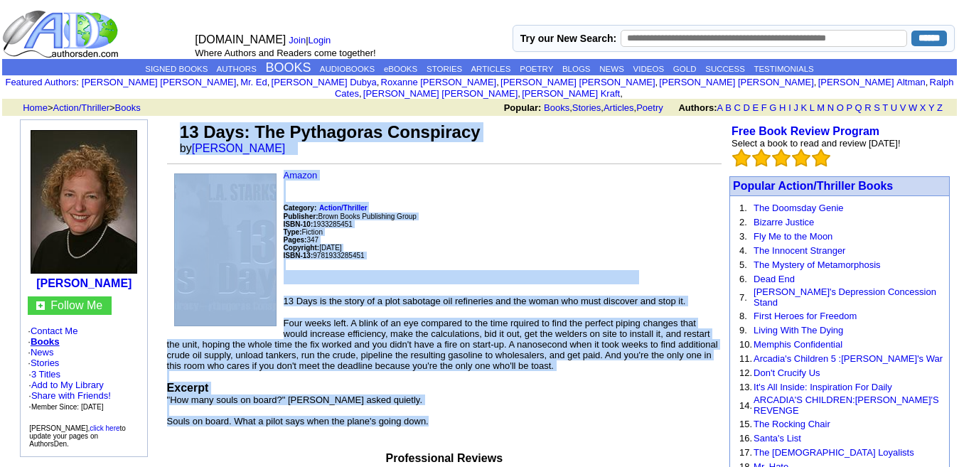
drag, startPoint x: 441, startPoint y: 233, endPoint x: 182, endPoint y: 112, distance: 285.7
copy td "13 Days: The Pythagoras Conspiracy by L. A. Starks Amazon Category: Action/Thri…"
click at [482, 178] on p "Amazon Category: Action/Thriller Publisher: Brown Books Publishing Group ISBN-1…" at bounding box center [444, 227] width 555 height 114
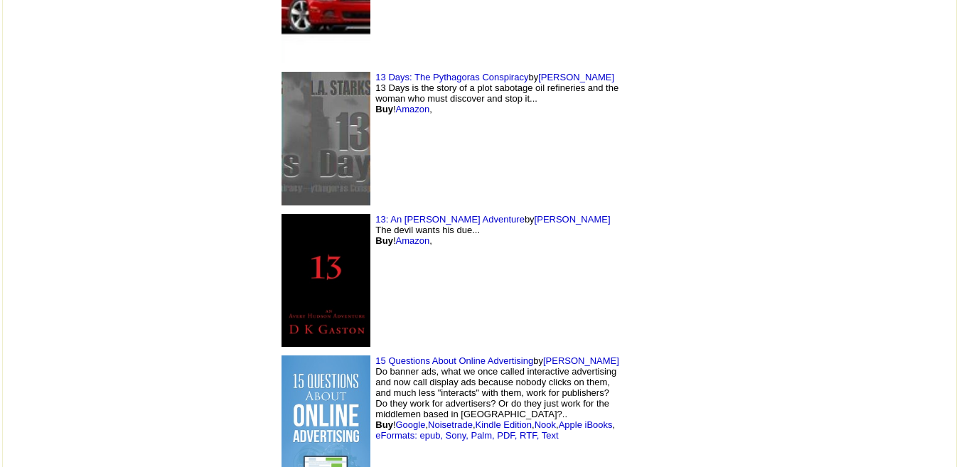
scroll to position [2310, 0]
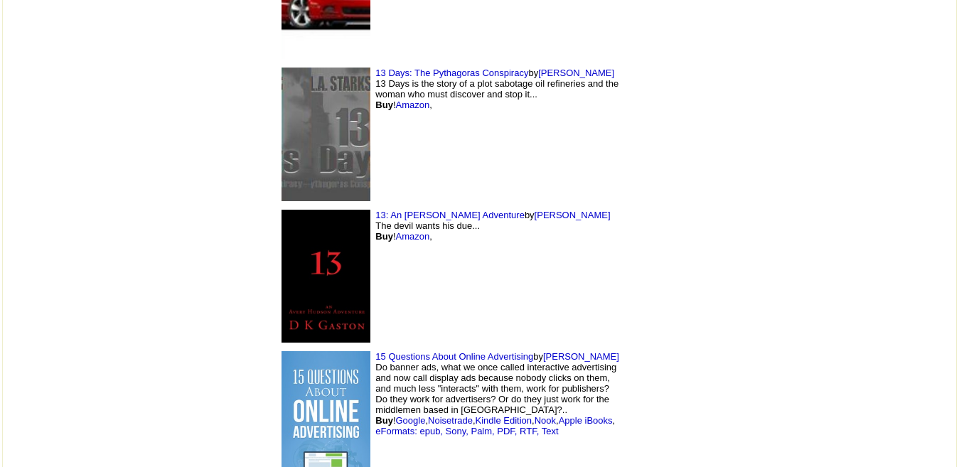
click at [282, 210] on img at bounding box center [326, 277] width 89 height 134
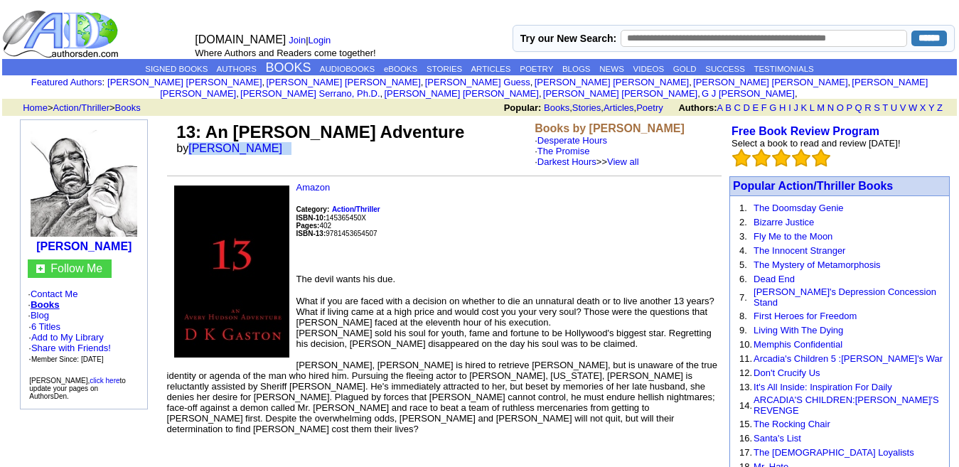
drag, startPoint x: 267, startPoint y: 136, endPoint x: 196, endPoint y: 147, distance: 72.0
click at [196, 147] on td "13: An Avery Hudson Adventure by D. K. Gaston" at bounding box center [353, 144] width 358 height 50
copy font "D. K. Gaston"
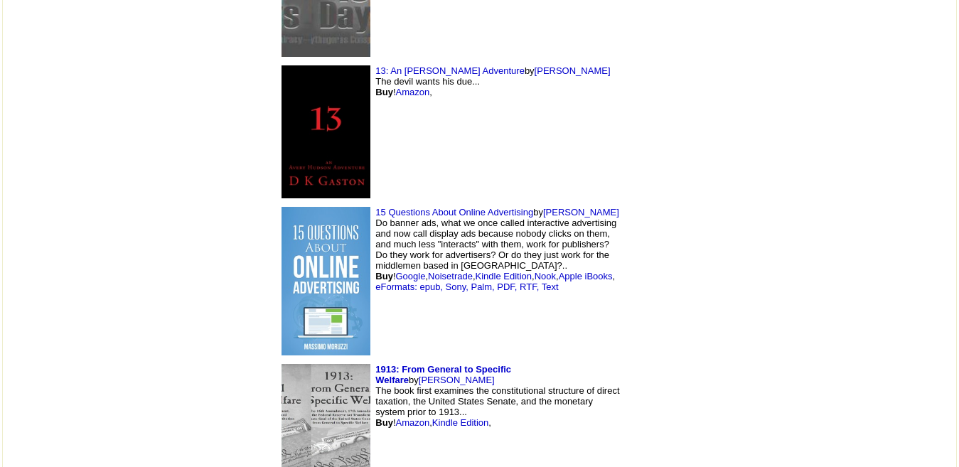
scroll to position [2454, 0]
click at [282, 211] on img at bounding box center [326, 281] width 89 height 148
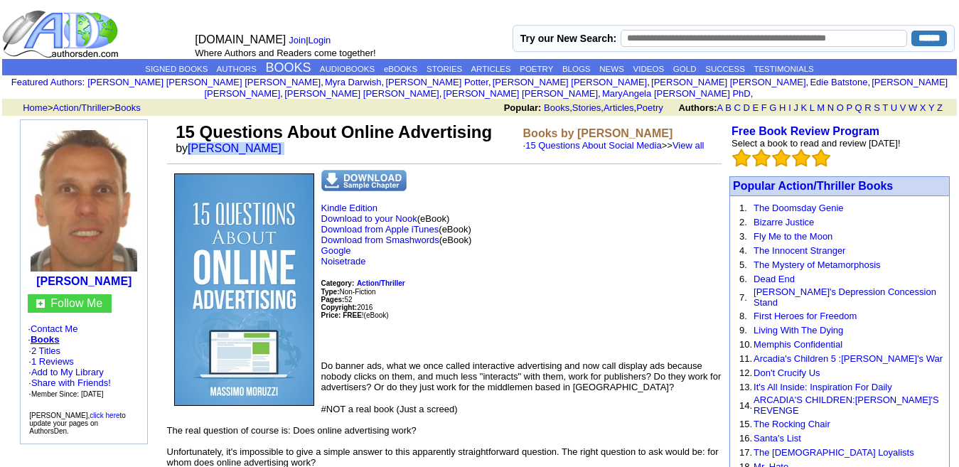
drag, startPoint x: 291, startPoint y: 132, endPoint x: 190, endPoint y: 143, distance: 101.6
click at [190, 143] on font "by [PERSON_NAME]" at bounding box center [233, 148] width 115 height 12
copy font "[PERSON_NAME]"
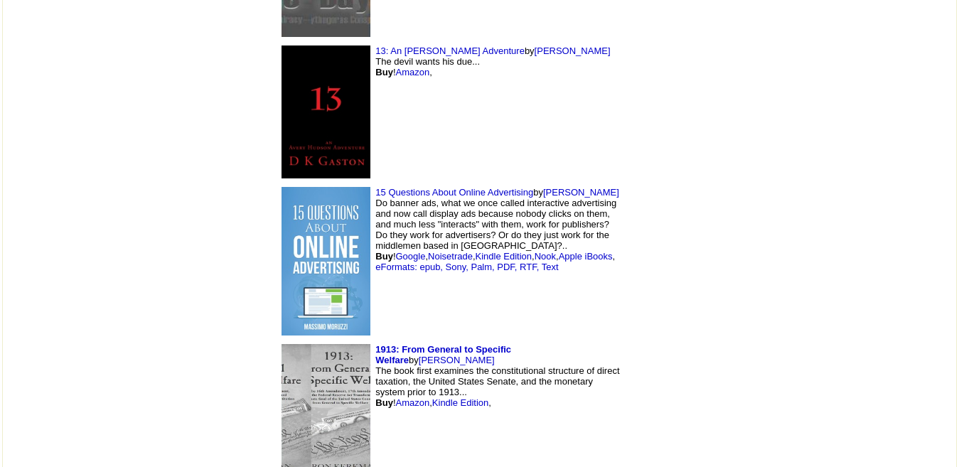
scroll to position [2477, 0]
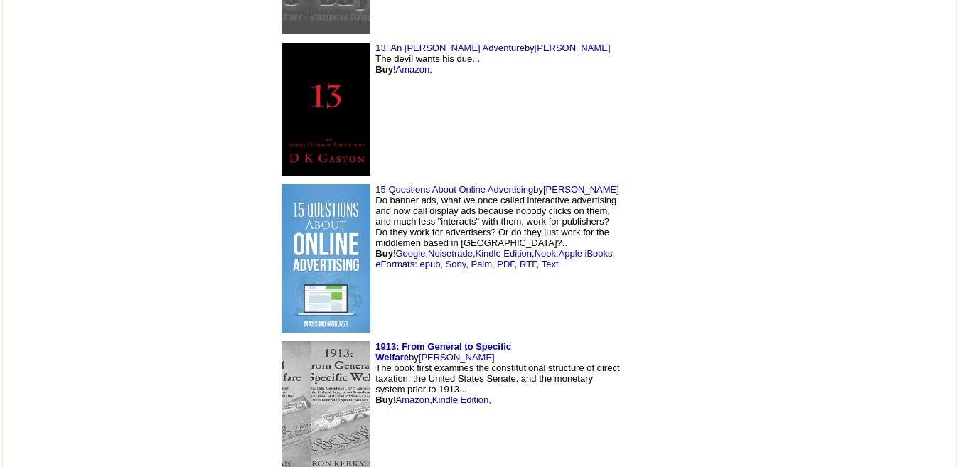
click at [282, 341] on img at bounding box center [326, 408] width 89 height 135
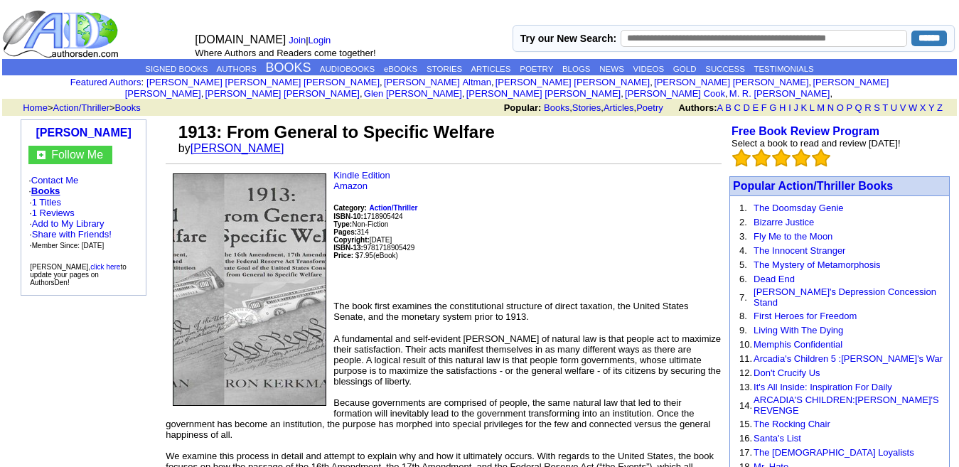
drag, startPoint x: 283, startPoint y: 139, endPoint x: 221, endPoint y: 137, distance: 61.9
click at [221, 142] on font "by Aaron Kerkman" at bounding box center [235, 148] width 115 height 12
click at [221, 142] on link "[PERSON_NAME]" at bounding box center [238, 148] width 94 height 12
click at [221, 142] on link "Aaron Kerkman" at bounding box center [238, 148] width 94 height 12
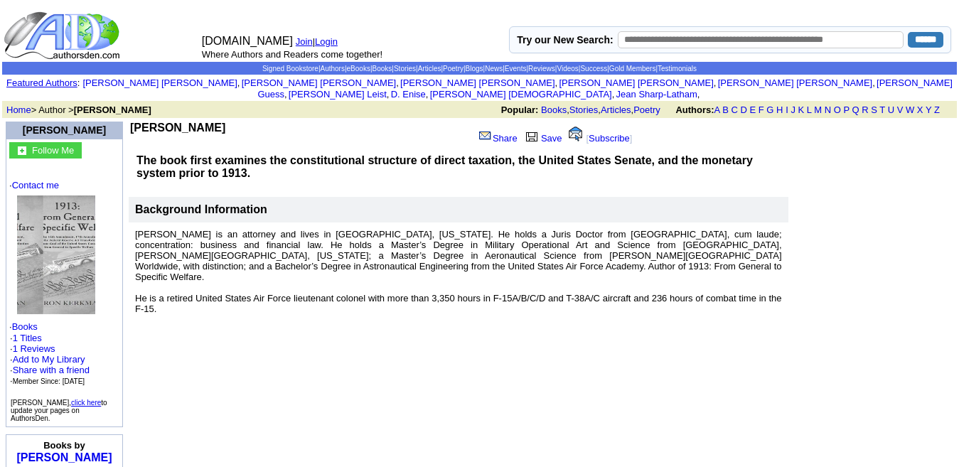
click at [174, 122] on b "[PERSON_NAME]" at bounding box center [177, 128] width 95 height 12
click at [174, 122] on b "Aaron Kerkman" at bounding box center [177, 128] width 95 height 12
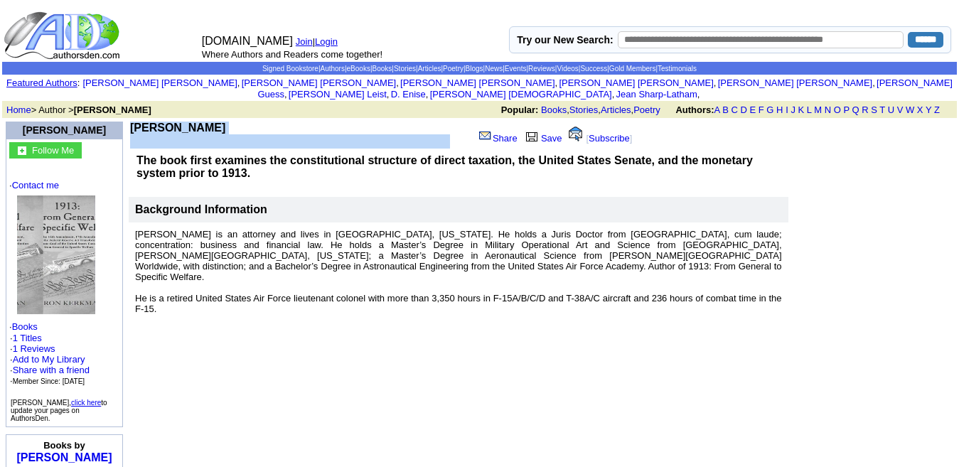
click at [174, 122] on b "Aaron Kerkman" at bounding box center [177, 128] width 95 height 12
copy td "Aaron Kerkman"
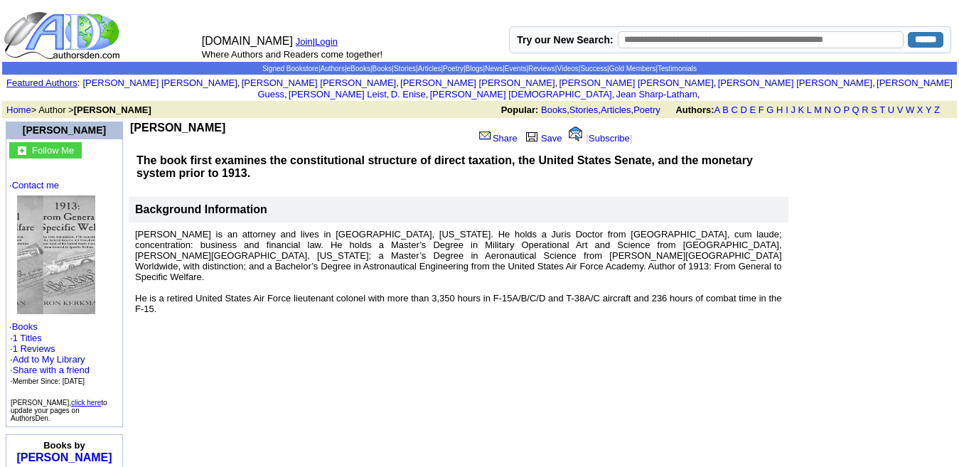
click at [304, 327] on td "Aaron Kerkman Share Save [ Subscribe ] The book first examines the constitution…" at bounding box center [542, 404] width 831 height 572
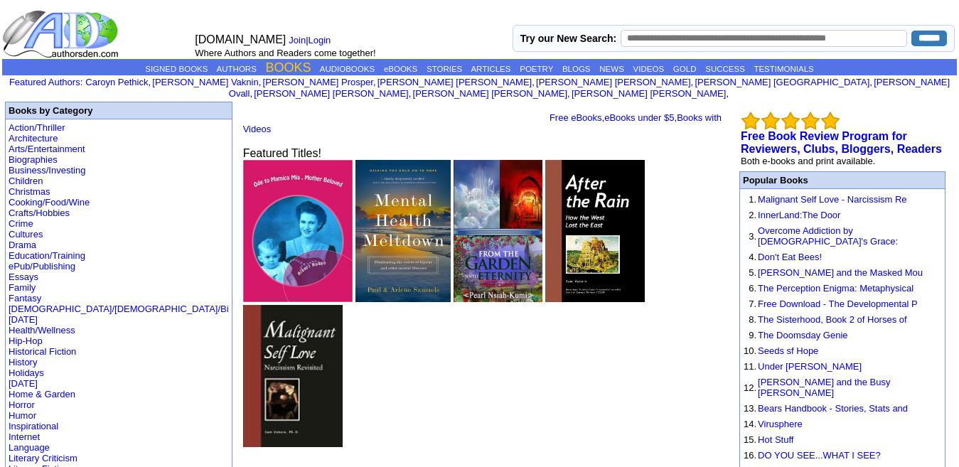
click at [271, 61] on link "BOOKS" at bounding box center [289, 67] width 46 height 14
click at [46, 122] on link "Action/Thriller" at bounding box center [37, 127] width 56 height 11
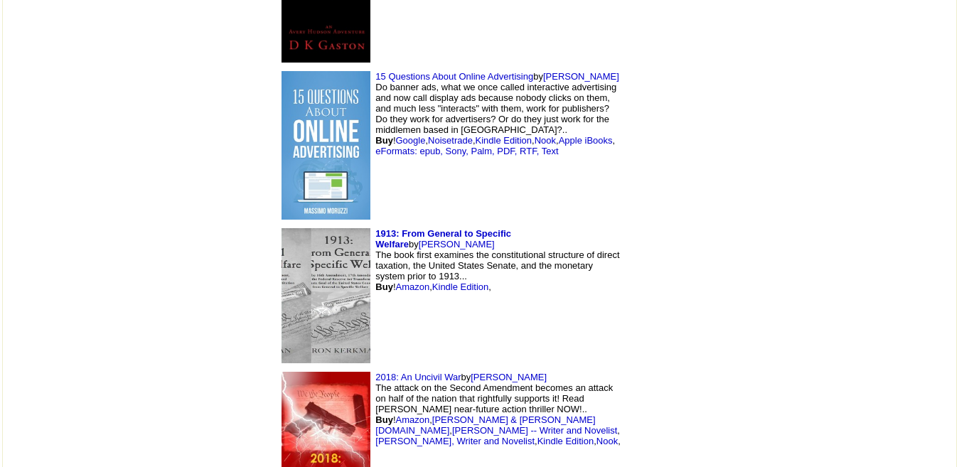
scroll to position [2590, 0]
click at [282, 371] on img at bounding box center [326, 433] width 89 height 125
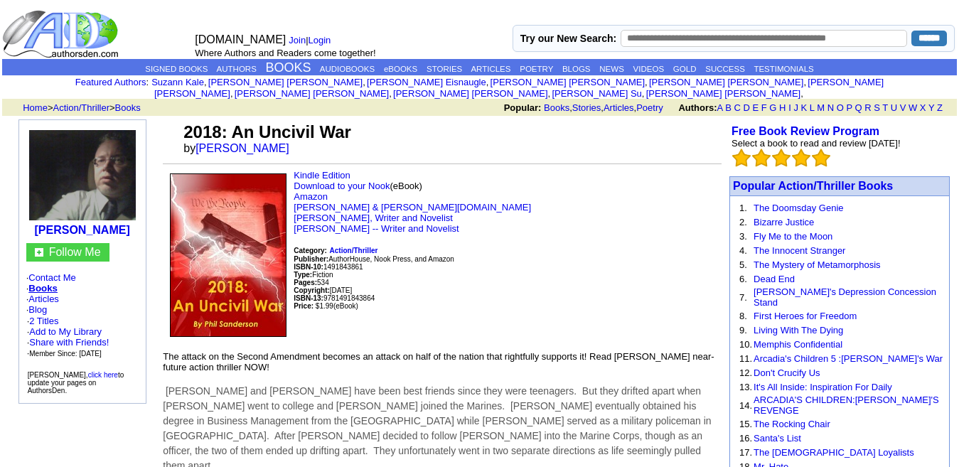
click at [304, 287] on font "Copyright:" at bounding box center [312, 291] width 36 height 8
drag, startPoint x: 282, startPoint y: 132, endPoint x: 203, endPoint y: 132, distance: 79.6
click at [203, 142] on font "by Phil Sanderson" at bounding box center [240, 148] width 115 height 12
copy font "Phil Sanderson"
click at [491, 188] on p "Kindle Edition Download to your Nook (eBook) Amazon Barnes & Noble.com Phil San…" at bounding box center [442, 255] width 559 height 170
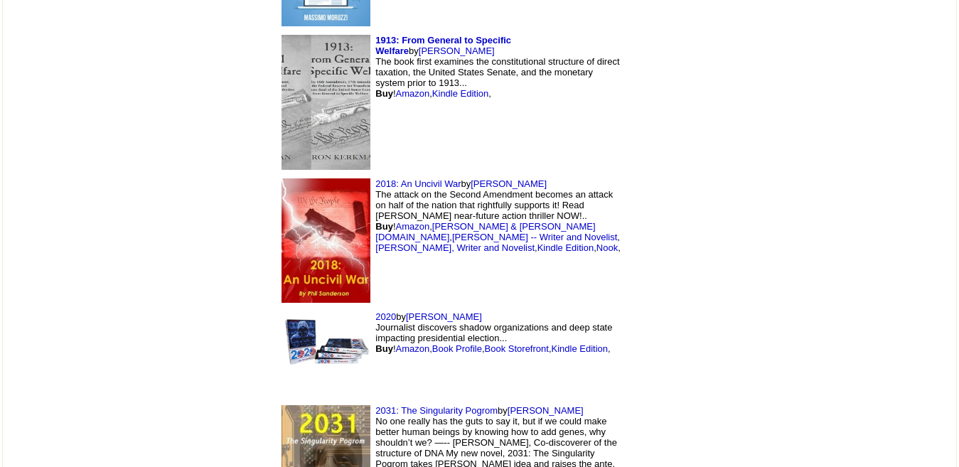
scroll to position [2804, 0]
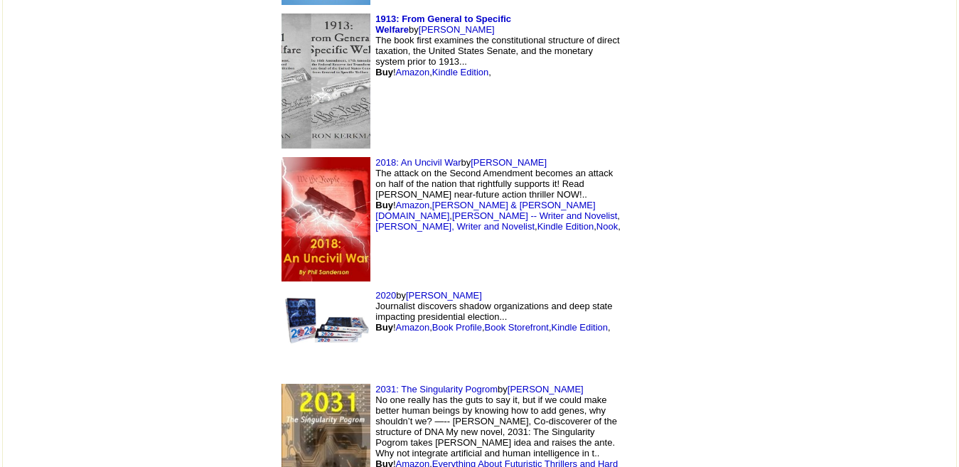
click at [282, 290] on img at bounding box center [326, 319] width 89 height 59
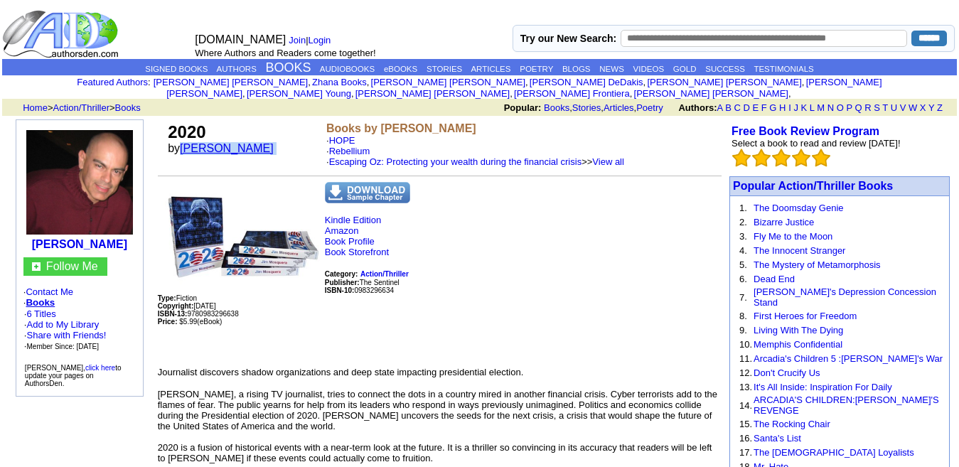
drag, startPoint x: 260, startPoint y: 138, endPoint x: 186, endPoint y: 139, distance: 74.7
click at [186, 142] on font "by Jim Mosquera" at bounding box center [225, 148] width 115 height 12
copy font "Jim Mosquera"
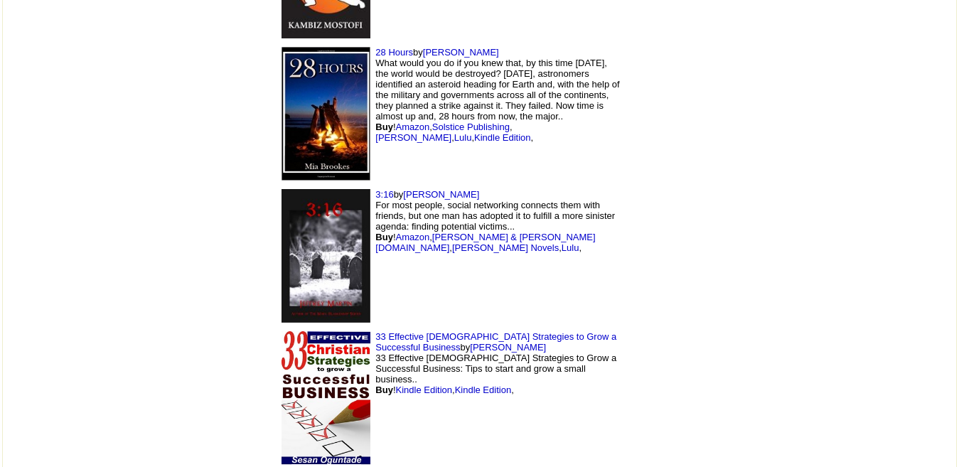
scroll to position [4002, 0]
click at [282, 188] on img at bounding box center [326, 255] width 89 height 134
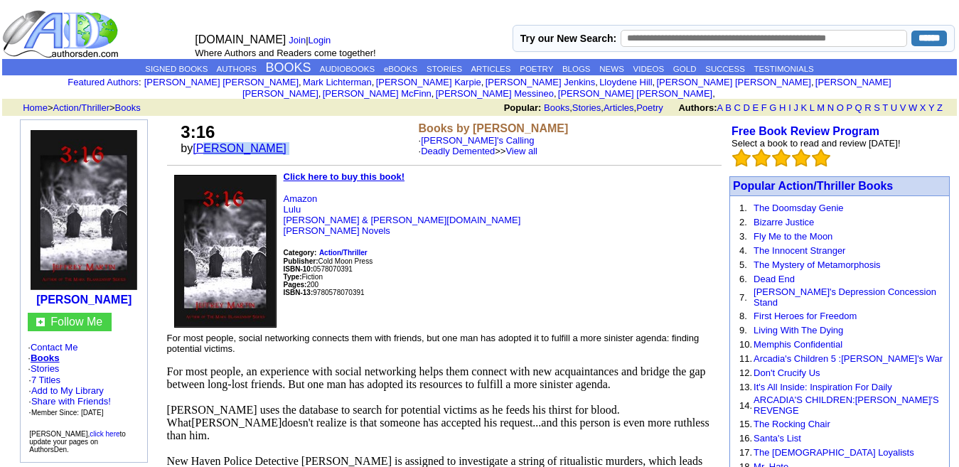
drag, startPoint x: 268, startPoint y: 133, endPoint x: 208, endPoint y: 132, distance: 59.7
click at [208, 142] on font "by Jeffrey Martin" at bounding box center [238, 148] width 115 height 12
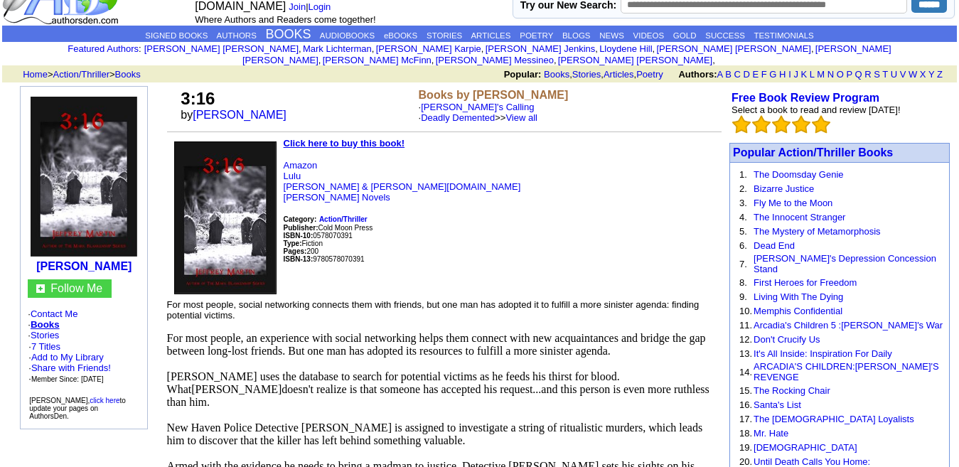
scroll to position [32, 0]
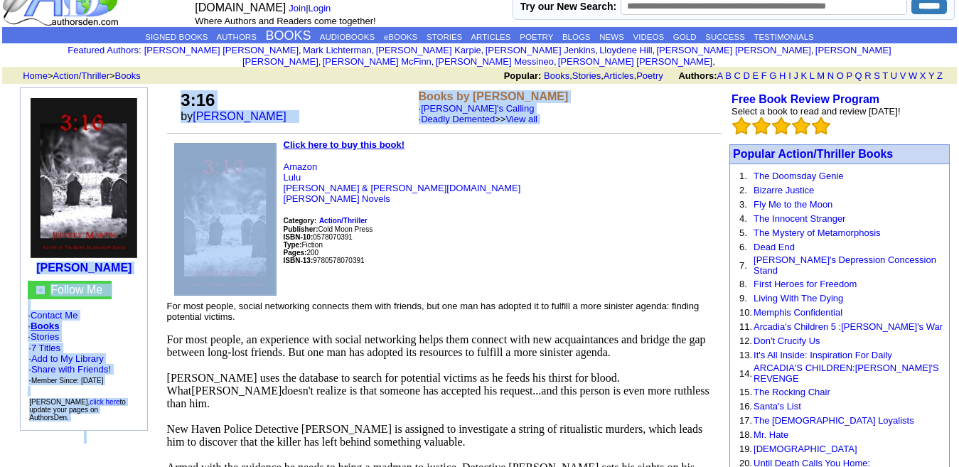
drag, startPoint x: 44, startPoint y: 257, endPoint x: 238, endPoint y: 255, distance: 194.1
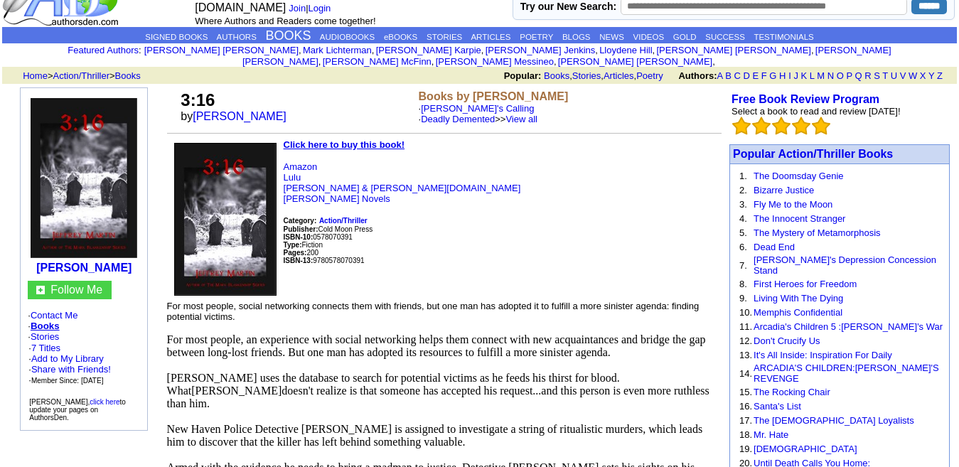
click at [423, 188] on p "Amazon Lulu Barnes & Noble.com Jeffrey Martin's Novels Category: Action/Thrille…" at bounding box center [444, 225] width 555 height 128
drag, startPoint x: 269, startPoint y: 102, endPoint x: 199, endPoint y: 102, distance: 70.4
click at [199, 110] on font "by Jeffrey Martin" at bounding box center [238, 116] width 115 height 12
copy font "[PERSON_NAME]"
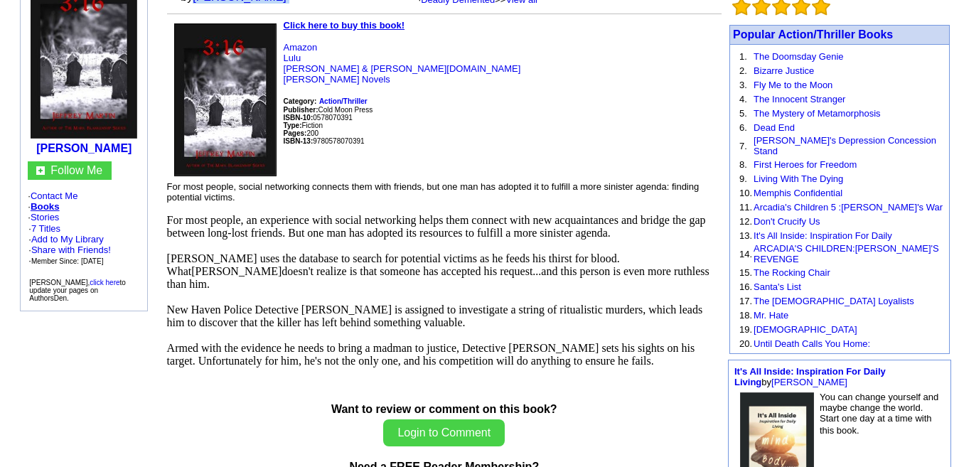
scroll to position [0, 0]
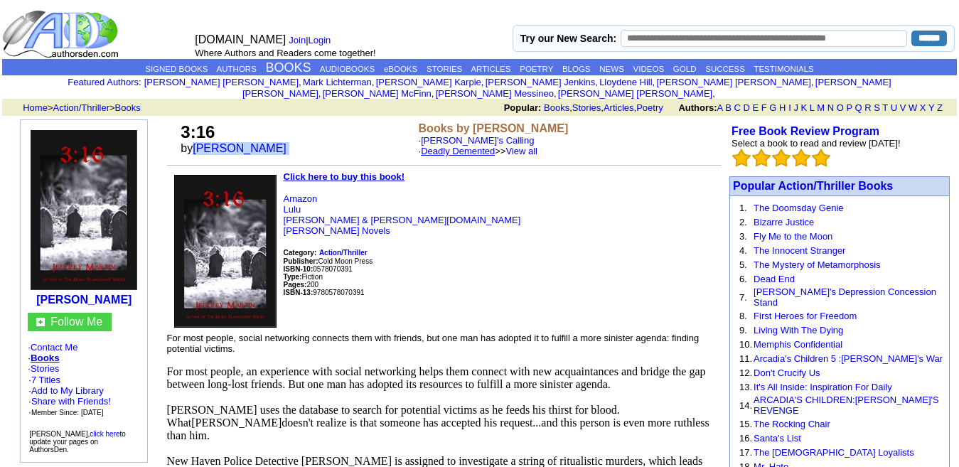
click at [444, 146] on link "Deadly Demented" at bounding box center [458, 151] width 74 height 11
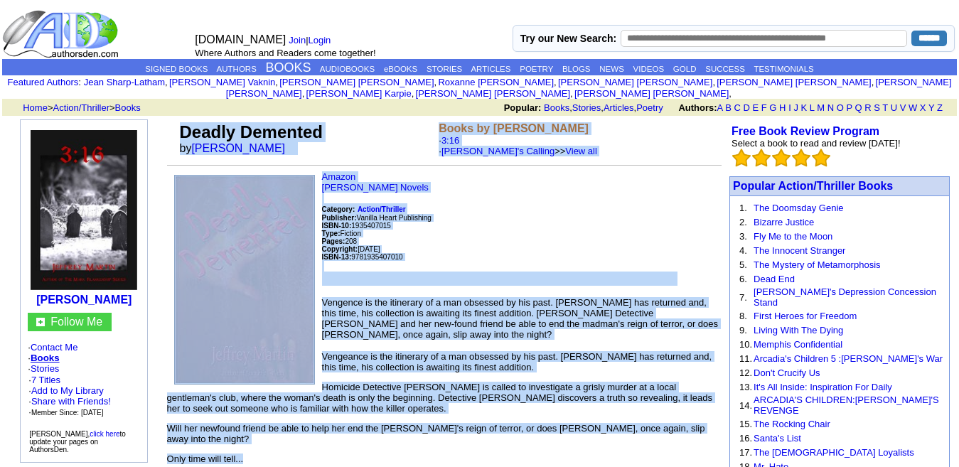
drag, startPoint x: 252, startPoint y: 272, endPoint x: 174, endPoint y: 117, distance: 173.6
copy td "Loremi Dolorsit am Consect Adipis Elits do Eiusmod Tempor · 3:56 · Incidid'u La…"
click at [433, 159] on td "Deadly Demented by [PERSON_NAME] Books by [PERSON_NAME] · 3:16 · Lucifer's Call…" at bounding box center [444, 145] width 555 height 52
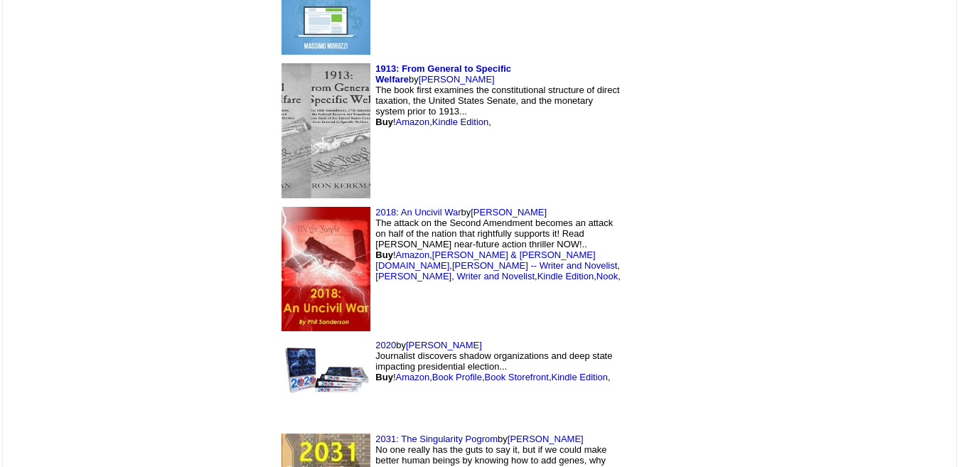
scroll to position [2755, 0]
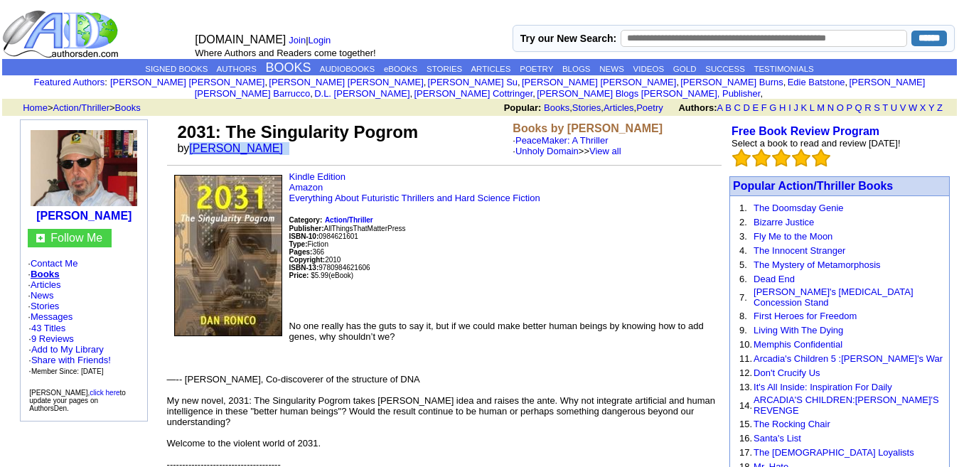
drag, startPoint x: 257, startPoint y: 135, endPoint x: 193, endPoint y: 142, distance: 64.3
click at [193, 142] on font "by Dan Ronco" at bounding box center [234, 148] width 115 height 12
copy font "Dan Ronco"
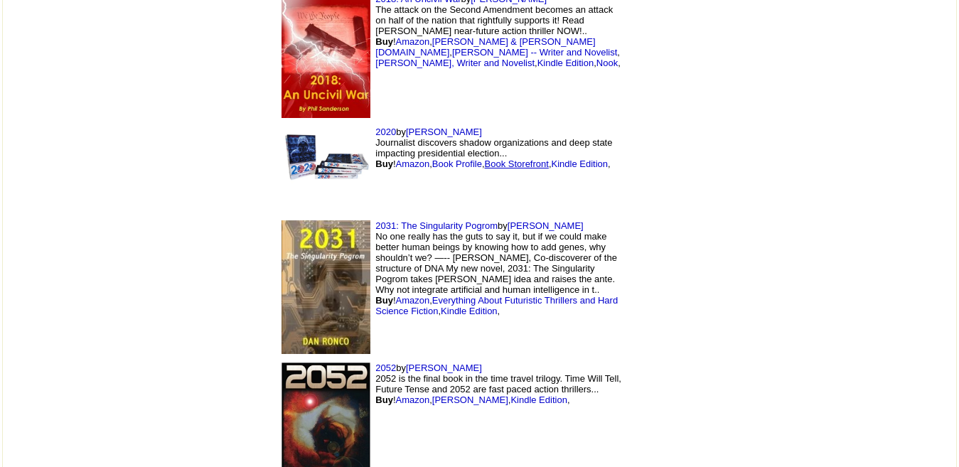
scroll to position [2969, 0]
click at [282, 362] on img at bounding box center [326, 430] width 89 height 137
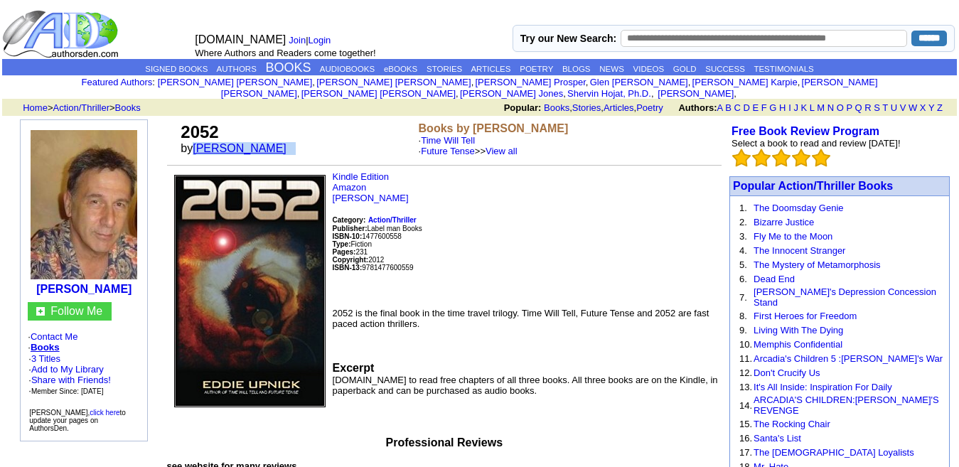
drag, startPoint x: 274, startPoint y: 137, endPoint x: 199, endPoint y: 140, distance: 74.7
click at [199, 142] on font "by Eddie Upnick" at bounding box center [238, 148] width 115 height 12
copy font "Eddie Upnick"
click at [488, 248] on p "Kindle Edition Amazon Eddie Upnick Category: Action/Thriller Publisher: Label m…" at bounding box center [444, 233] width 555 height 125
click at [449, 146] on link "Future Tense" at bounding box center [448, 151] width 54 height 11
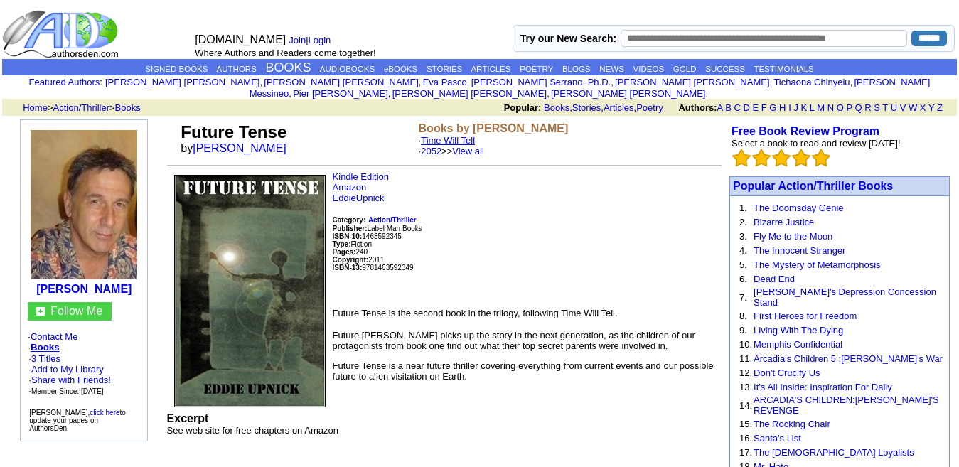
click at [466, 135] on link "Time Will Tell" at bounding box center [448, 140] width 54 height 11
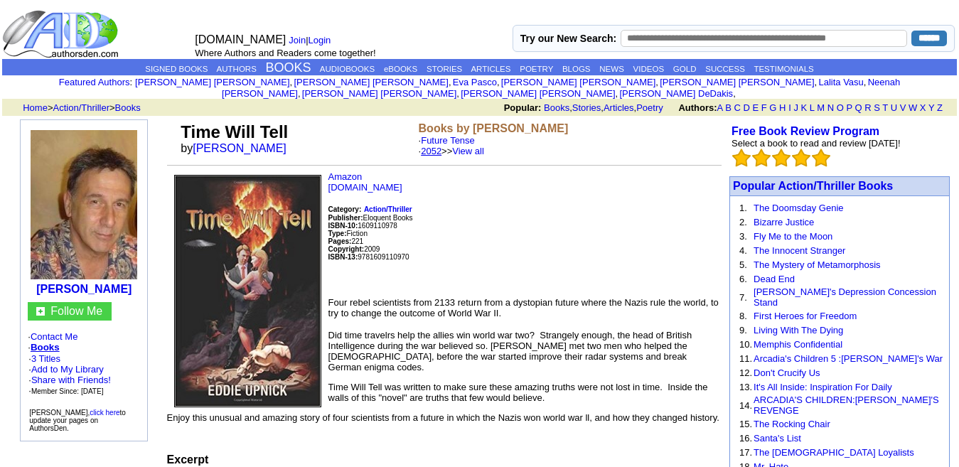
click at [442, 146] on link "2052" at bounding box center [431, 151] width 21 height 11
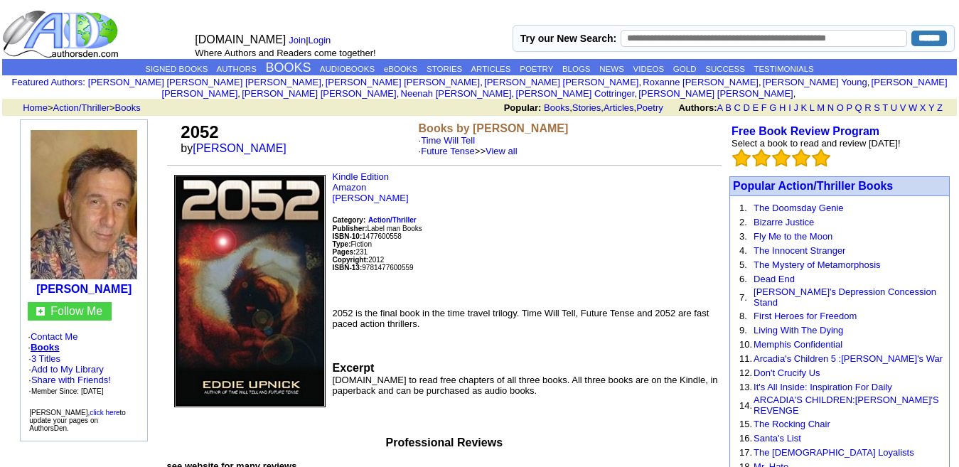
drag, startPoint x: 538, startPoint y: 385, endPoint x: 180, endPoint y: 117, distance: 446.6
copy td "2052 by Eddie Upnick Books by Eddie Upnick · Time Will Tell · Future Tense >> V…"
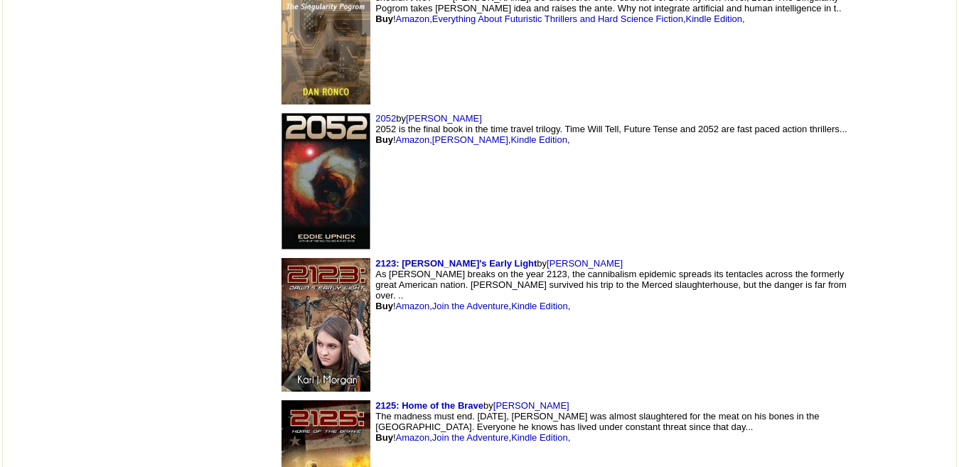
scroll to position [3106, 0]
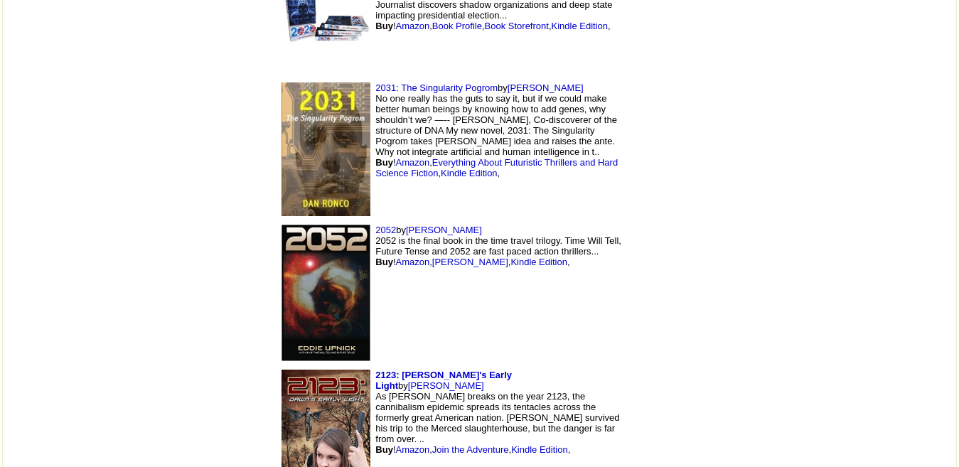
click at [282, 370] on img at bounding box center [326, 437] width 89 height 134
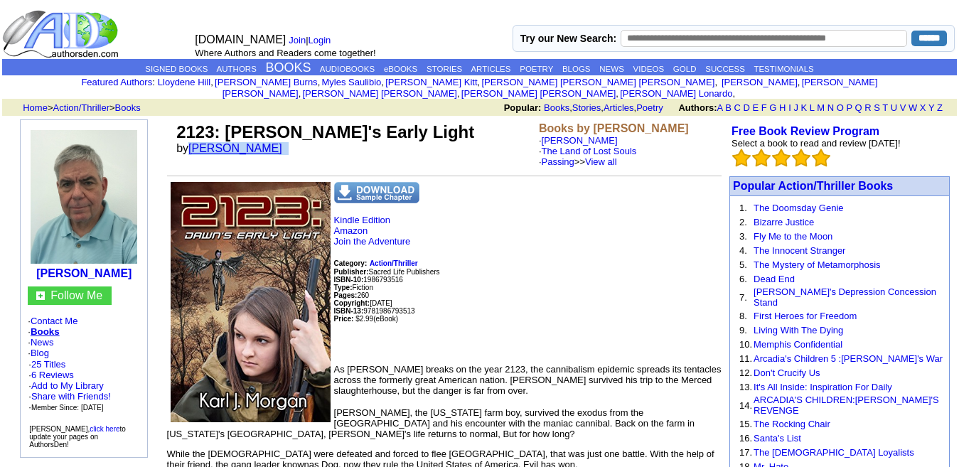
drag, startPoint x: 272, startPoint y: 134, endPoint x: 193, endPoint y: 143, distance: 78.7
click at [193, 143] on font "by Karl J Morgan" at bounding box center [233, 148] width 115 height 12
copy font "[PERSON_NAME]"
click at [585, 156] on link "View all" at bounding box center [601, 161] width 32 height 11
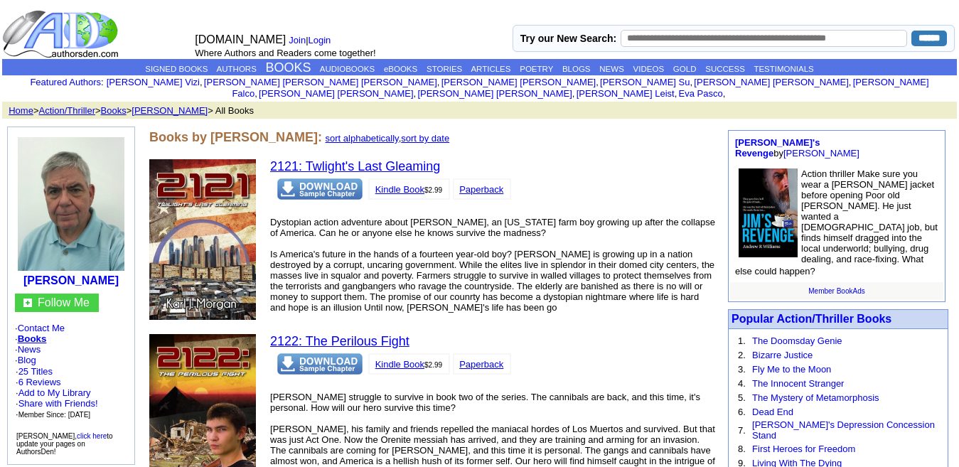
click at [329, 159] on link "2121: Twlight's Last Gleaming" at bounding box center [355, 166] width 170 height 14
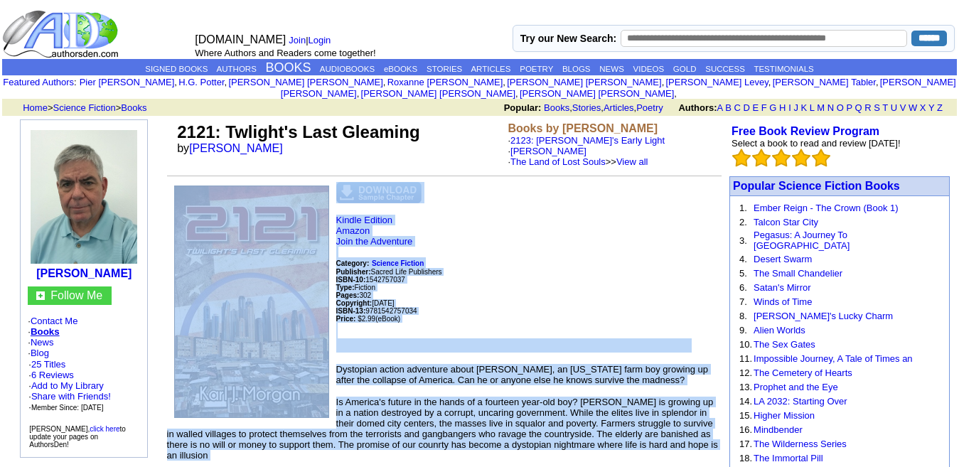
drag, startPoint x: 490, startPoint y: 290, endPoint x: 321, endPoint y: 169, distance: 208.4
copy td "Loremi Dolorsi Ametco Adip eli Seddoeius Temporin: Utlabor Etdolor Magnaaliq: E…"
click at [480, 215] on p "Kindle Edition Amazon Join the Adventure Category: Science Fiction Publisher: S…" at bounding box center [444, 284] width 555 height 138
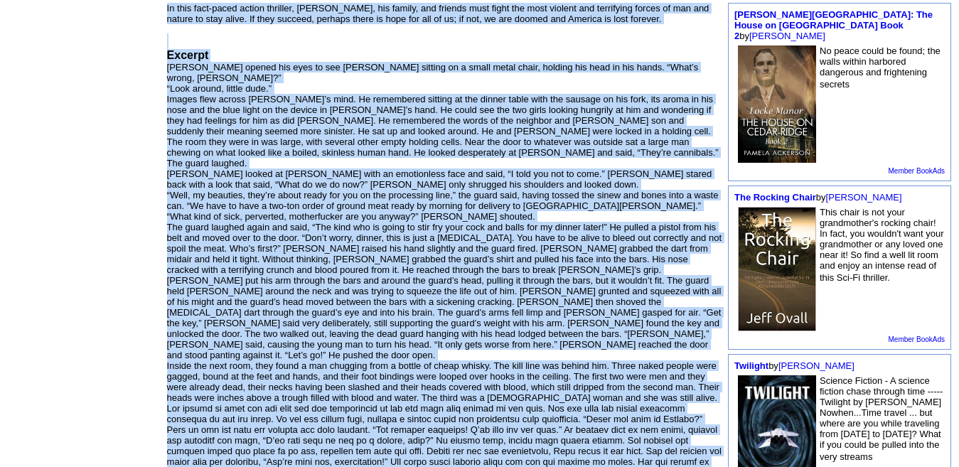
scroll to position [936, 0]
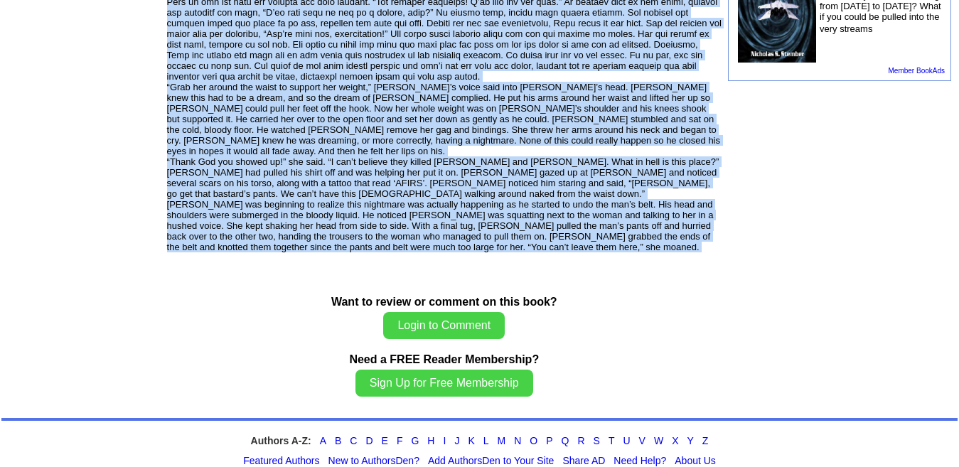
drag, startPoint x: 169, startPoint y: 123, endPoint x: 484, endPoint y: 200, distance: 324.2
copy td "2121: Twlight's Last Gleaming by Karl J Morgan Books by Karl J Morgan · 2123: D…"
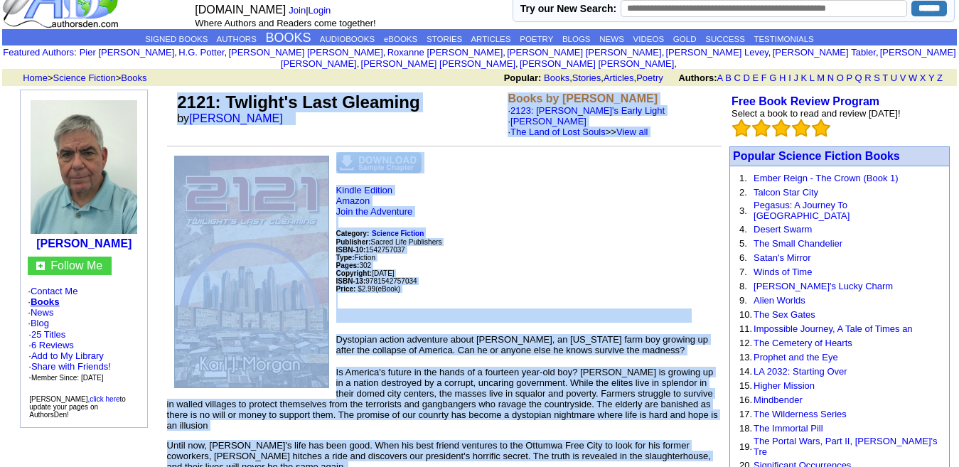
scroll to position [0, 0]
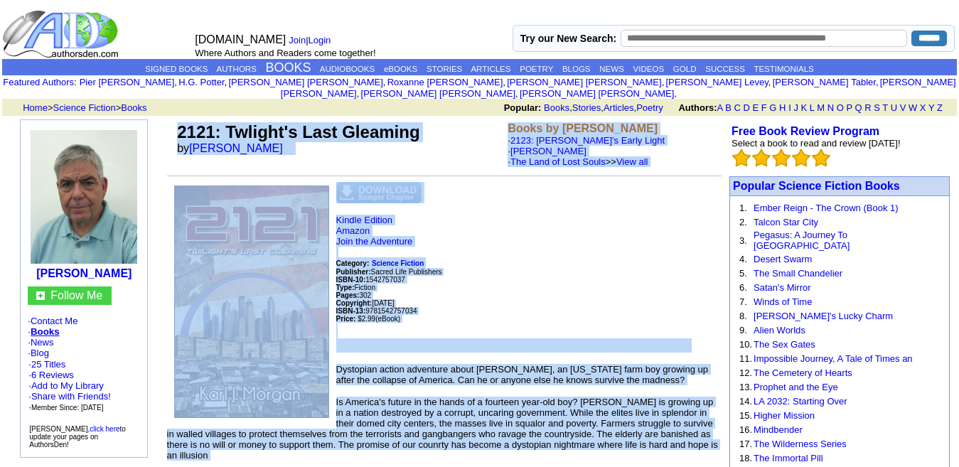
click at [407, 215] on p "Kindle Edition Amazon Join the Adventure Category: Science Fiction Publisher: S…" at bounding box center [444, 284] width 555 height 138
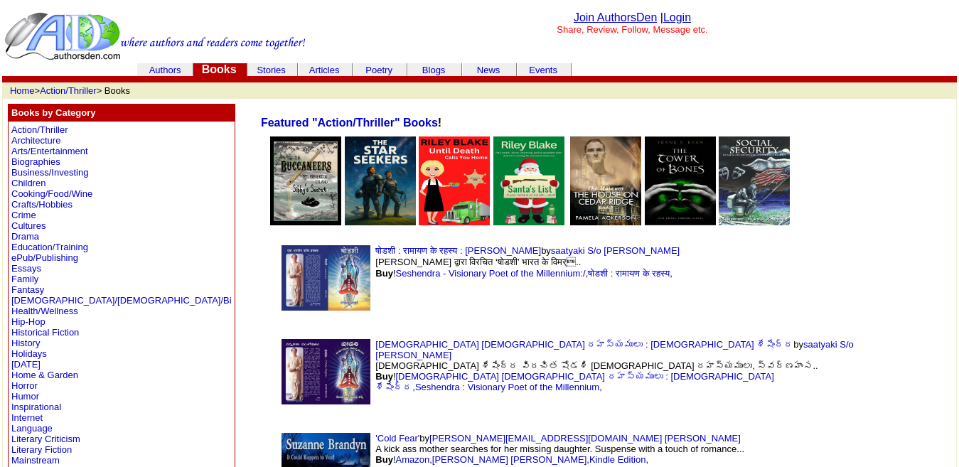
scroll to position [3106, 0]
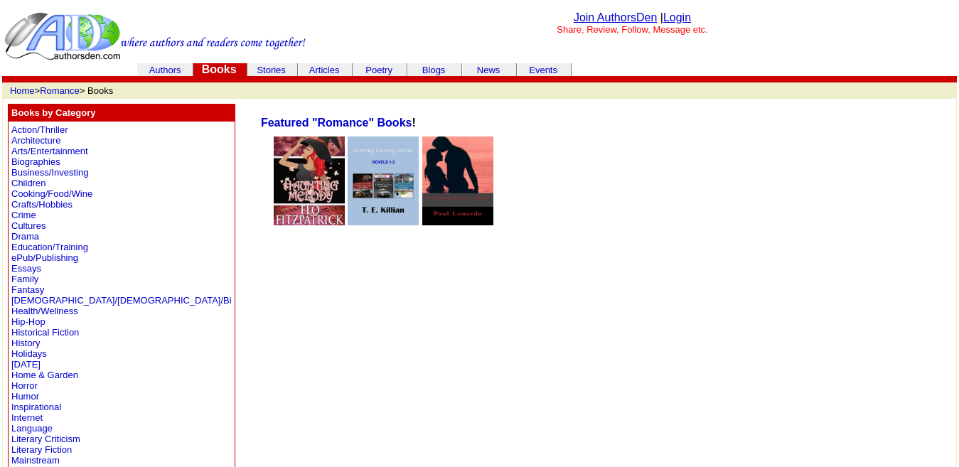
click at [274, 203] on img at bounding box center [309, 181] width 71 height 89
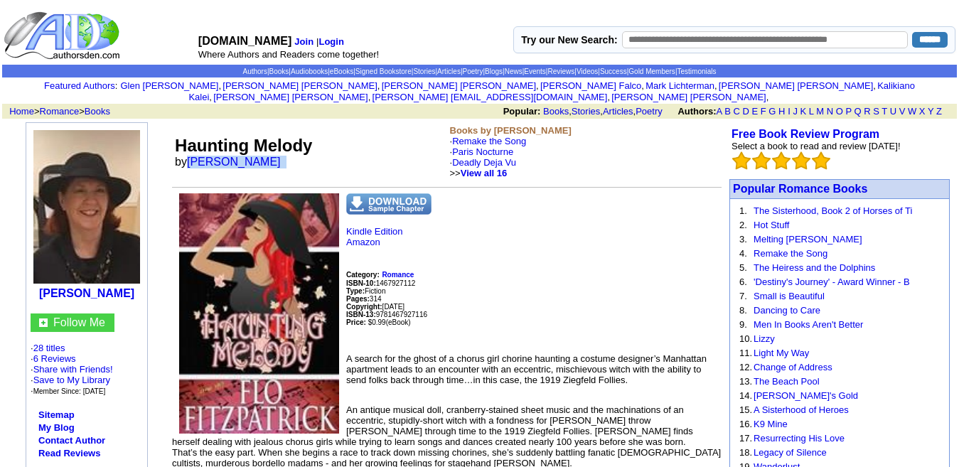
drag, startPoint x: 269, startPoint y: 154, endPoint x: 186, endPoint y: 159, distance: 83.4
click at [186, 159] on td "Haunting Melody by Flo Fitzpatrick" at bounding box center [309, 151] width 274 height 59
copy font "Flo Fitzpatrick"
